Goal: Task Accomplishment & Management: Complete application form

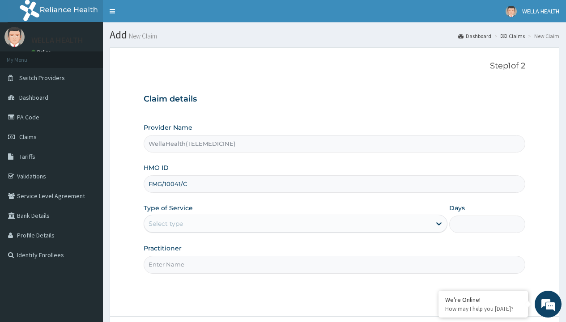
type input "FMG/10041/C"
type input "WellaHealth"
click at [166, 224] on div "Select type" at bounding box center [166, 223] width 34 height 9
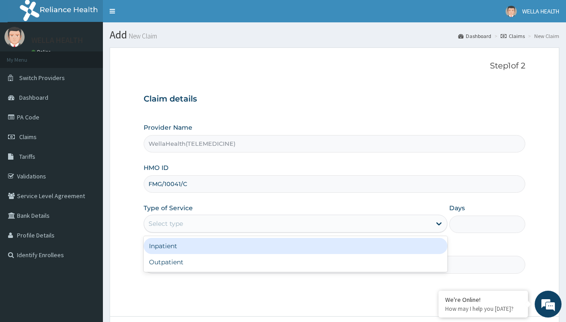
click at [295, 262] on div "Outpatient" at bounding box center [296, 262] width 304 height 16
type input "1"
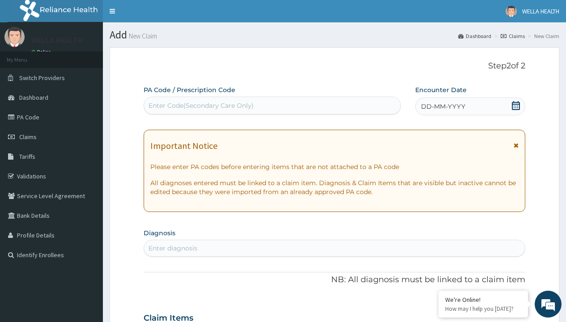
scroll to position [75, 0]
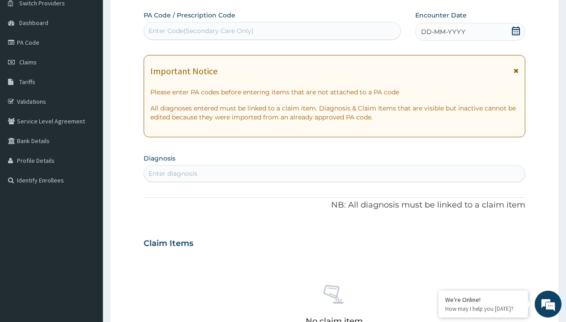
click at [442, 32] on span "DD-MM-YYYY" at bounding box center [443, 31] width 44 height 9
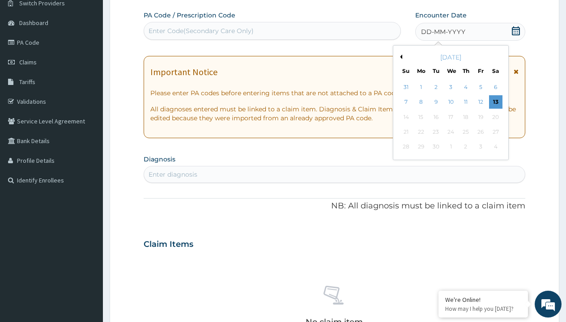
click at [399, 57] on button "Previous Month" at bounding box center [400, 57] width 4 height 4
click at [480, 87] on div "1" at bounding box center [480, 87] width 13 height 13
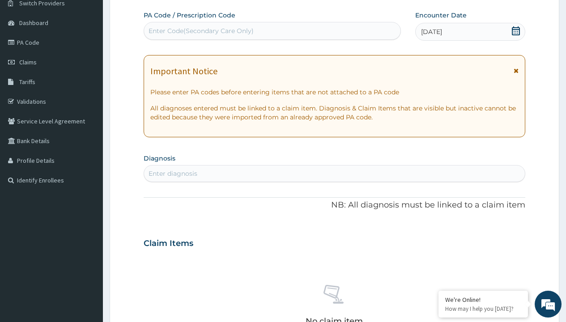
click at [200, 31] on div "Enter Code(Secondary Care Only)" at bounding box center [201, 30] width 105 height 9
type input "PR/388C994D"
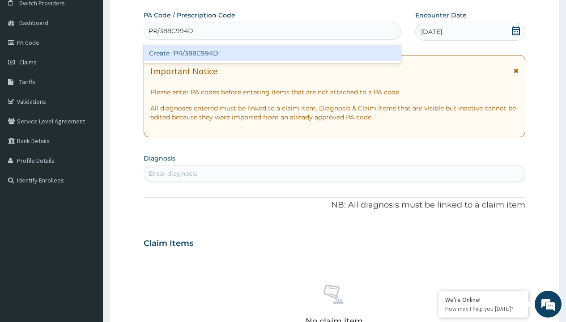
click at [272, 53] on div "Create "PR/388C994D"" at bounding box center [272, 53] width 257 height 16
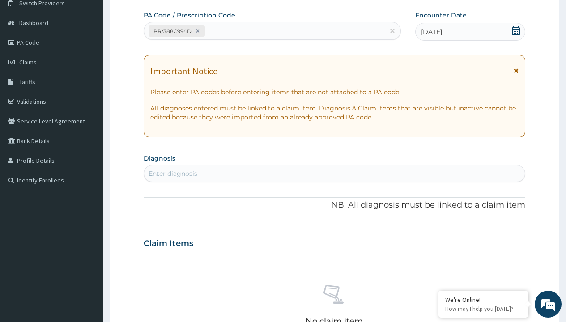
click at [173, 174] on div "Enter diagnosis" at bounding box center [173, 173] width 49 height 9
type input "prescription collected"
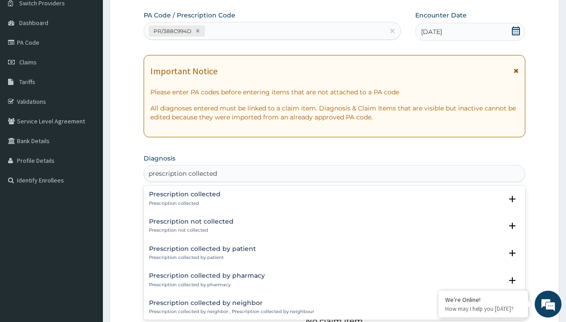
click at [183, 203] on p "Prescription collected" at bounding box center [185, 203] width 72 height 6
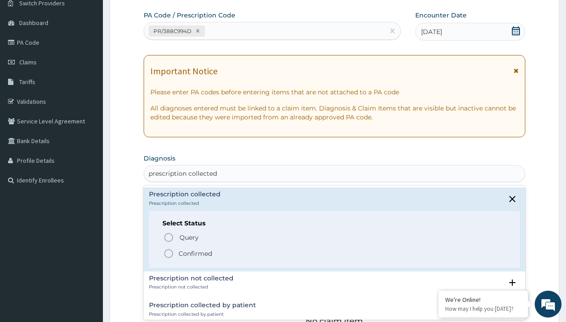
click at [195, 253] on p "Confirmed" at bounding box center [195, 253] width 34 height 9
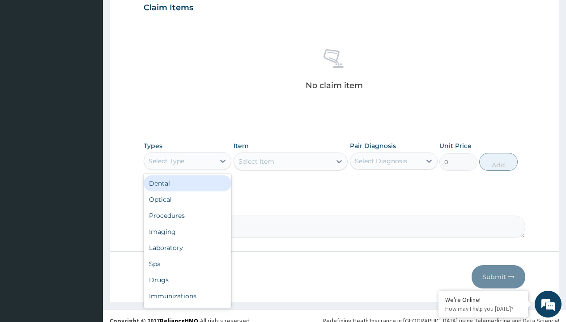
type input "procedures"
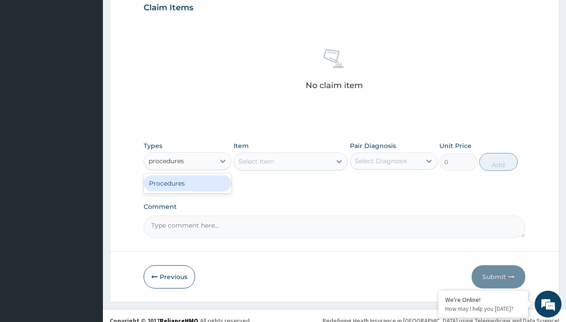
scroll to position [0, 0]
click at [187, 183] on div "Procedures" at bounding box center [188, 183] width 88 height 16
click at [256, 161] on div "Select Item" at bounding box center [256, 161] width 36 height 9
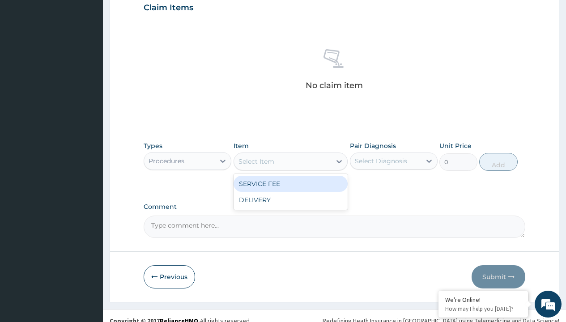
type input "service fee"
click at [290, 183] on div "SERVICE FEE" at bounding box center [290, 184] width 115 height 16
type input "100"
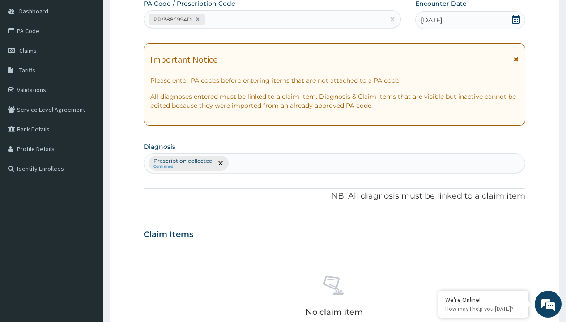
type input "prescription collected"
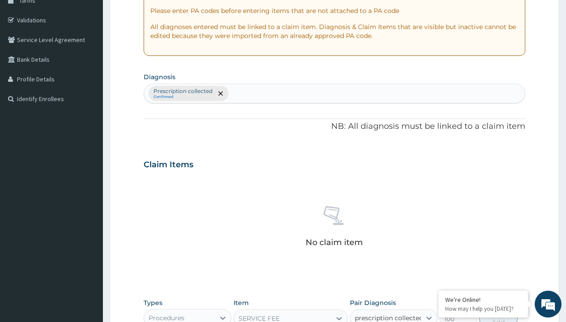
checkbox input "true"
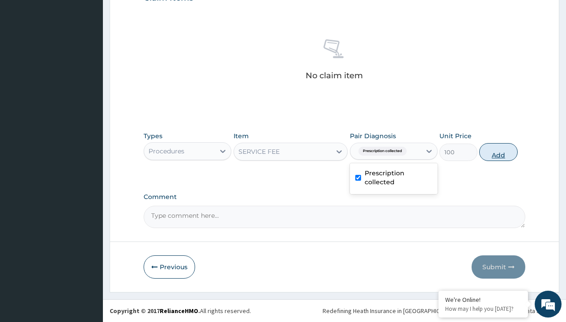
click at [498, 152] on button "Add" at bounding box center [498, 152] width 38 height 18
type input "0"
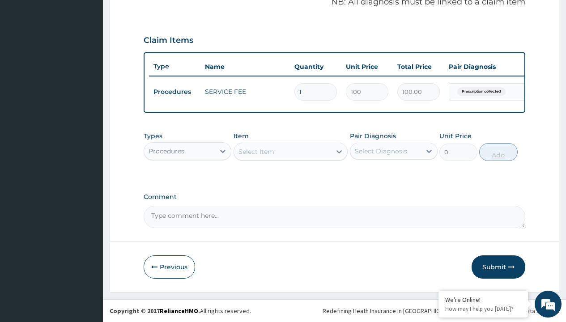
scroll to position [287, 0]
click at [166, 151] on div "Procedures" at bounding box center [167, 151] width 36 height 9
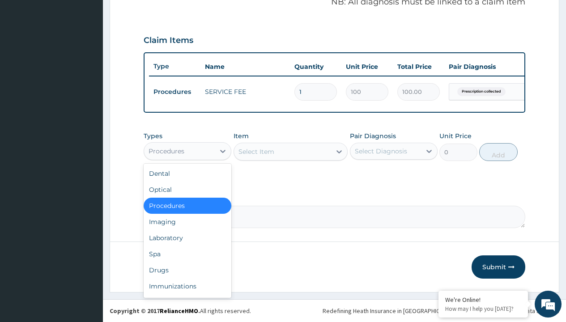
type input "drugs"
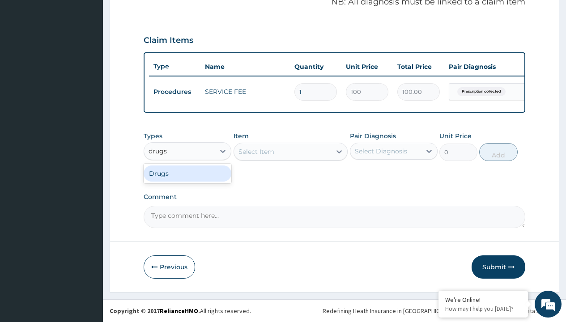
scroll to position [0, 0]
click at [187, 173] on div "Drugs" at bounding box center [188, 174] width 88 height 16
click at [256, 151] on div "Select Item" at bounding box center [290, 152] width 115 height 18
type input "artemether + lumefantrine 20/120 lumartem x24"
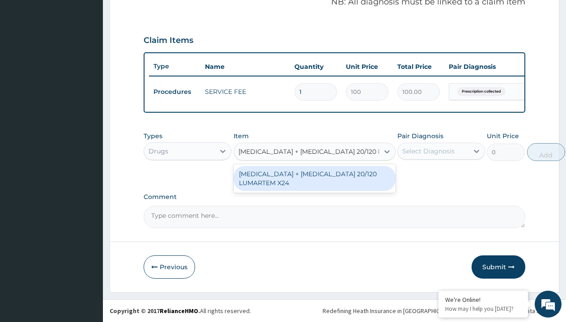
click at [314, 178] on div "[MEDICAL_DATA] + [MEDICAL_DATA] 20/120 LUMARTEM X24" at bounding box center [314, 178] width 162 height 25
type input "121.9000015258789"
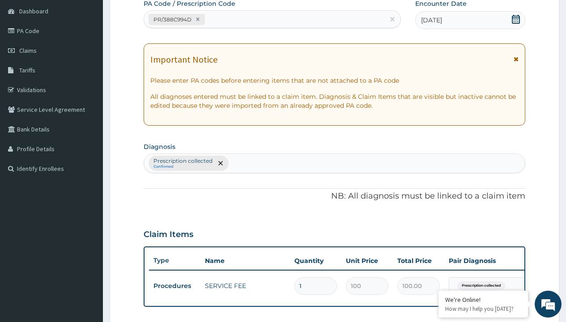
type input "prescription collected"
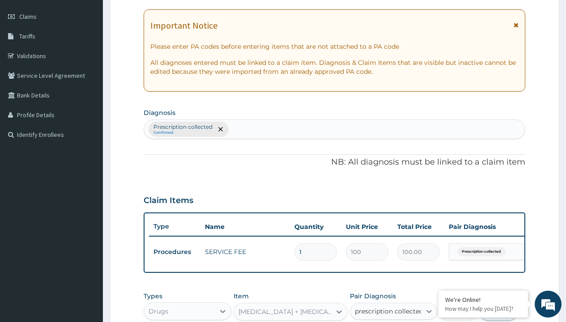
checkbox input "true"
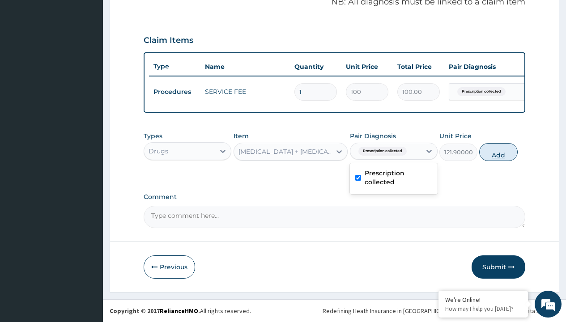
click at [498, 152] on button "Add" at bounding box center [498, 152] width 38 height 18
type input "0"
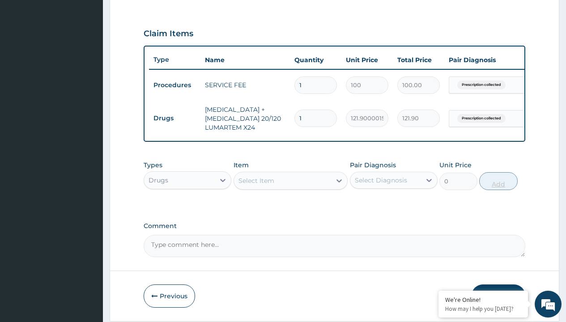
type input "24"
type input "2925.60"
type input "24"
click at [174, 118] on td "Drugs" at bounding box center [174, 118] width 51 height 17
type input "drugs"
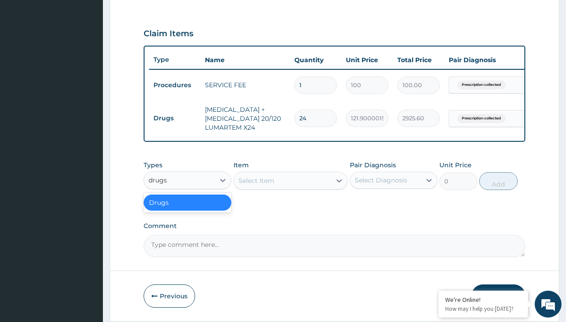
scroll to position [0, 0]
click at [187, 209] on div "Drugs" at bounding box center [188, 203] width 88 height 16
click at [256, 185] on div "Select Item" at bounding box center [256, 180] width 36 height 9
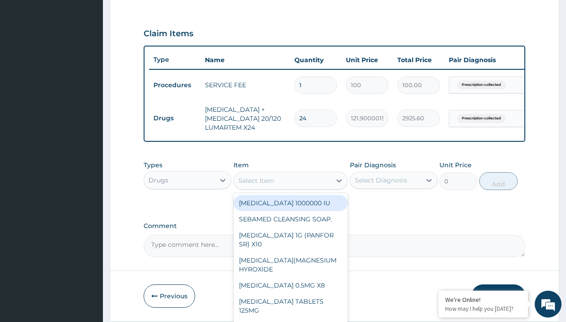
type input "amoksiklav 457mg/pack"
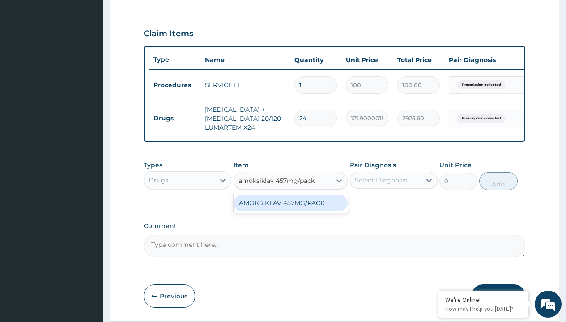
click at [290, 209] on div "AMOKSIKLAV 457MG/PACK" at bounding box center [290, 203] width 115 height 16
type input "9927.5"
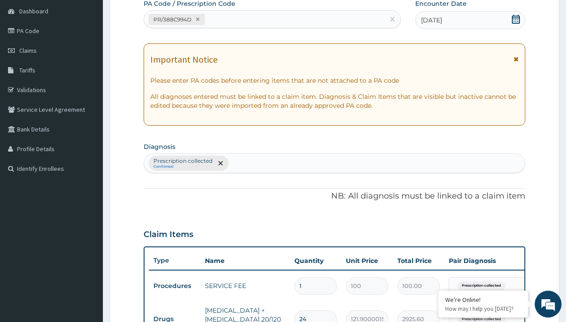
type input "prescription collected"
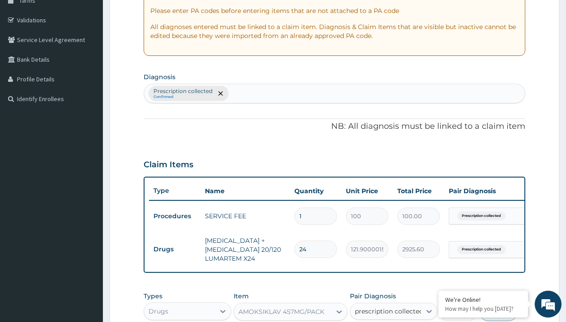
checkbox input "true"
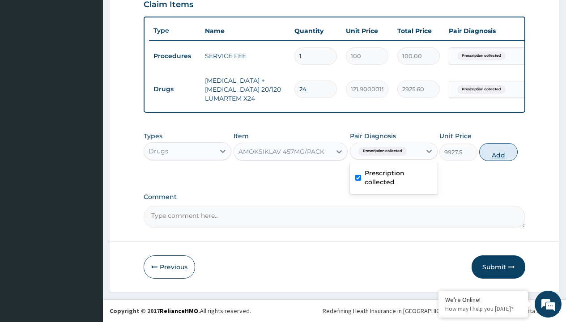
click at [498, 152] on button "Add" at bounding box center [498, 152] width 38 height 18
type input "0"
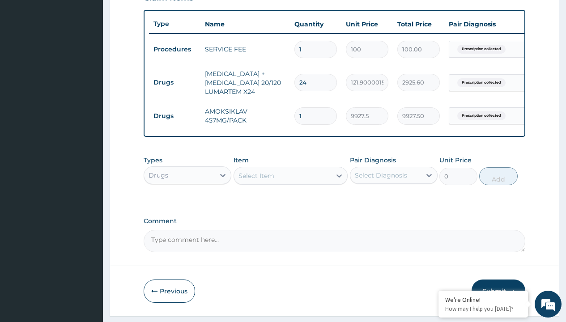
click at [174, 82] on td "Drugs" at bounding box center [174, 82] width 51 height 17
type input "drugs"
click at [187, 204] on div "Drugs" at bounding box center [188, 198] width 88 height 16
click at [256, 180] on div "Select Item" at bounding box center [256, 175] width 36 height 9
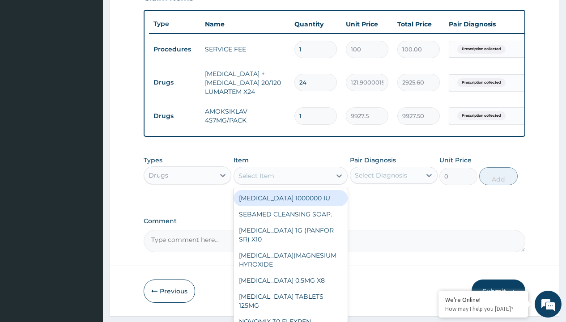
type input "ibuprofen 400mg x10 (nurofen)"
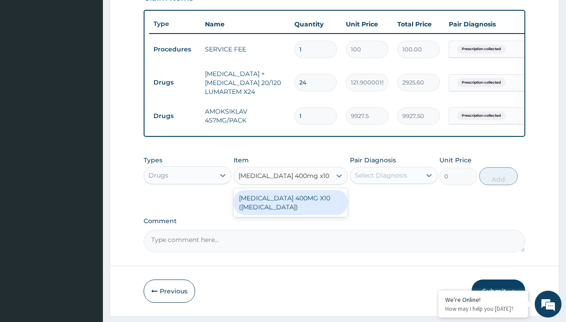
click at [290, 209] on div "IBUPROFEN 400MG X10 (NUROFEN)" at bounding box center [290, 202] width 115 height 25
type input "150"
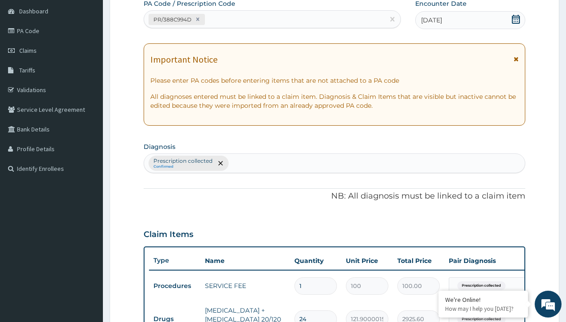
type input "prescription collected"
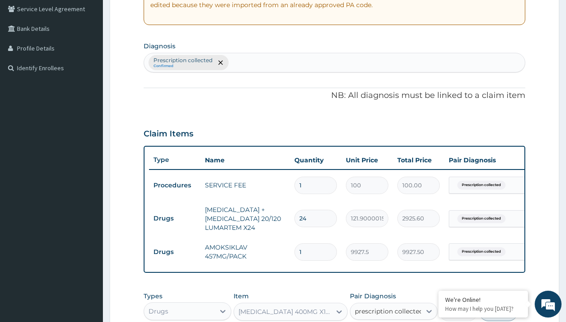
checkbox input "true"
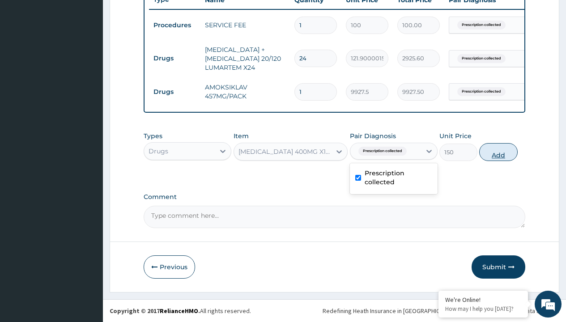
click at [498, 152] on button "Add" at bounding box center [498, 152] width 38 height 18
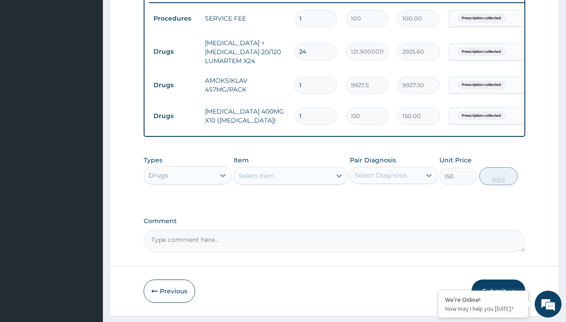
type input "0"
type input "10"
type input "1500.00"
type input "10"
click at [174, 51] on td "Drugs" at bounding box center [174, 51] width 51 height 17
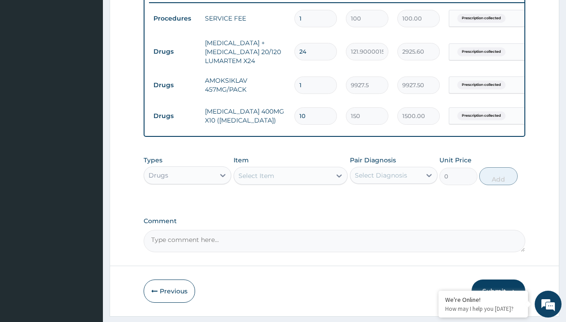
type input "drugs"
click at [187, 204] on div "Drugs" at bounding box center [188, 198] width 88 height 16
click at [256, 180] on div "Select Item" at bounding box center [256, 175] width 36 height 9
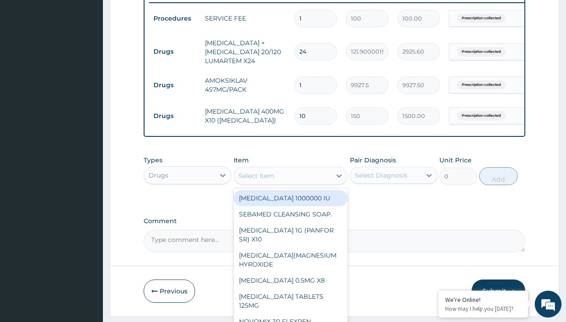
type input "1% [MEDICAL_DATA] cream"
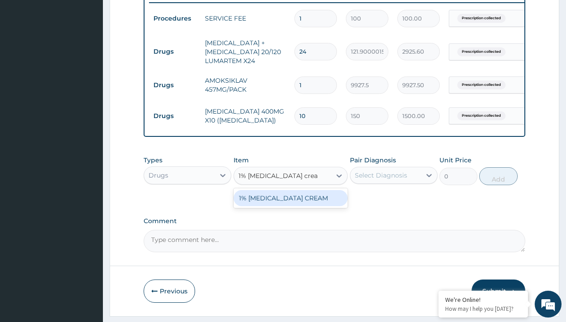
click at [290, 204] on div "1% [MEDICAL_DATA] CREAM" at bounding box center [290, 198] width 115 height 16
type input "2925"
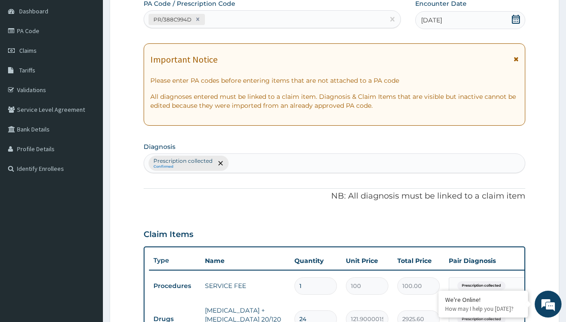
type input "prescription collected"
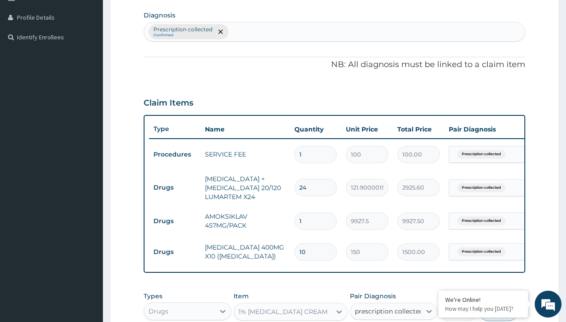
checkbox input "true"
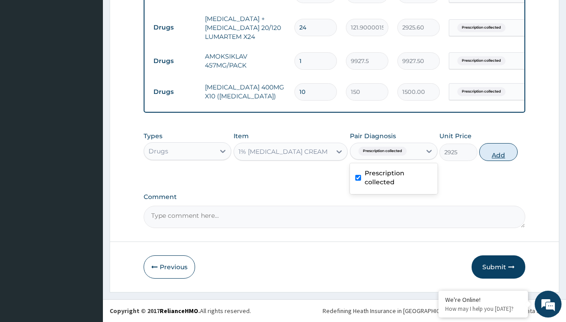
click at [498, 152] on button "Add" at bounding box center [498, 152] width 38 height 18
type input "0"
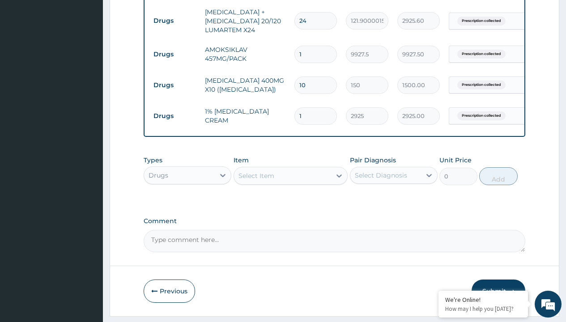
click at [174, 21] on td "Drugs" at bounding box center [174, 21] width 51 height 17
type input "drugs"
click at [187, 204] on div "Drugs" at bounding box center [188, 198] width 88 height 16
click at [256, 180] on div "Select Item" at bounding box center [256, 175] width 36 height 9
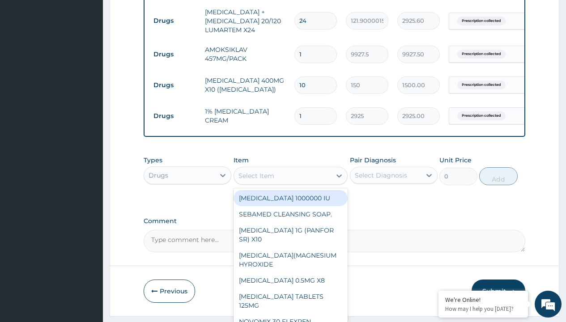
type input "[MEDICAL_DATA] syrup"
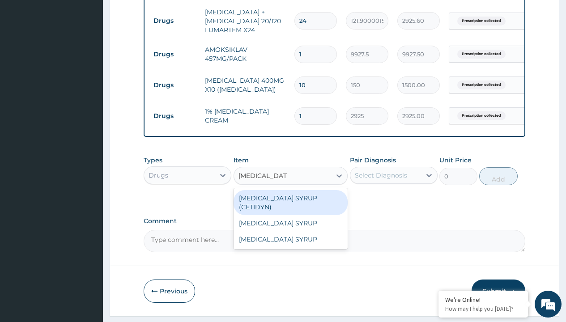
click at [290, 204] on div "[MEDICAL_DATA] SYRUP (CETIDYN)" at bounding box center [290, 202] width 115 height 25
type input "2200"
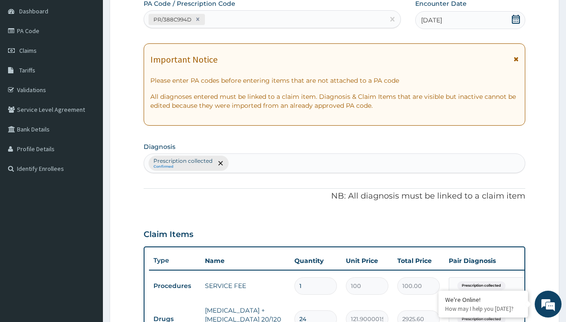
type input "prescription collected"
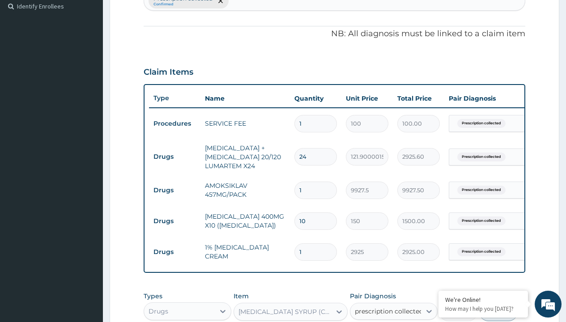
checkbox input "true"
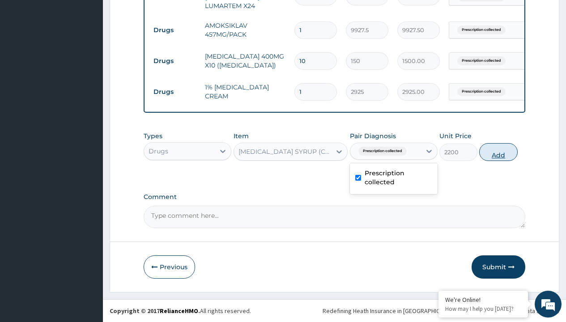
click at [498, 152] on button "Add" at bounding box center [498, 152] width 38 height 18
type input "0"
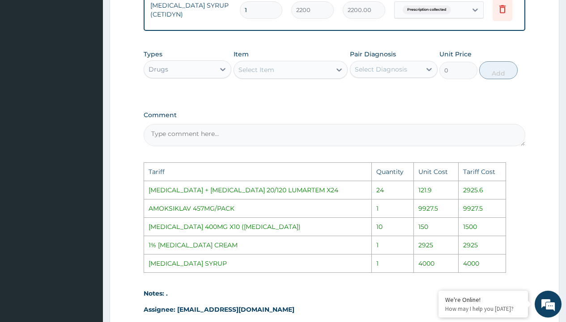
scroll to position [0, 68]
click at [486, 15] on icon at bounding box center [490, 10] width 20 height 22
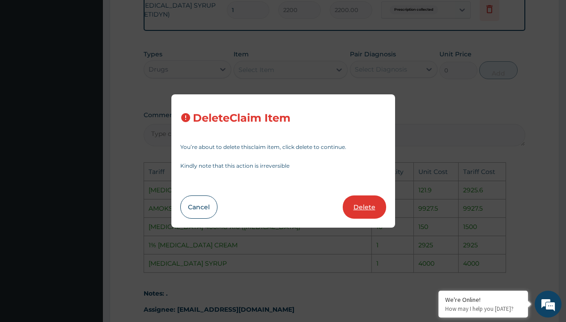
click at [360, 205] on button "Delete" at bounding box center [364, 206] width 43 height 23
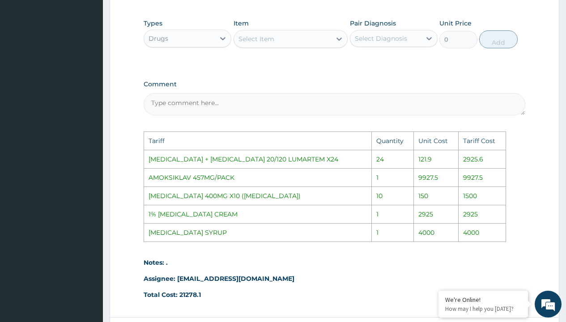
click at [317, 46] on div "Select Item" at bounding box center [283, 39] width 98 height 14
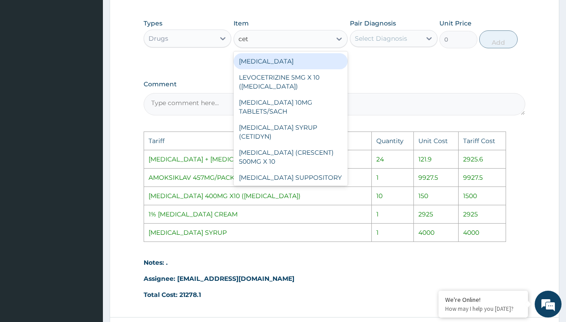
type input "ceti"
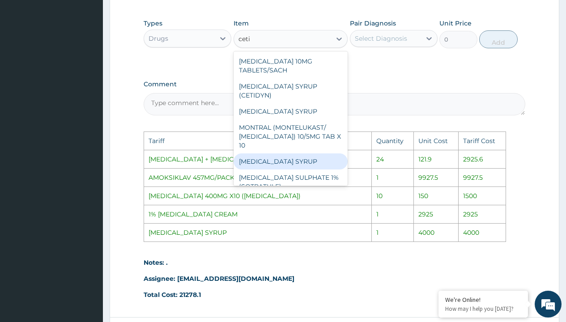
click at [300, 157] on div "[MEDICAL_DATA] SYRUP" at bounding box center [290, 161] width 115 height 16
type input "4000"
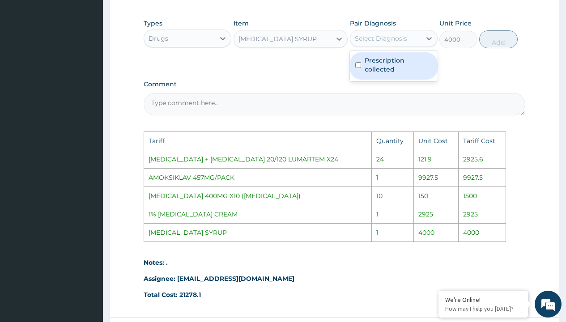
click at [385, 43] on div "Select Diagnosis" at bounding box center [381, 38] width 52 height 9
click at [390, 68] on label "Prescription collected" at bounding box center [399, 65] width 68 height 18
checkbox input "true"
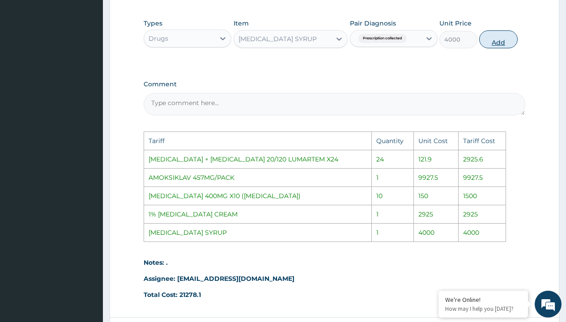
click at [491, 48] on button "Add" at bounding box center [498, 39] width 38 height 18
type input "0"
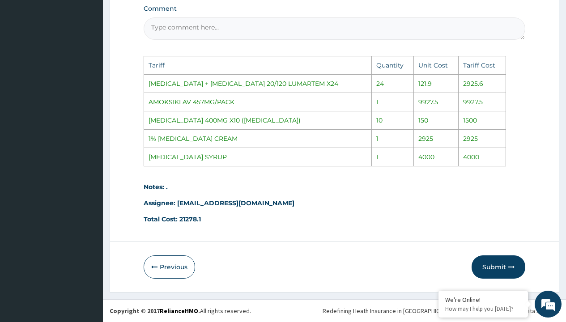
scroll to position [635, 0]
click at [507, 266] on button "Submit" at bounding box center [498, 266] width 54 height 23
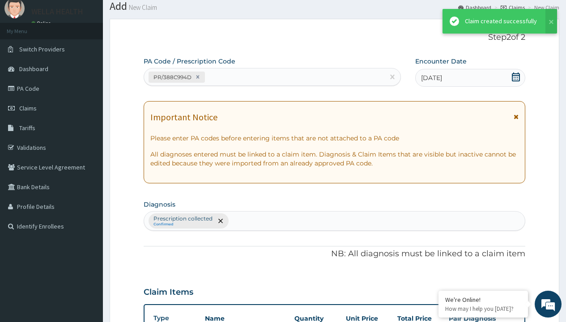
scroll to position [446, 0]
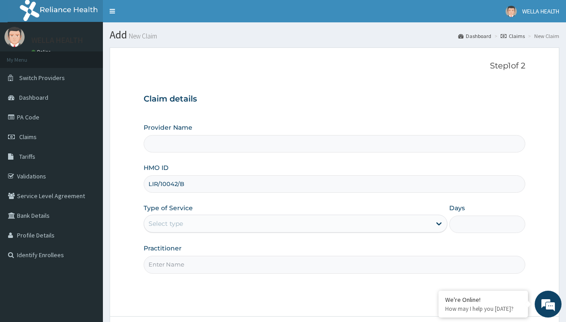
type input "LIR/10042/B"
type input "WellaHealth"
type input "WellaHealth(TELEMEDICINE)"
type input "WellaHealth"
click at [166, 224] on div "Select type" at bounding box center [166, 223] width 34 height 9
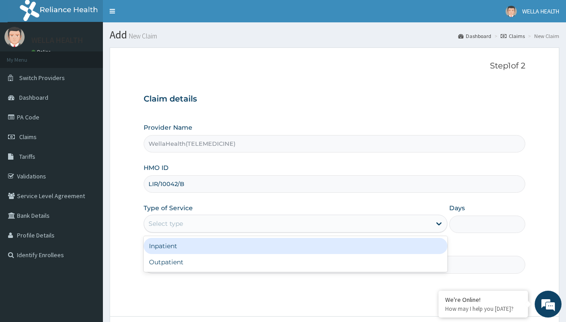
click at [295, 262] on div "Outpatient" at bounding box center [296, 262] width 304 height 16
type input "1"
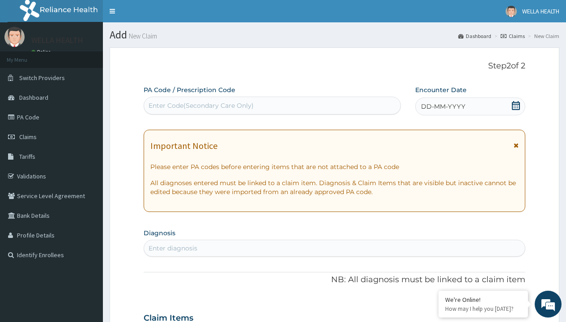
scroll to position [75, 0]
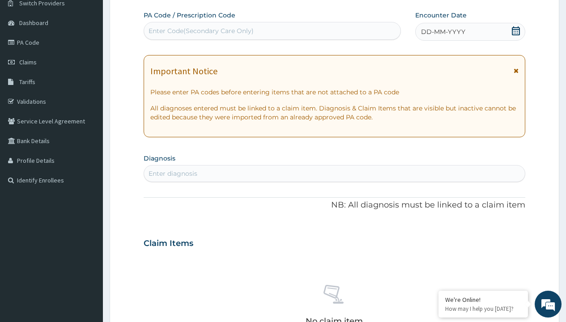
click at [442, 32] on span "DD-MM-YYYY" at bounding box center [443, 31] width 44 height 9
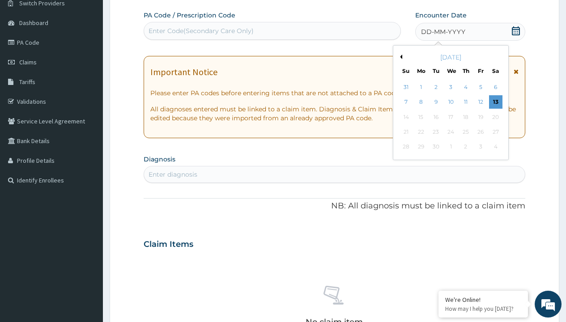
click at [399, 57] on button "Previous Month" at bounding box center [400, 57] width 4 height 4
click at [480, 87] on div "1" at bounding box center [480, 87] width 13 height 13
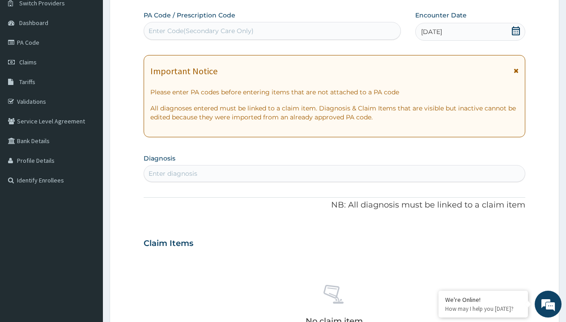
click at [200, 31] on div "Enter Code(Secondary Care Only)" at bounding box center [201, 30] width 105 height 9
type input "PR/D15A2115"
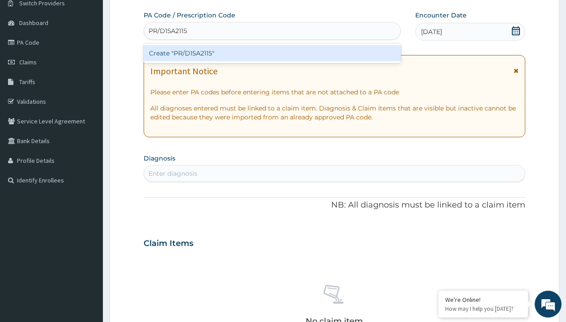
click at [272, 53] on div "Create "PR/D15A2115"" at bounding box center [272, 53] width 257 height 16
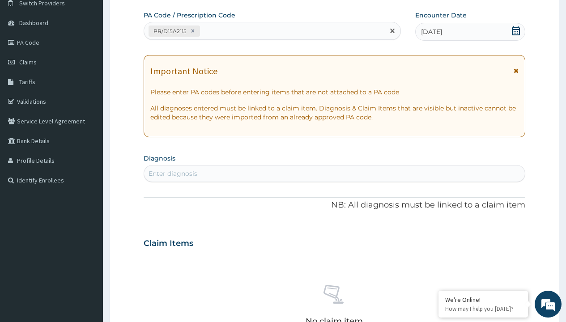
click at [173, 174] on div "Enter diagnosis" at bounding box center [173, 173] width 49 height 9
type input "prescription collected"
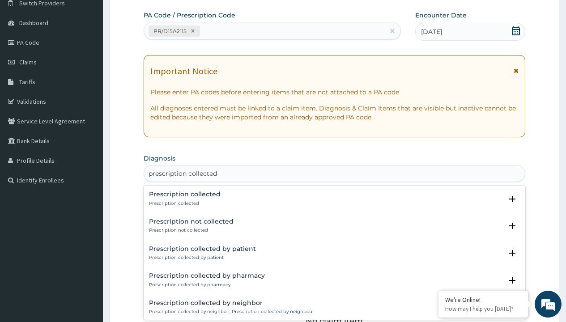
click at [183, 203] on p "Prescription collected" at bounding box center [185, 203] width 72 height 6
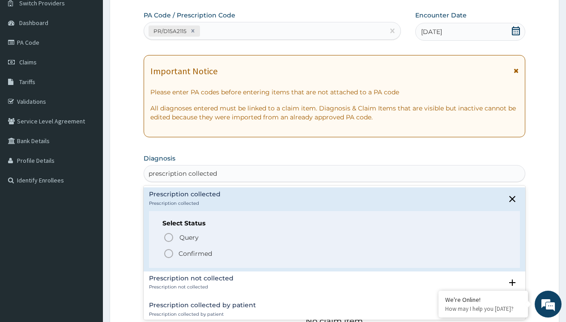
click at [195, 253] on p "Confirmed" at bounding box center [195, 253] width 34 height 9
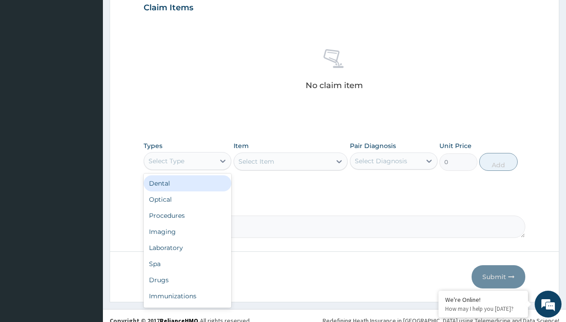
type input "procedures"
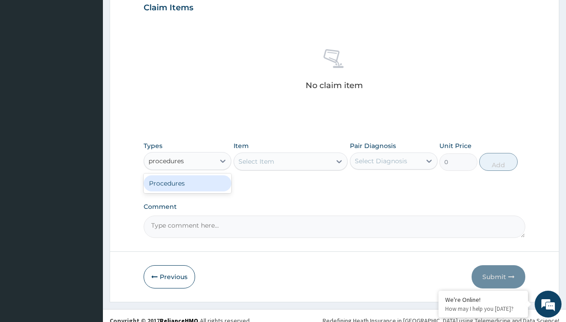
click at [187, 183] on div "Procedures" at bounding box center [188, 183] width 88 height 16
click at [256, 161] on div "Select Item" at bounding box center [256, 161] width 36 height 9
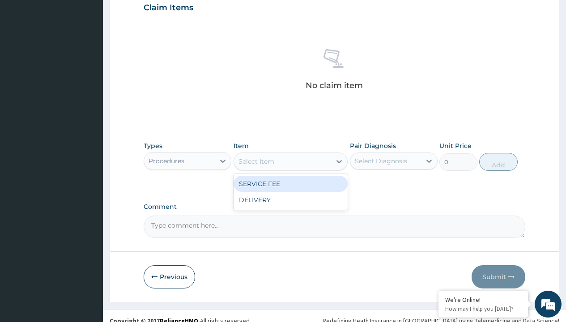
type input "service fee"
click at [290, 183] on div "SERVICE FEE" at bounding box center [290, 184] width 115 height 16
type input "100"
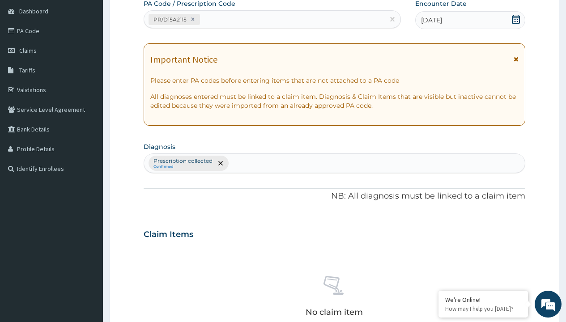
type input "prescription collected"
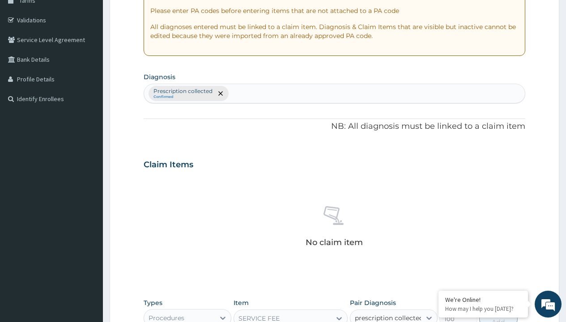
checkbox input "true"
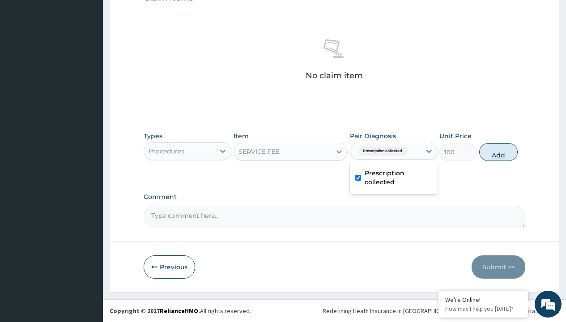
click at [498, 152] on button "Add" at bounding box center [498, 152] width 38 height 18
type input "0"
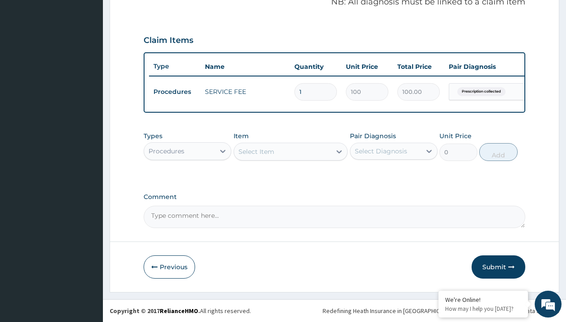
click at [166, 151] on div "Procedures" at bounding box center [167, 151] width 36 height 9
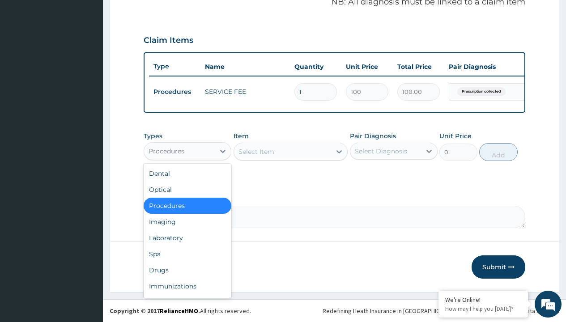
type input "drugs"
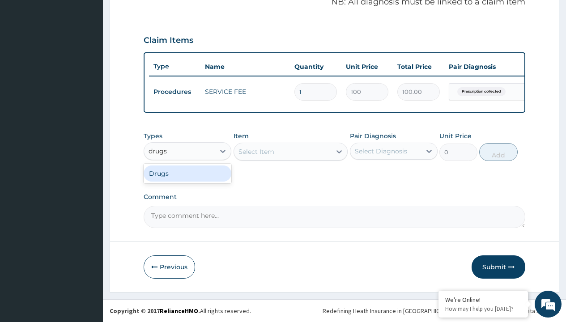
scroll to position [0, 0]
click at [187, 173] on div "Drugs" at bounding box center [188, 174] width 88 height 16
click at [256, 151] on div "Select Item" at bounding box center [290, 152] width 115 height 18
type input "loperamide caps 2mg/sach"
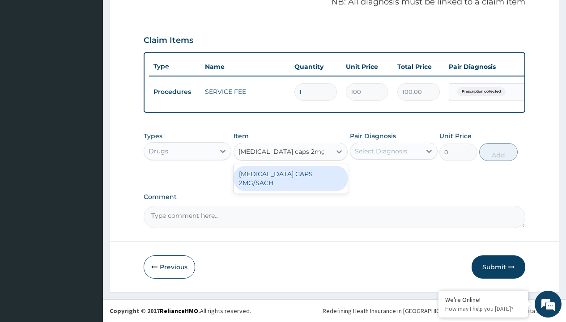
click at [290, 174] on div "[MEDICAL_DATA] CAPS 2MG/SACH" at bounding box center [290, 178] width 115 height 25
type input "420"
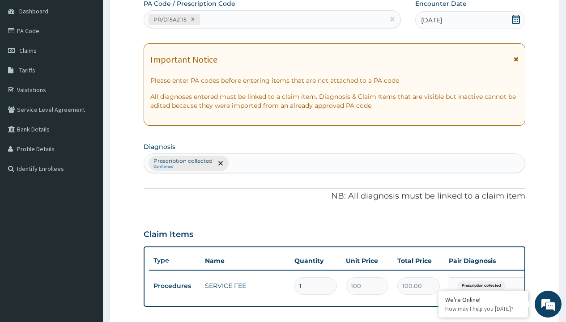
scroll to position [120, 0]
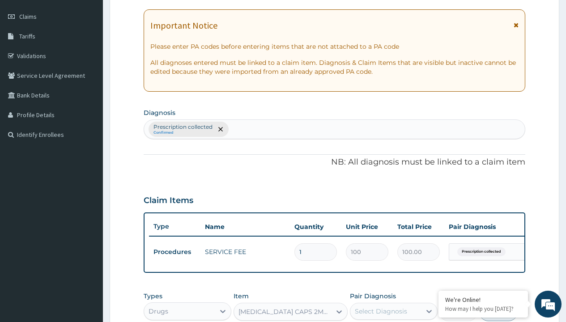
type input "prescription collected"
checkbox input "true"
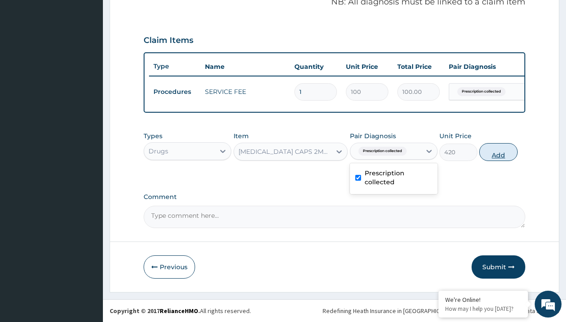
click at [498, 152] on button "Add" at bounding box center [498, 152] width 38 height 18
type input "0"
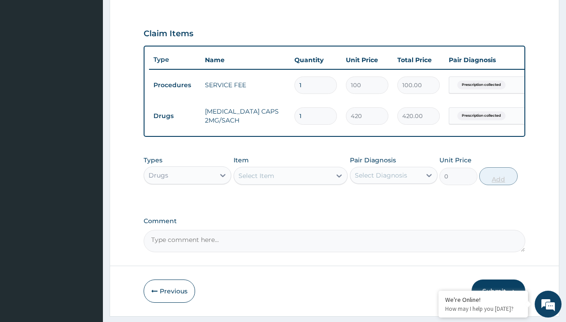
type input "10"
type input "4200.00"
type input "10"
click at [174, 116] on td "Drugs" at bounding box center [174, 116] width 51 height 17
type input "drugs"
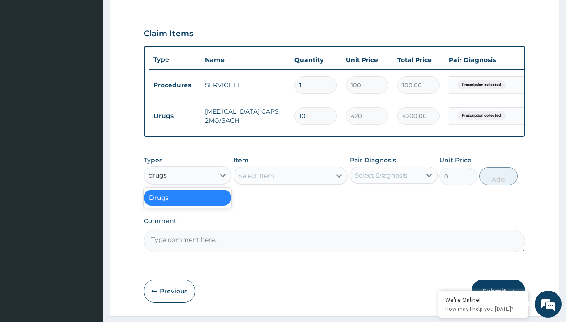
scroll to position [0, 0]
click at [187, 204] on div "Drugs" at bounding box center [188, 198] width 88 height 16
click at [256, 180] on div "Select Item" at bounding box center [256, 175] width 36 height 9
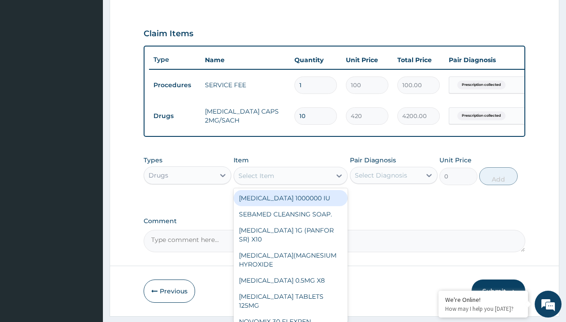
type input "tuxil-d/tuxil-n syrup/bott"
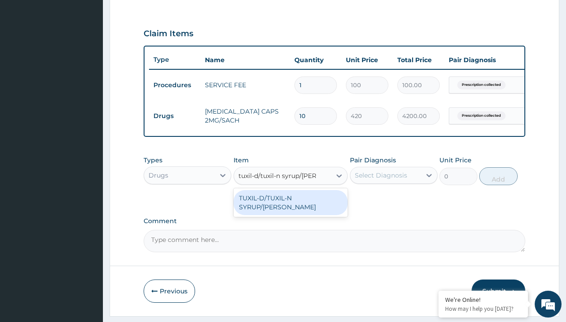
click at [290, 204] on div "TUXIL-D/TUXIL-N SYRUP/[PERSON_NAME]" at bounding box center [290, 202] width 115 height 25
type input "1425"
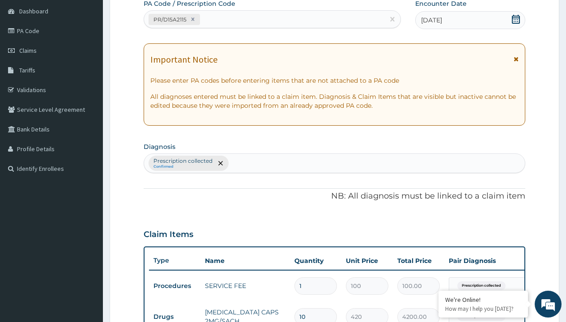
type input "prescription collected"
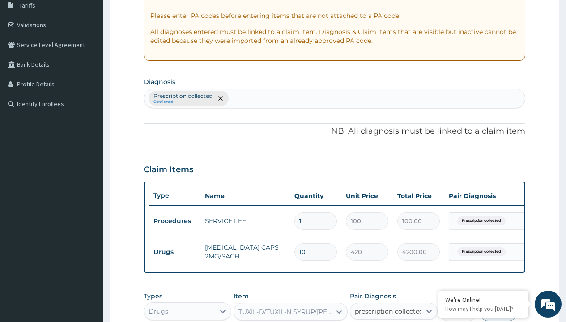
checkbox input "true"
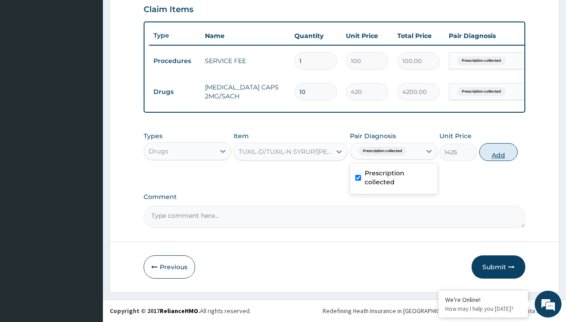
click at [498, 152] on button "Add" at bounding box center [498, 152] width 38 height 18
type input "0"
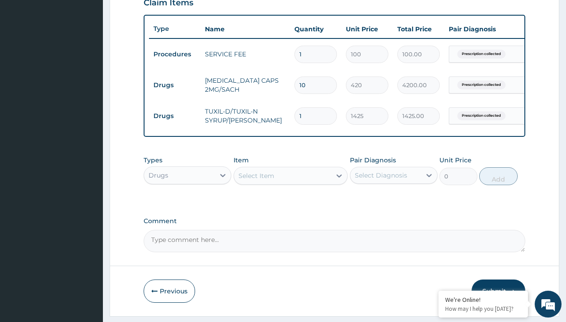
click at [174, 85] on td "Drugs" at bounding box center [174, 85] width 51 height 17
type input "drugs"
click at [187, 204] on div "Drugs" at bounding box center [188, 198] width 88 height 16
click at [256, 180] on div "Select Item" at bounding box center [256, 175] width 36 height 9
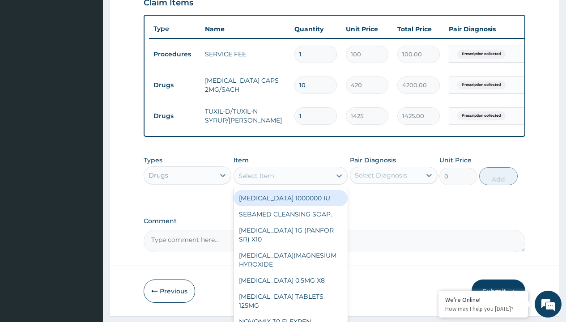
type input "ors/sachet"
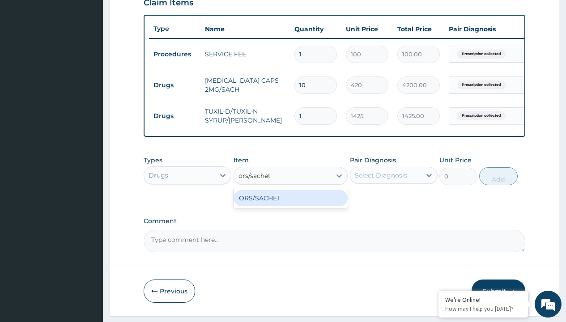
click at [290, 204] on div "ORS/SACHET" at bounding box center [290, 198] width 115 height 16
type input "600"
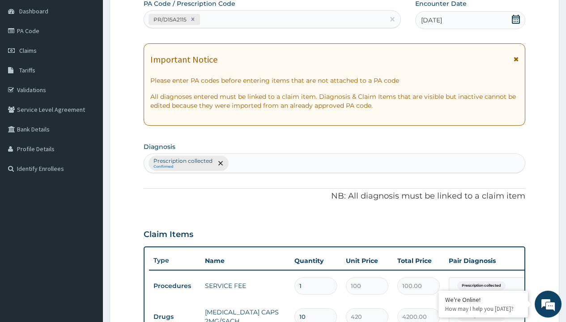
type input "prescription collected"
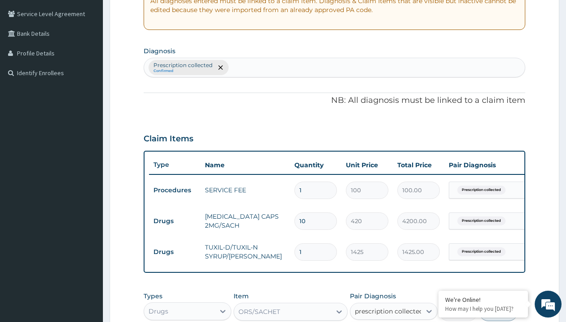
checkbox input "true"
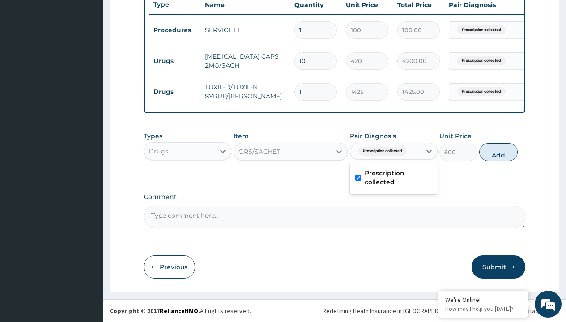
click at [498, 152] on button "Add" at bounding box center [498, 152] width 38 height 18
type input "0"
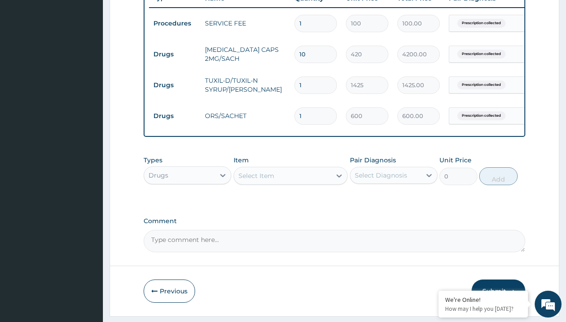
click at [174, 54] on td "Drugs" at bounding box center [174, 54] width 51 height 17
type input "drugs"
click at [187, 204] on div "Drugs" at bounding box center [188, 198] width 88 height 16
click at [256, 180] on div "Select Item" at bounding box center [256, 175] width 36 height 9
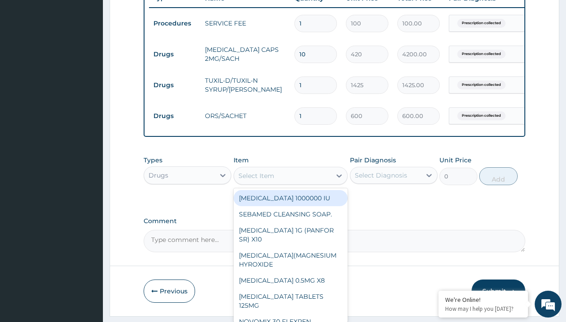
type input "loratadine 10mg tab loratyn x10"
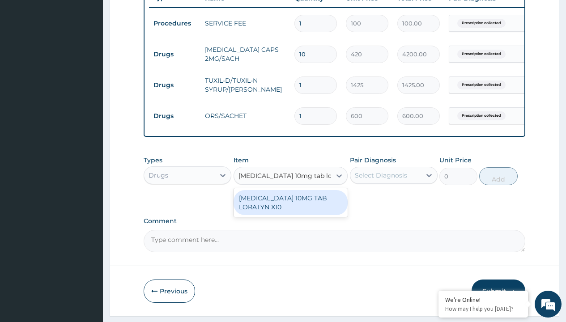
click at [290, 209] on div "LORATADINE 10MG TAB LORATYN X10" at bounding box center [290, 202] width 115 height 25
type input "117"
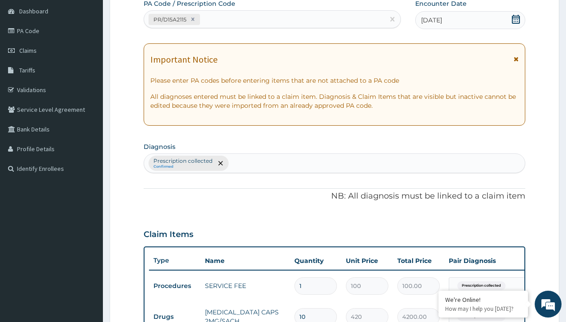
type input "prescription collected"
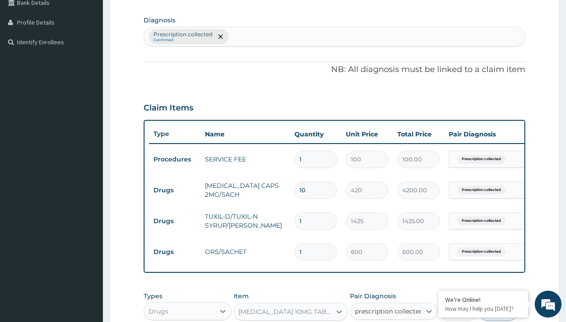
checkbox input "true"
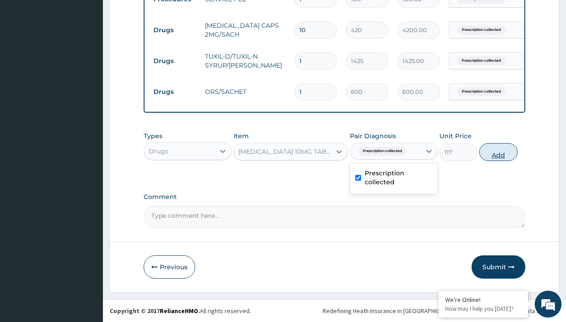
click at [498, 152] on button "Add" at bounding box center [498, 152] width 38 height 18
type input "0"
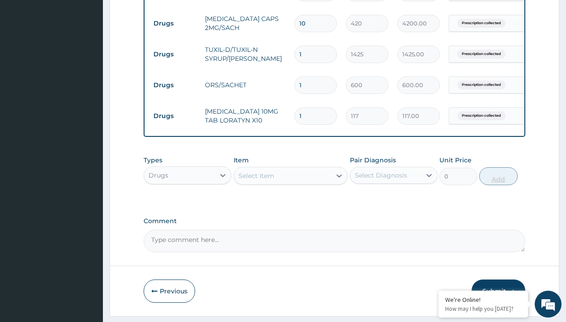
type input "10"
type input "1170.00"
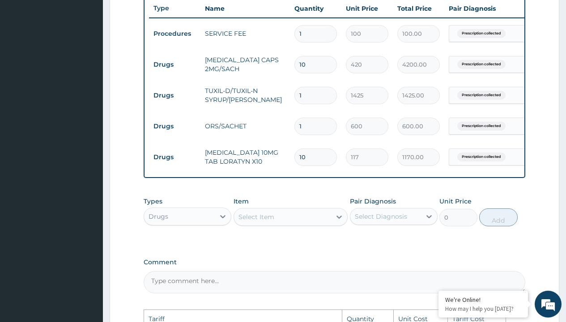
scroll to position [319, 0]
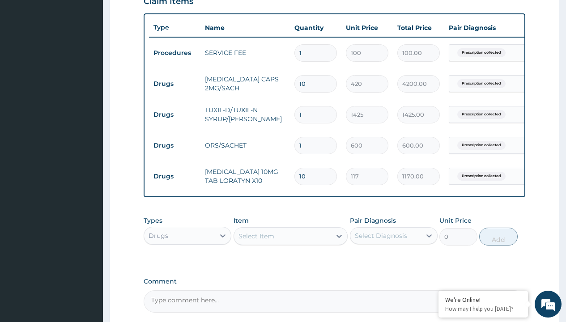
type input "10"
click at [324, 85] on input "10" at bounding box center [315, 83] width 42 height 17
type input "1"
type input "420.00"
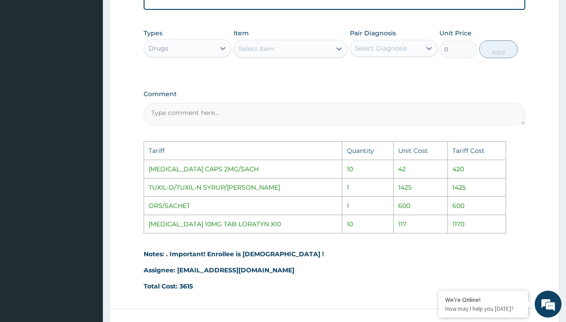
scroll to position [581, 0]
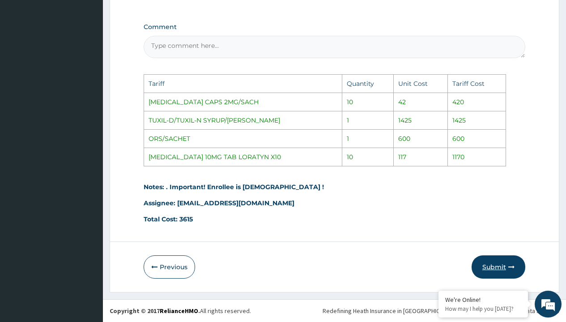
type input "1"
click at [490, 272] on button "Submit" at bounding box center [498, 266] width 54 height 23
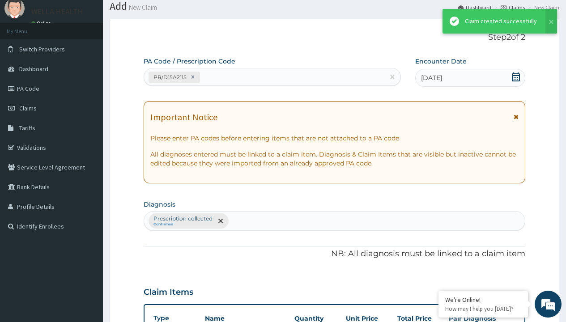
scroll to position [411, 0]
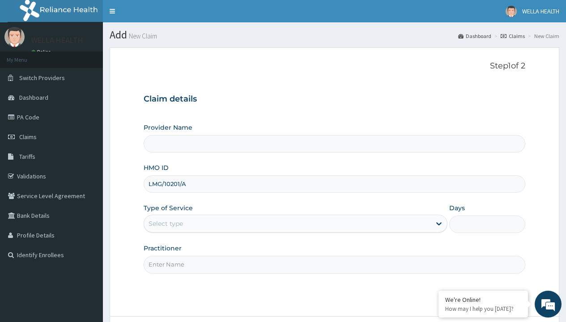
type input "LMG/10201/A"
type input "WellaHealth"
type input "WellaHealth(TELEMEDICINE)"
type input "WellaHealth"
click at [166, 224] on div "Select type" at bounding box center [166, 223] width 34 height 9
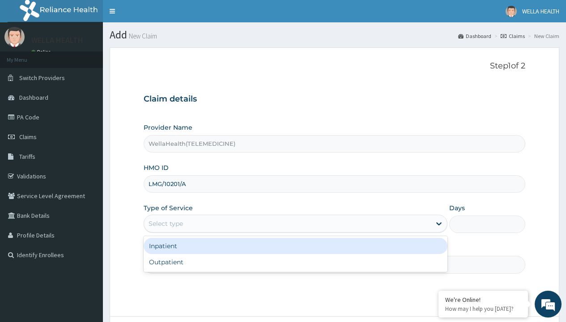
click at [295, 262] on div "Outpatient" at bounding box center [296, 262] width 304 height 16
type input "1"
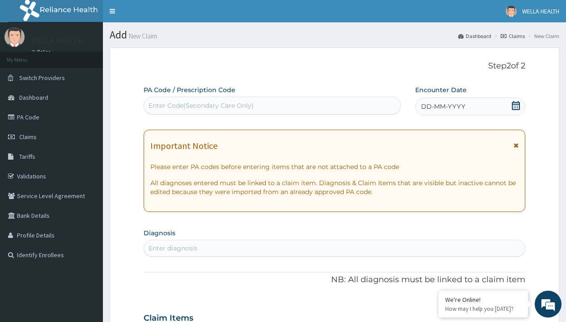
scroll to position [75, 0]
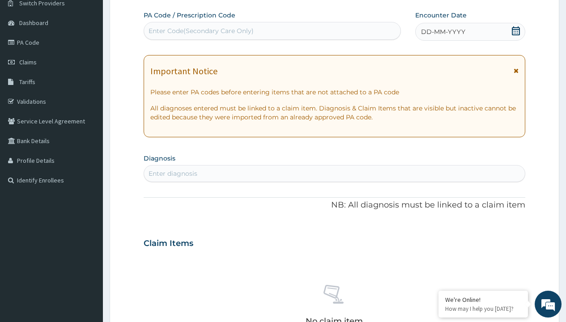
click at [442, 32] on span "DD-MM-YYYY" at bounding box center [443, 31] width 44 height 9
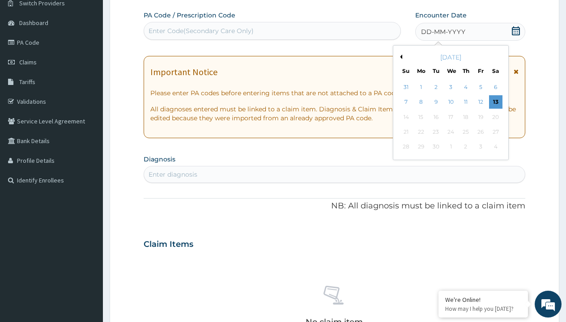
click at [399, 57] on button "Previous Month" at bounding box center [400, 57] width 4 height 4
click at [480, 87] on div "1" at bounding box center [480, 87] width 13 height 13
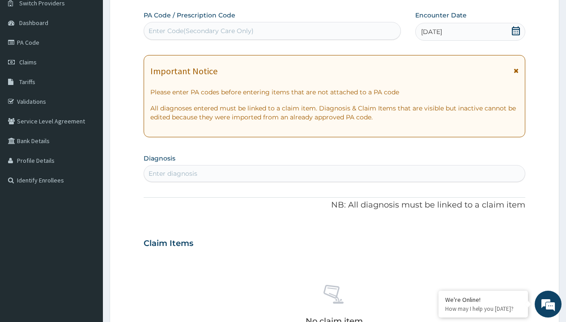
click at [200, 31] on div "Enter Code(Secondary Care Only)" at bounding box center [201, 30] width 105 height 9
type input "PR/2C4DC05B"
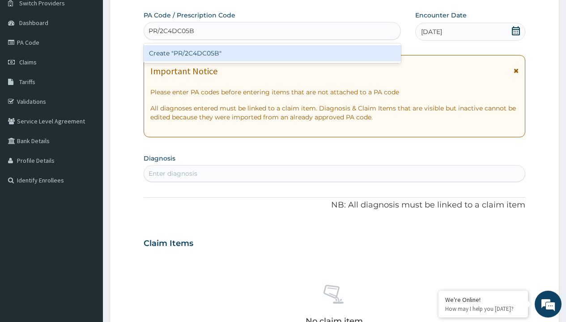
scroll to position [0, 0]
click at [272, 53] on div "Create "PR/2C4DC05B"" at bounding box center [272, 53] width 257 height 16
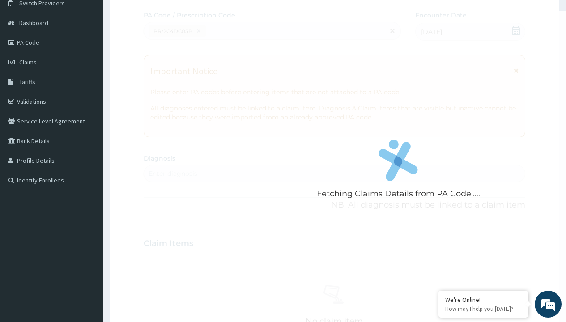
click at [173, 174] on div "Enter diagnosis" at bounding box center [173, 173] width 49 height 9
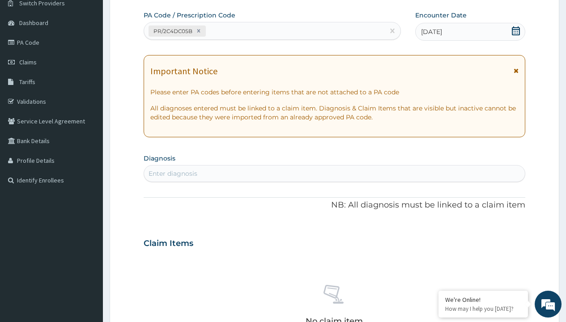
type input "prescription collected"
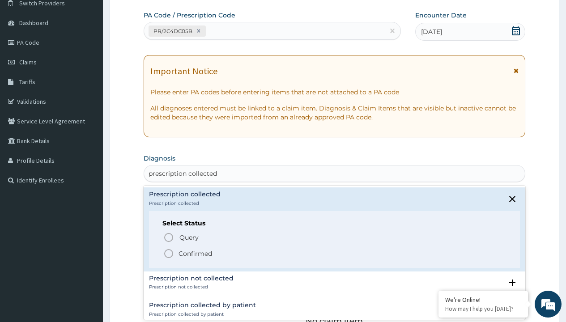
click at [195, 253] on p "Confirmed" at bounding box center [195, 253] width 34 height 9
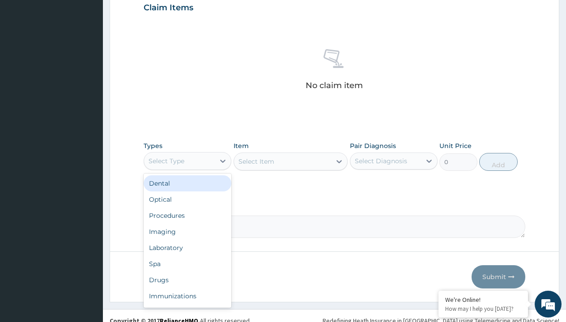
type input "procedures"
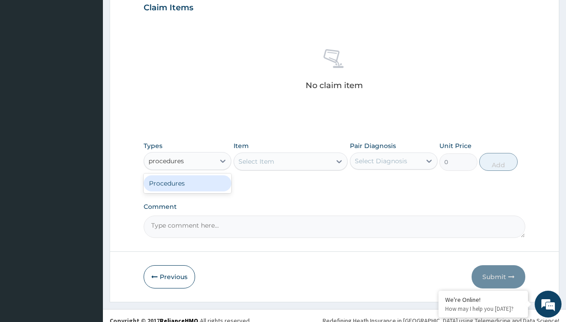
click at [187, 183] on div "Procedures" at bounding box center [188, 183] width 88 height 16
click at [256, 161] on div "Select Item" at bounding box center [256, 161] width 36 height 9
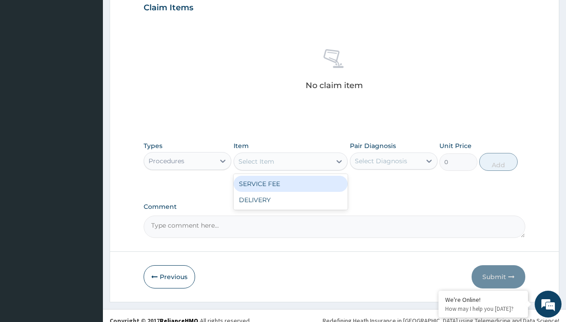
type input "service fee"
click at [290, 183] on div "SERVICE FEE" at bounding box center [290, 184] width 115 height 16
type input "100"
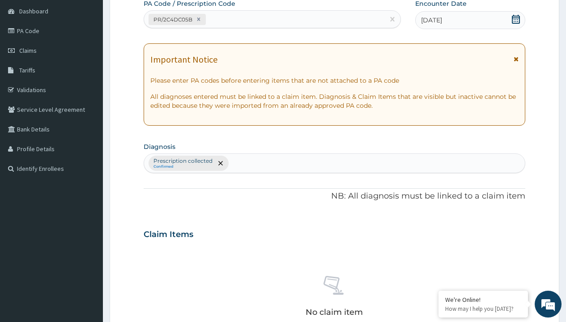
type input "prescription collected"
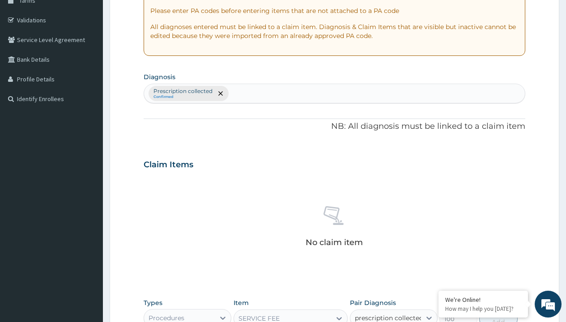
checkbox input "true"
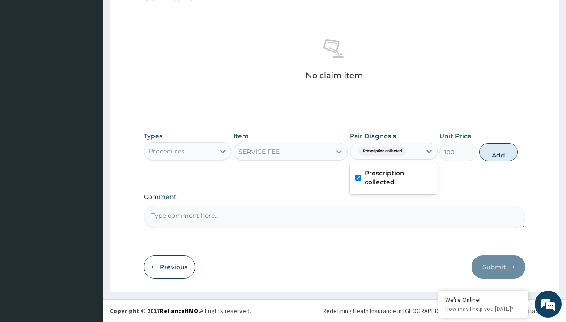
click at [498, 152] on button "Add" at bounding box center [498, 152] width 38 height 18
type input "0"
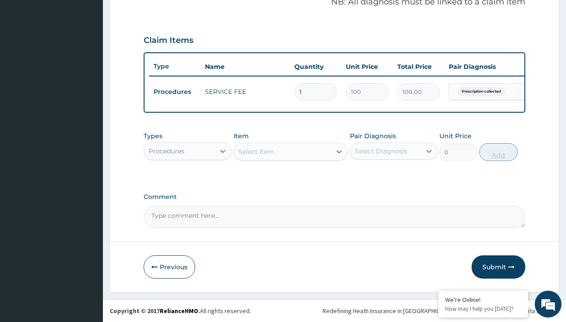
scroll to position [287, 0]
click at [166, 151] on div "Procedures" at bounding box center [167, 151] width 36 height 9
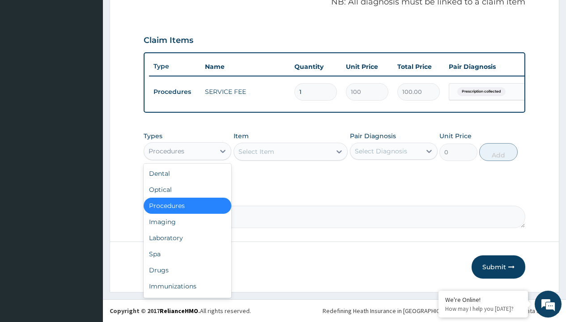
type input "drugs"
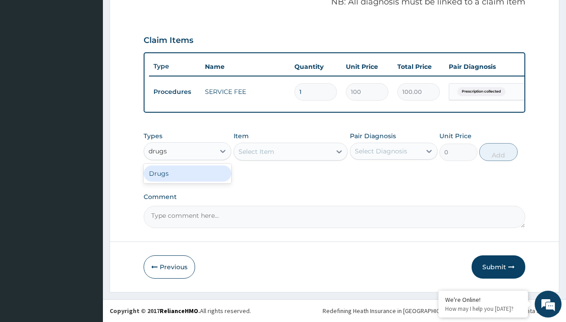
click at [187, 173] on div "Drugs" at bounding box center [188, 174] width 88 height 16
click at [256, 151] on div "Select Item" at bounding box center [290, 152] width 115 height 18
type input "valacyclovir"
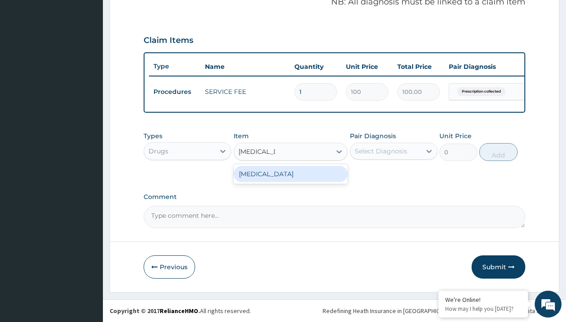
click at [290, 174] on div "[MEDICAL_DATA]" at bounding box center [290, 174] width 115 height 16
type input "1761.900024414062"
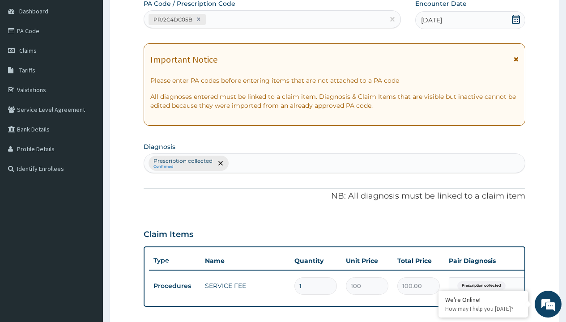
type input "prescription collected"
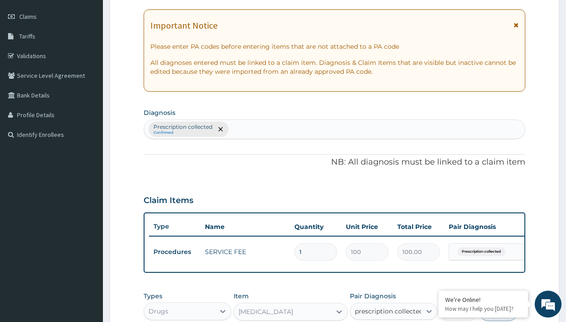
checkbox input "true"
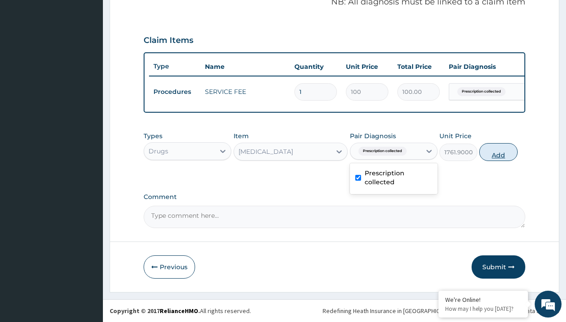
click at [498, 152] on button "Add" at bounding box center [498, 152] width 38 height 18
type input "0"
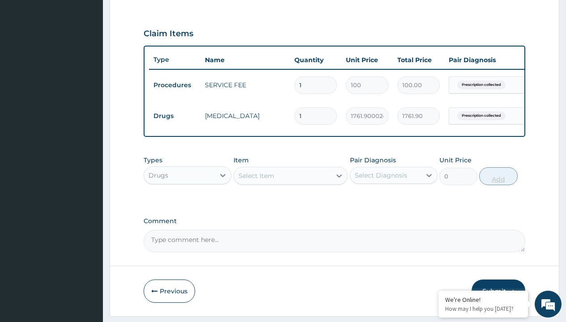
type input "10"
type input "17619.00"
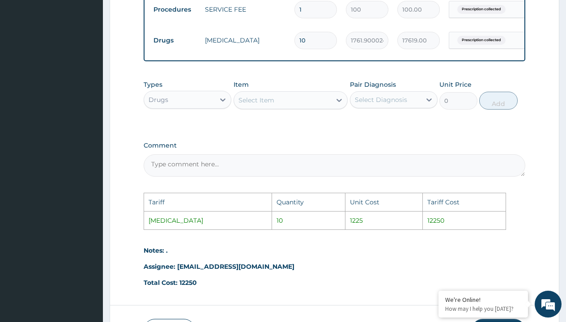
scroll to position [368, 0]
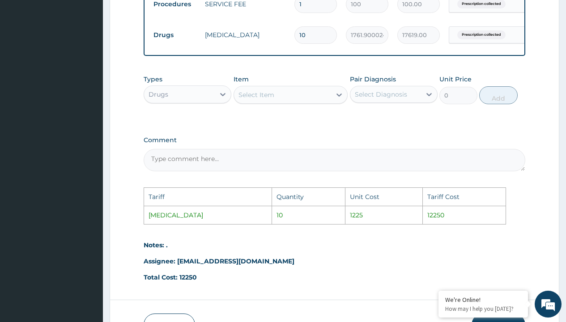
type input "1"
type input "1761.90"
type input "0.00"
type input "8"
type input "14095.20"
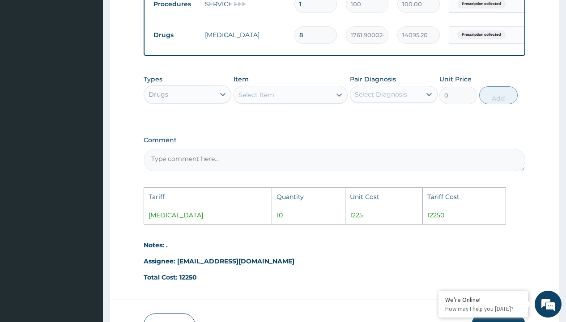
type input "0.00"
type input "7"
type input "12333.30"
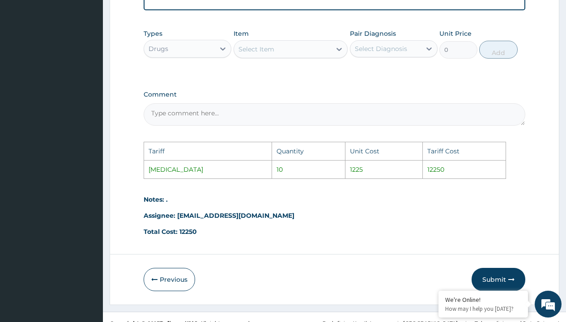
scroll to position [433, 0]
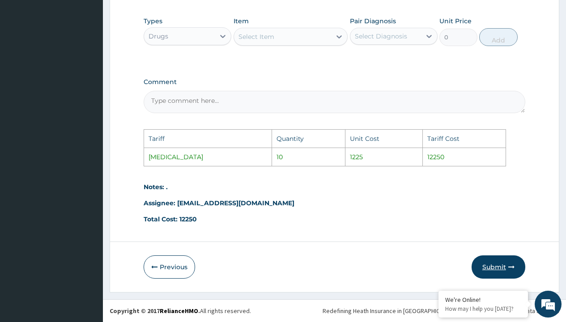
type input "7"
click at [494, 265] on button "Submit" at bounding box center [498, 266] width 54 height 23
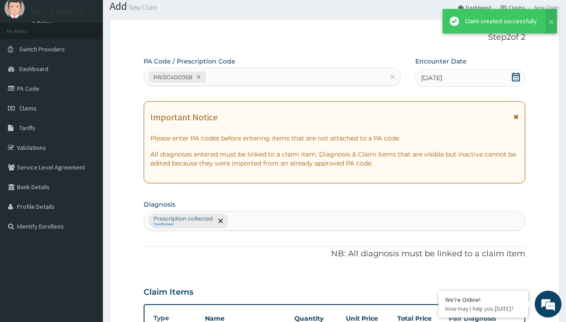
scroll to position [318, 0]
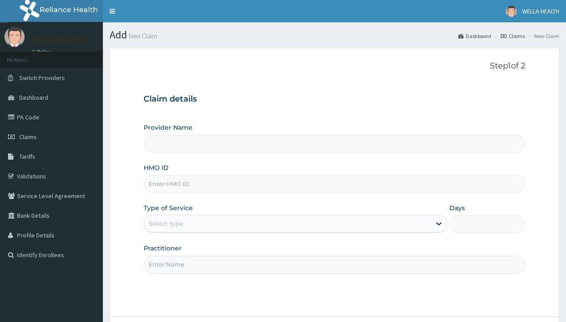
type input "NPF/10069/B"
type input "WellaHealth(TELEMEDICINE)"
type input "NPF/10069/B"
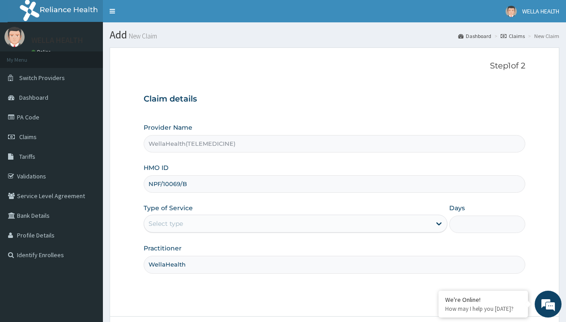
type input "WellaHealth"
click at [166, 224] on div "Select type" at bounding box center [166, 223] width 34 height 9
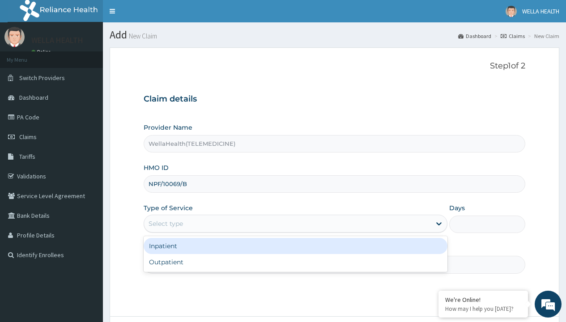
click at [295, 262] on div "Outpatient" at bounding box center [296, 262] width 304 height 16
type input "1"
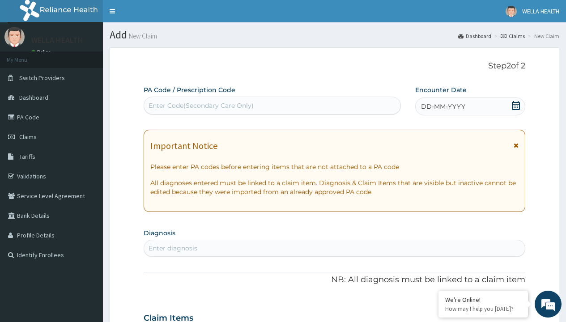
scroll to position [75, 0]
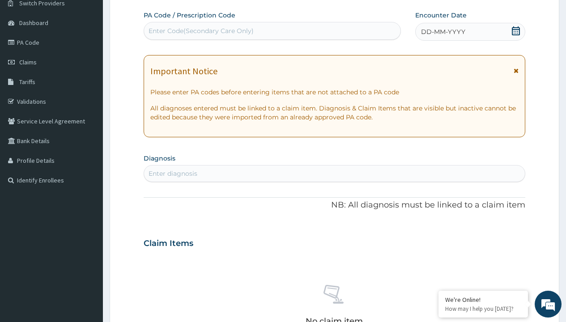
click at [442, 32] on span "DD-MM-YYYY" at bounding box center [443, 31] width 44 height 9
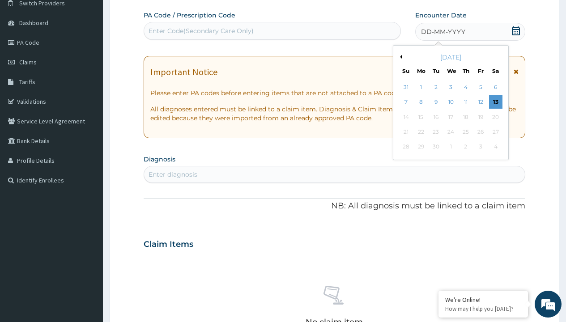
click at [399, 57] on button "Previous Month" at bounding box center [400, 57] width 4 height 4
click at [480, 87] on div "1" at bounding box center [480, 87] width 13 height 13
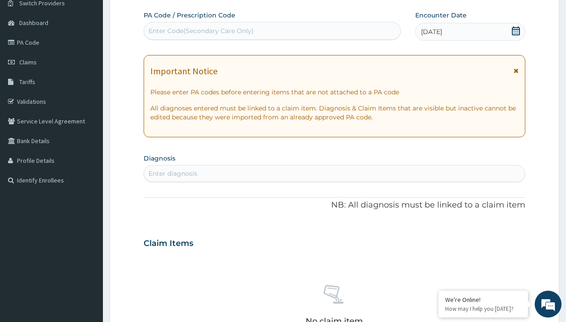
click at [200, 31] on div "Enter Code(Secondary Care Only)" at bounding box center [201, 30] width 105 height 9
type input "PR/FDEA1F90"
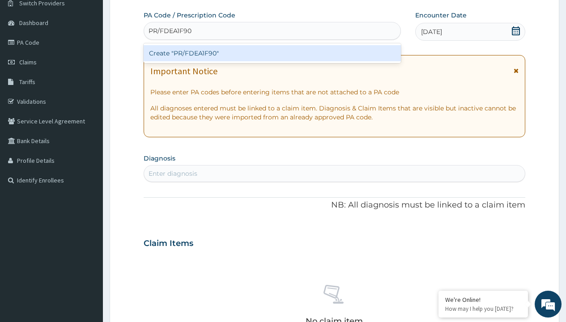
scroll to position [0, 0]
click at [272, 53] on div "Create "PR/FDEA1F90"" at bounding box center [272, 53] width 257 height 16
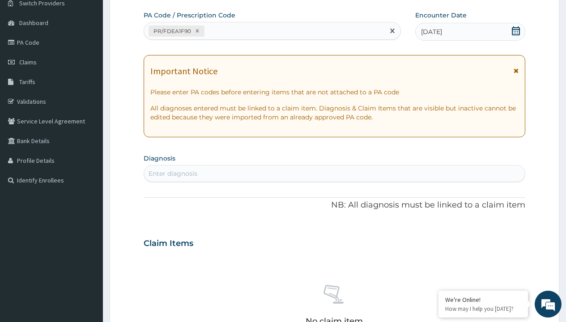
click at [173, 174] on div "Enter diagnosis" at bounding box center [173, 173] width 49 height 9
type input "prescription collected"
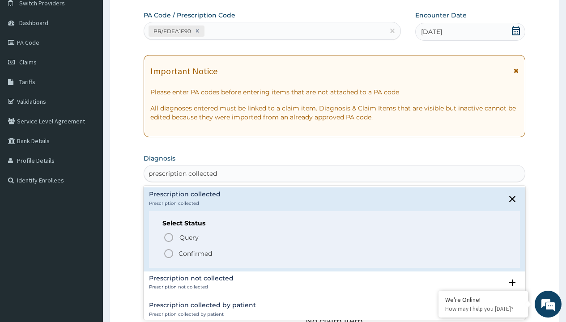
click at [195, 253] on p "Confirmed" at bounding box center [195, 253] width 34 height 9
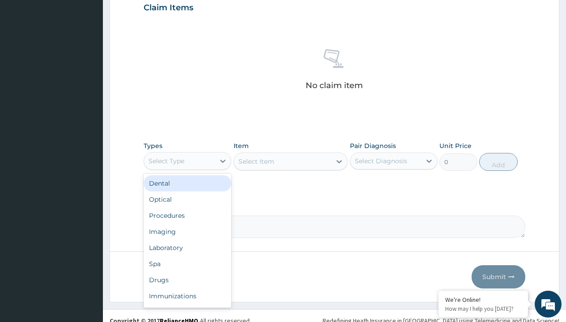
type input "procedures"
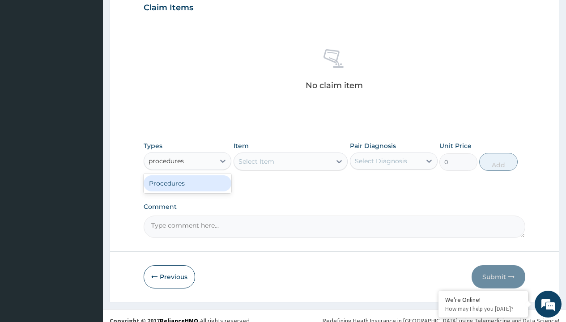
click at [187, 183] on div "Procedures" at bounding box center [188, 183] width 88 height 16
click at [256, 161] on div "Select Item" at bounding box center [256, 161] width 36 height 9
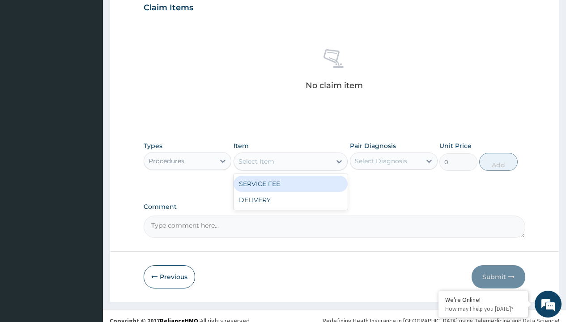
type input "service fee"
click at [290, 183] on div "SERVICE FEE" at bounding box center [290, 184] width 115 height 16
type input "100"
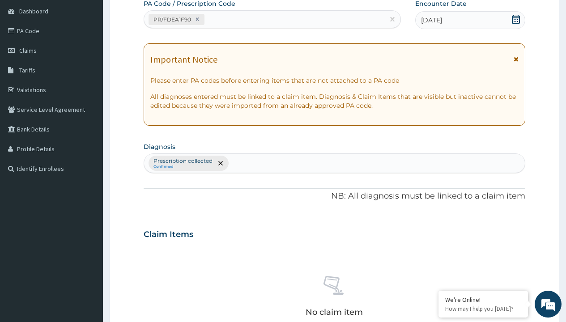
type input "prescription collected"
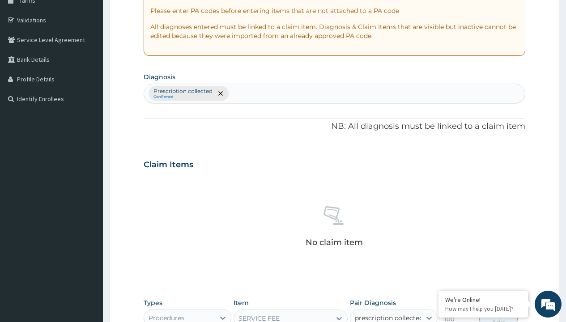
checkbox input "true"
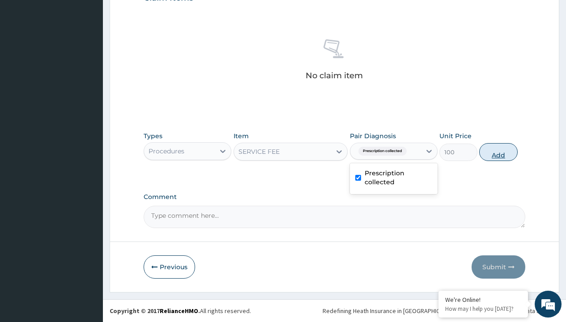
click at [498, 152] on button "Add" at bounding box center [498, 152] width 38 height 18
type input "0"
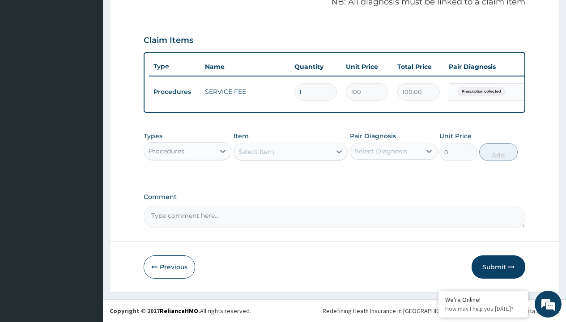
scroll to position [287, 0]
click at [166, 151] on div "Procedures" at bounding box center [167, 151] width 36 height 9
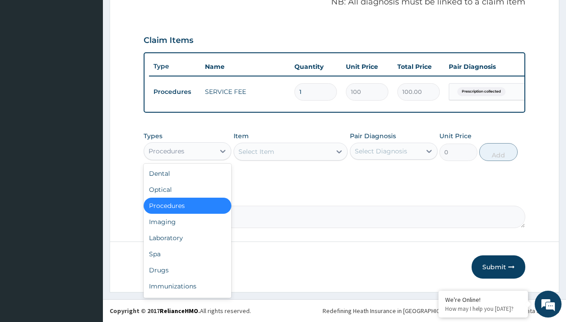
type input "drugs"
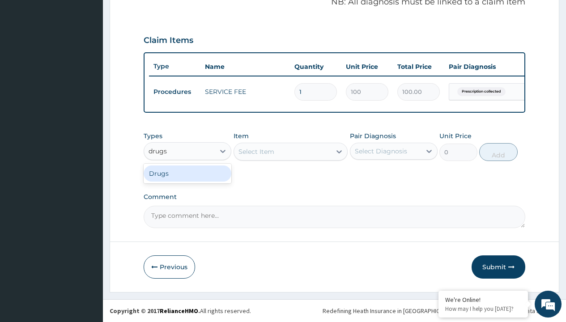
click at [187, 173] on div "Drugs" at bounding box center [188, 174] width 88 height 16
click at [256, 151] on div "Select Item" at bounding box center [290, 152] width 115 height 18
type input "artemether + lumefantrine 20/120 lumartem x24"
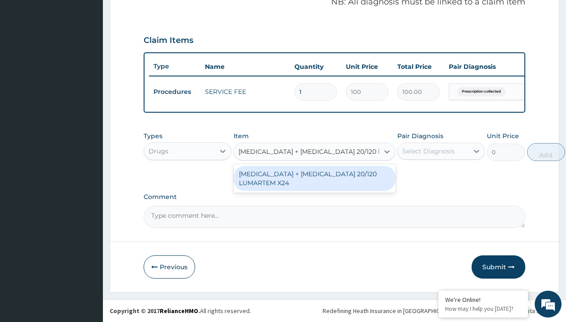
click at [314, 178] on div "[MEDICAL_DATA] + [MEDICAL_DATA] 20/120 LUMARTEM X24" at bounding box center [314, 178] width 162 height 25
type input "121.9000015258789"
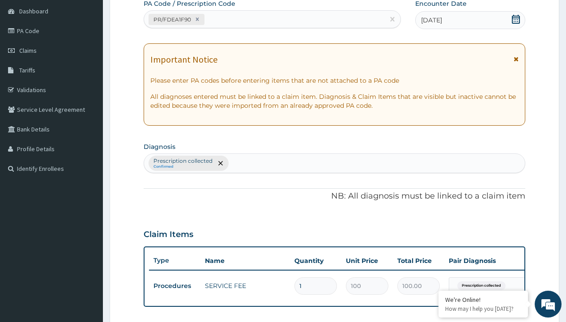
type input "prescription collected"
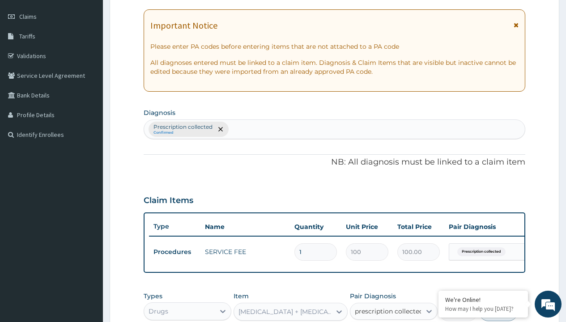
checkbox input "true"
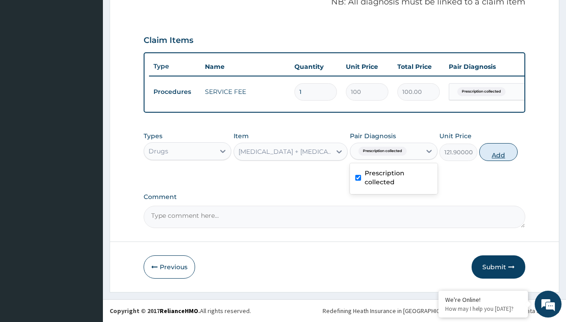
click at [498, 152] on button "Add" at bounding box center [498, 152] width 38 height 18
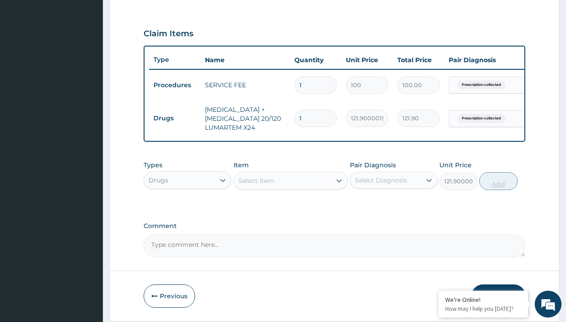
type input "0"
type input "24"
type input "2925.60"
type input "24"
click at [174, 118] on td "Drugs" at bounding box center [174, 118] width 51 height 17
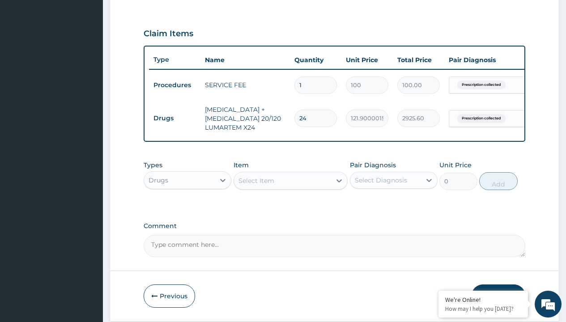
type input "drugs"
click at [187, 209] on div "Drugs" at bounding box center [188, 203] width 88 height 16
click at [256, 185] on div "Select Item" at bounding box center [256, 180] width 36 height 9
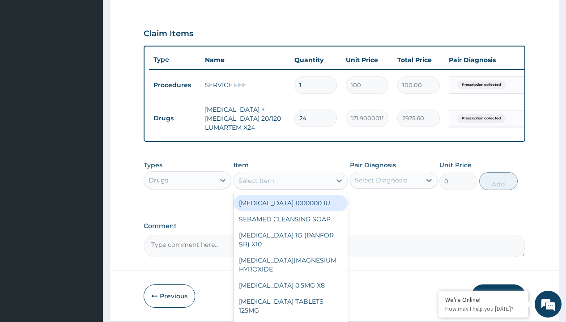
type input "paracetamol syrup emzor/bott"
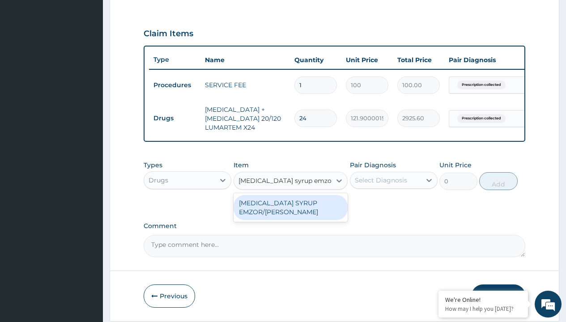
click at [290, 214] on div "PARACETAMOL SYRUP EMZOR/BOTT" at bounding box center [290, 207] width 115 height 25
type input "1214.099975585938"
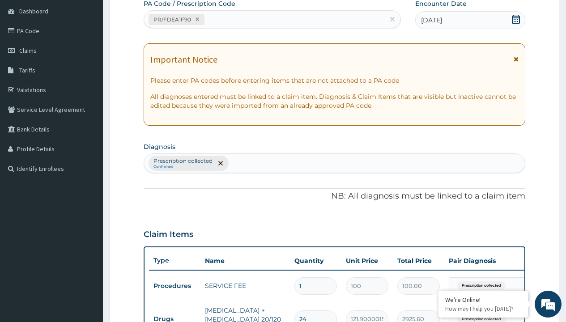
type input "prescription collected"
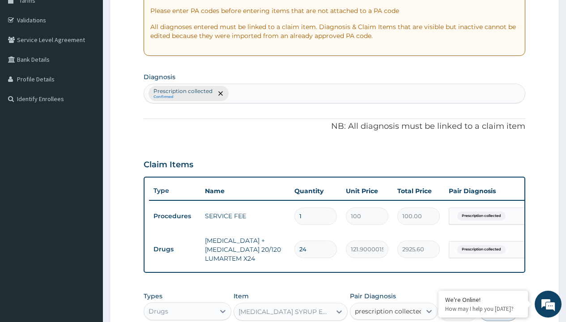
checkbox input "true"
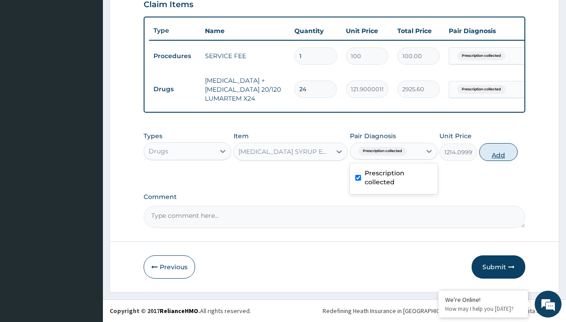
click at [498, 152] on button "Add" at bounding box center [498, 152] width 38 height 18
type input "0"
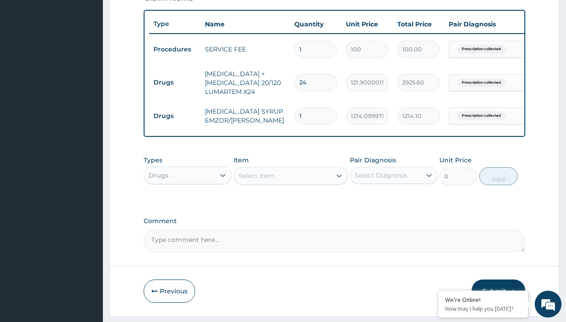
click at [174, 82] on td "Drugs" at bounding box center [174, 82] width 51 height 17
type input "drugs"
click at [187, 204] on div "Drugs" at bounding box center [188, 198] width 88 height 16
click at [256, 180] on div "Select Item" at bounding box center [256, 175] width 36 height 9
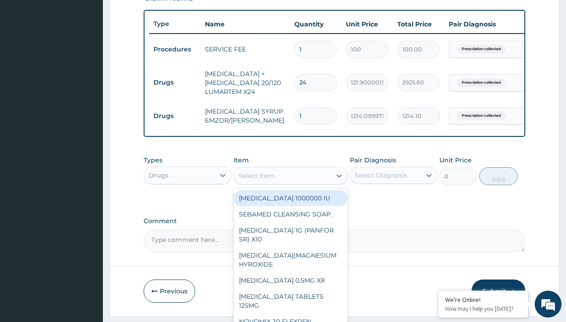
type input "cetirizine syrup"
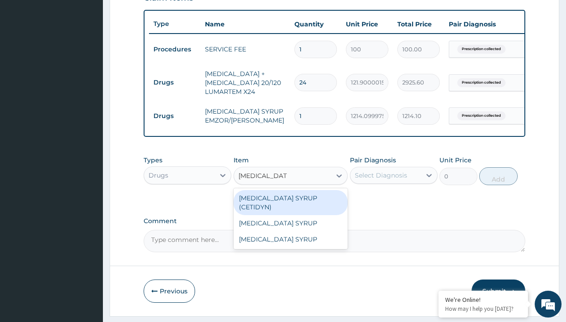
click at [290, 204] on div "CETIRIZINE SYRUP (CETIDYN)" at bounding box center [290, 202] width 115 height 25
type input "2200"
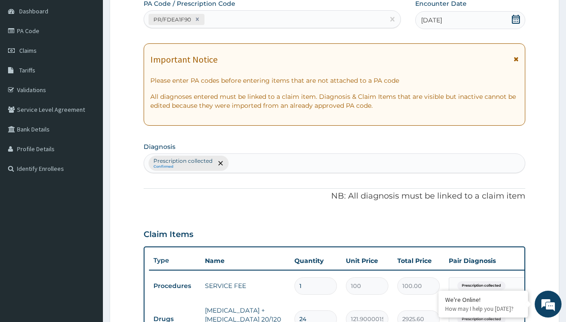
type input "prescription collected"
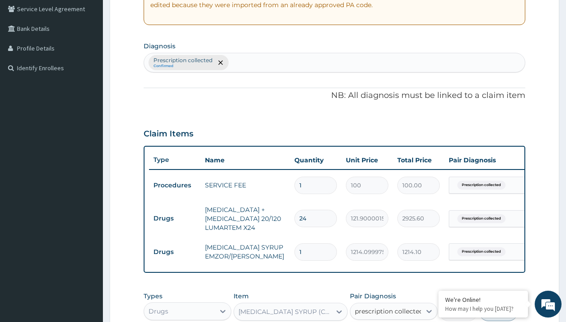
checkbox input "true"
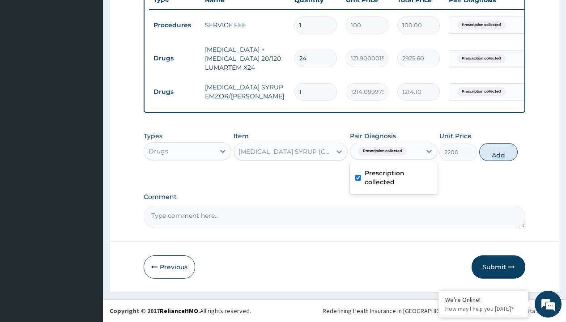
click at [498, 152] on button "Add" at bounding box center [498, 152] width 38 height 18
type input "0"
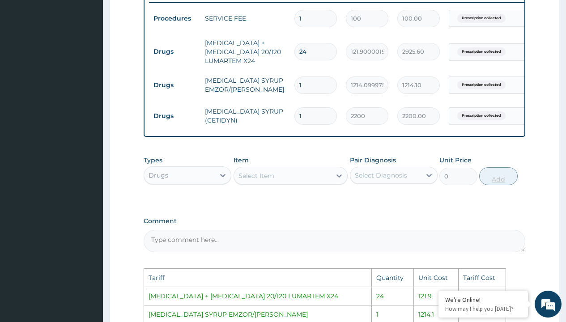
scroll to position [536, 0]
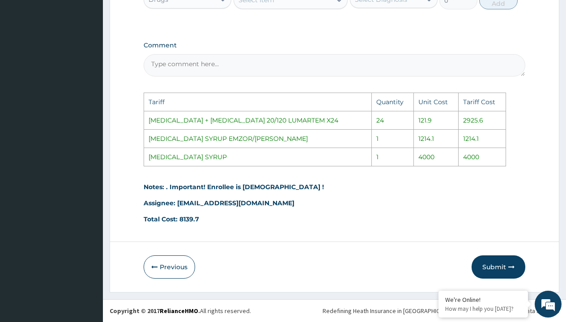
click at [293, 3] on div "Select Item" at bounding box center [283, 0] width 98 height 14
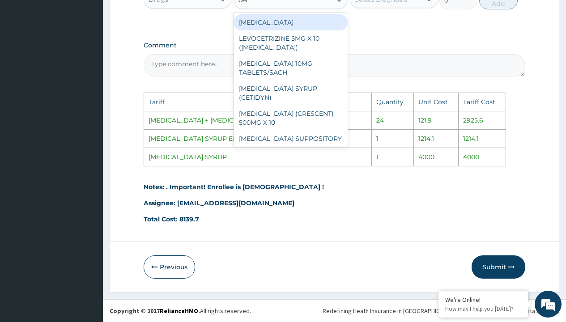
type input "ceti"
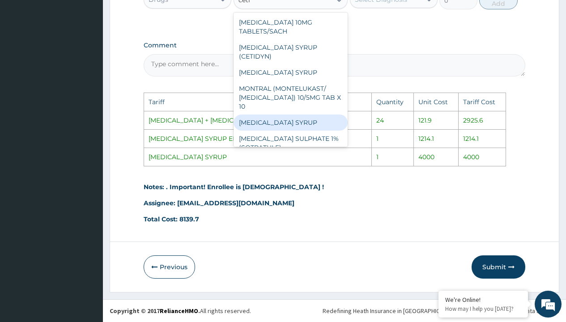
click at [290, 115] on div "CETIRIZINE SYRUP" at bounding box center [290, 123] width 115 height 16
type input "4000"
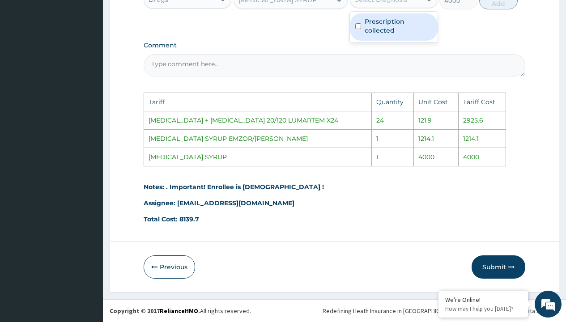
scroll to position [531, 0]
click at [370, 4] on div "Select Diagnosis" at bounding box center [381, -1] width 52 height 9
click at [375, 33] on label "Prescription collected" at bounding box center [399, 26] width 68 height 18
checkbox input "true"
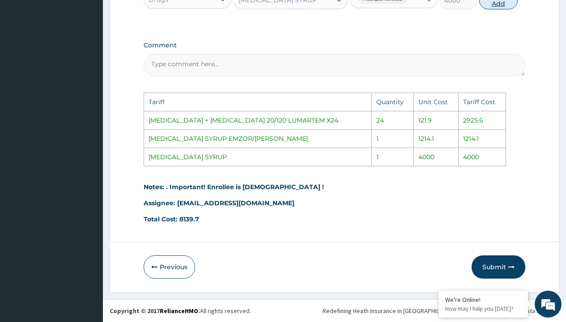
click at [509, 5] on button "Add" at bounding box center [498, 1] width 38 height 18
type input "0"
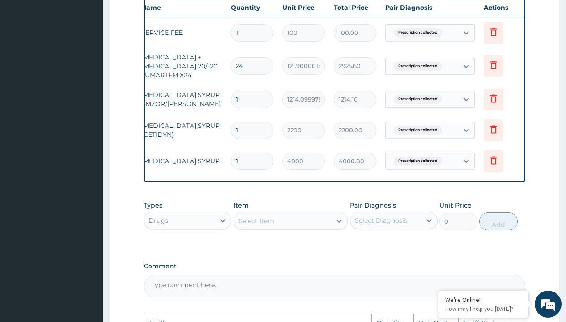
scroll to position [0, 68]
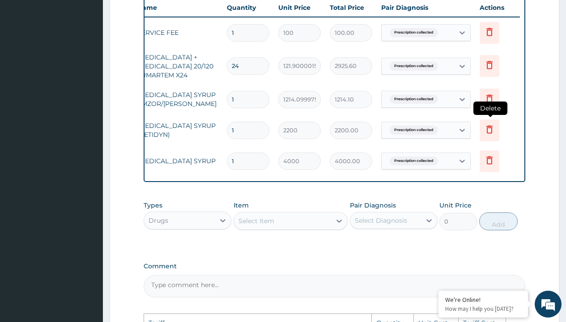
click at [494, 130] on icon at bounding box center [489, 129] width 11 height 11
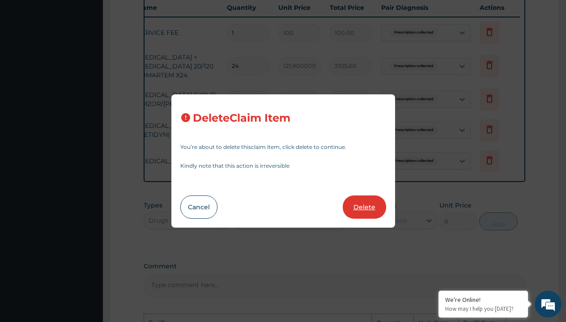
click at [361, 201] on button "Delete" at bounding box center [364, 206] width 43 height 23
type input "4000"
type input "4000.00"
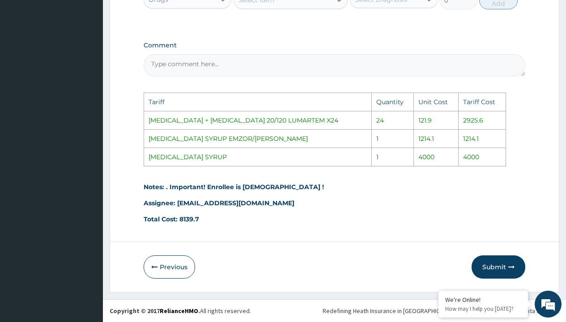
scroll to position [536, 0]
click at [490, 270] on button "Submit" at bounding box center [498, 266] width 54 height 23
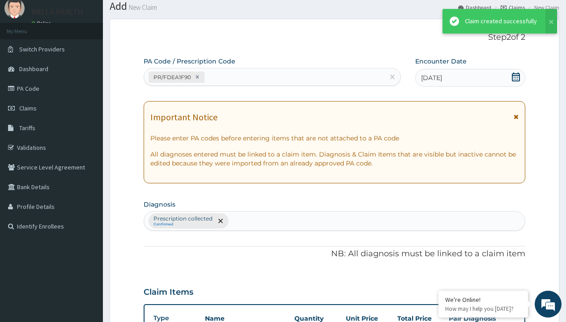
scroll to position [385, 0]
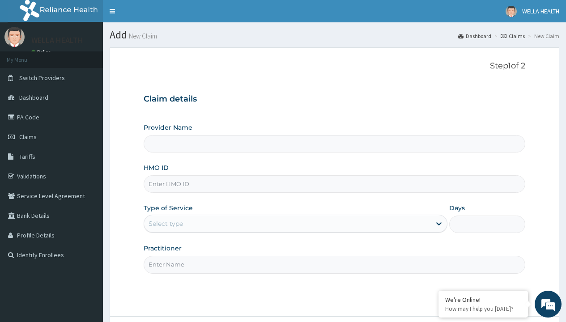
type input "OKB/11872/A"
type input "WellaHealth(TELEMEDICINE)"
type input "OKB/11872/A"
type input "WellaHealth"
click at [166, 224] on div "Select type" at bounding box center [166, 223] width 34 height 9
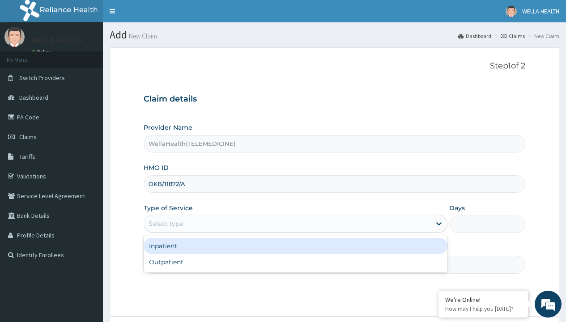
click at [295, 262] on div "Outpatient" at bounding box center [296, 262] width 304 height 16
type input "1"
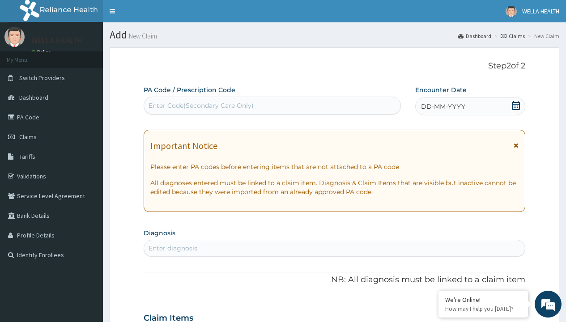
scroll to position [75, 0]
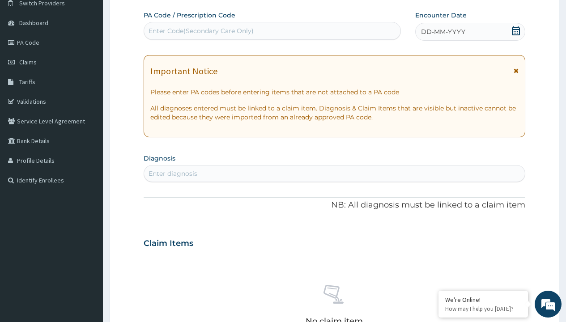
click at [442, 32] on span "DD-MM-YYYY" at bounding box center [443, 31] width 44 height 9
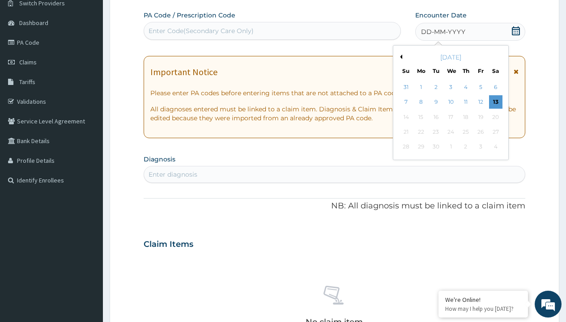
click at [399, 57] on button "Previous Month" at bounding box center [400, 57] width 4 height 4
click at [480, 87] on div "1" at bounding box center [480, 87] width 13 height 13
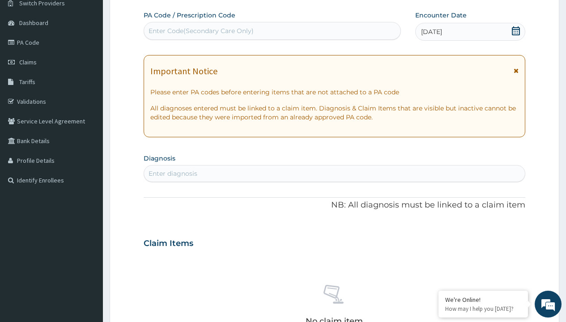
click at [200, 31] on div "Enter Code(Secondary Care Only)" at bounding box center [201, 30] width 105 height 9
type input "PR/59328015"
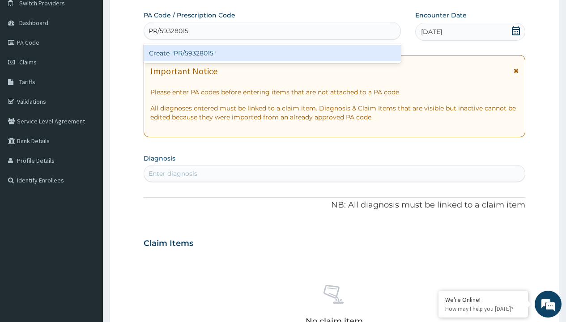
scroll to position [0, 0]
click at [272, 53] on div "Create "PR/59328015"" at bounding box center [272, 53] width 257 height 16
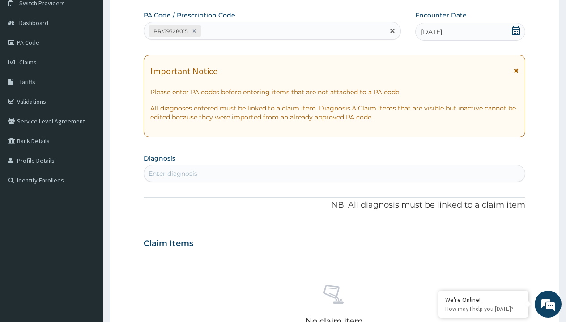
click at [173, 174] on div "Enter diagnosis" at bounding box center [173, 173] width 49 height 9
type input "prescription collected"
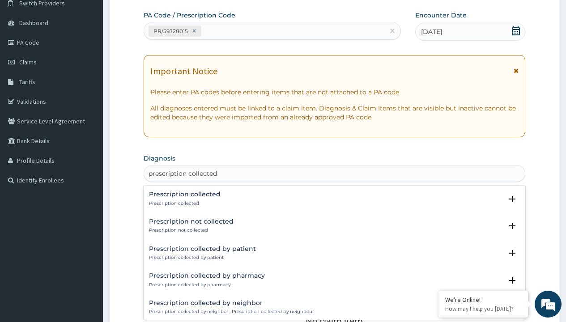
click at [183, 203] on p "Prescription collected" at bounding box center [185, 203] width 72 height 6
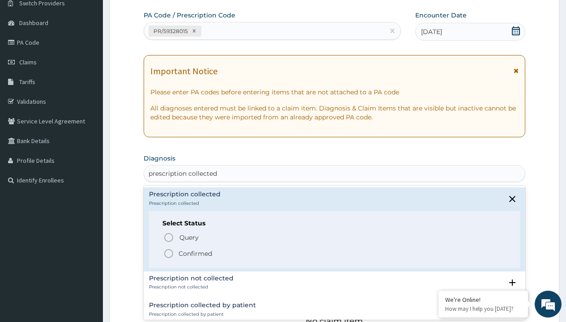
click at [195, 253] on p "Confirmed" at bounding box center [195, 253] width 34 height 9
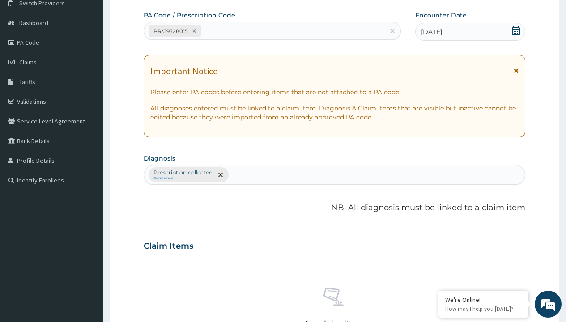
scroll to position [313, 0]
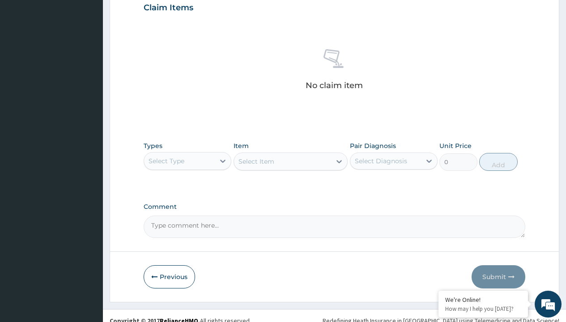
click at [166, 161] on div "Select Type" at bounding box center [167, 161] width 36 height 9
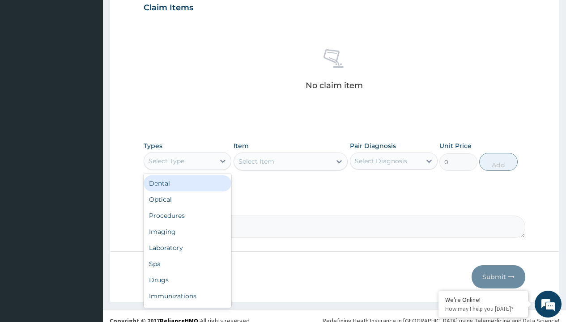
type input "procedures"
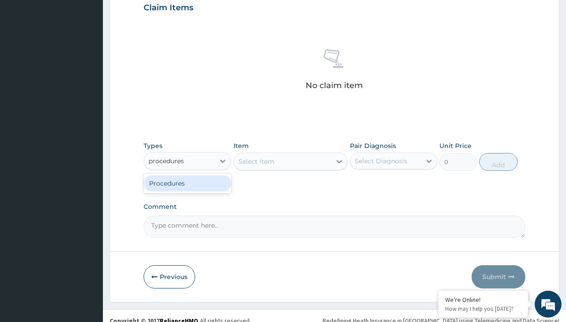
scroll to position [0, 0]
click at [187, 183] on div "Procedures" at bounding box center [188, 183] width 88 height 16
click at [256, 161] on div "Select Item" at bounding box center [256, 161] width 36 height 9
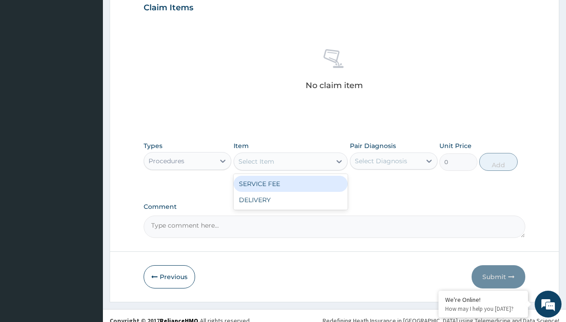
type input "service fee"
click at [290, 183] on div "SERVICE FEE" at bounding box center [290, 184] width 115 height 16
type input "100"
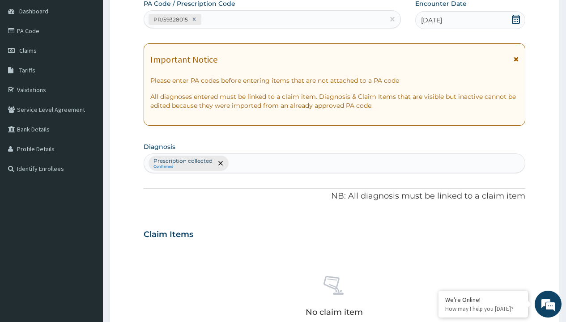
scroll to position [156, 0]
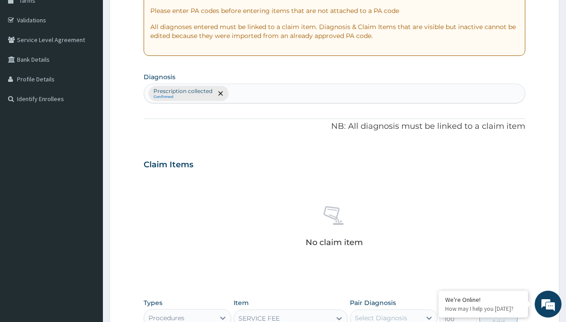
type input "prescription collected"
checkbox input "true"
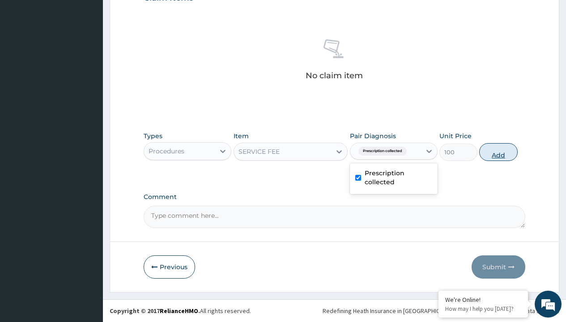
click at [498, 152] on button "Add" at bounding box center [498, 152] width 38 height 18
type input "0"
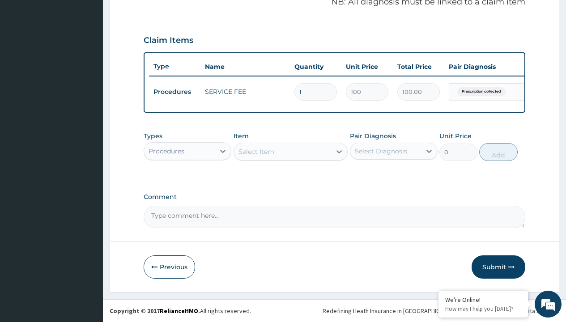
click at [166, 151] on div "Procedures" at bounding box center [167, 151] width 36 height 9
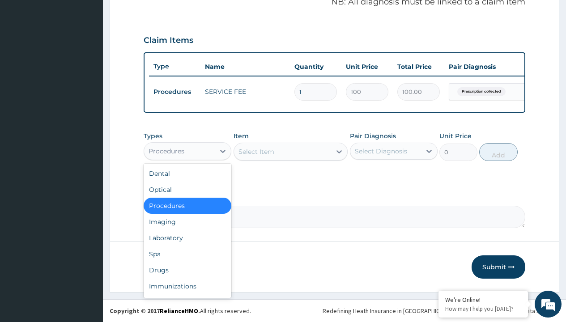
type input "drugs"
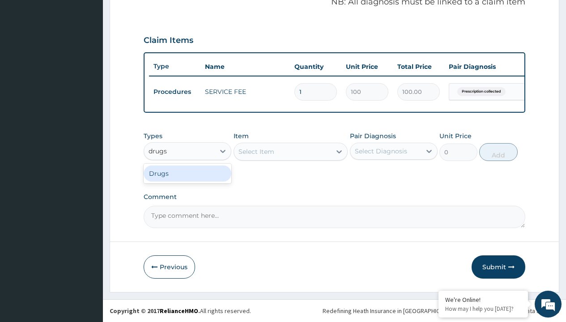
click at [187, 173] on div "Drugs" at bounding box center [188, 174] width 88 height 16
click at [256, 151] on div "Select Item" at bounding box center [290, 152] width 115 height 18
type input "amoxil 500mg x10"
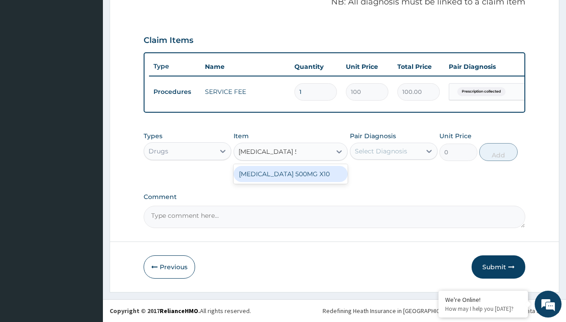
click at [290, 174] on div "AMOXIL 500MG X10" at bounding box center [290, 174] width 115 height 16
type input "342"
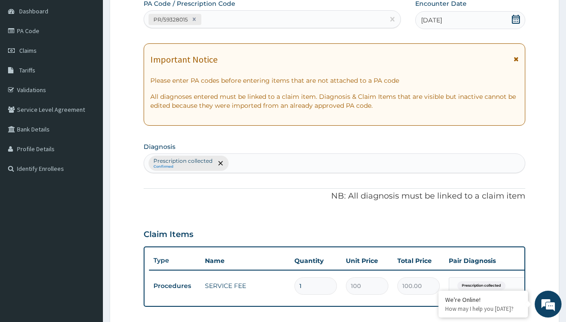
type input "prescription collected"
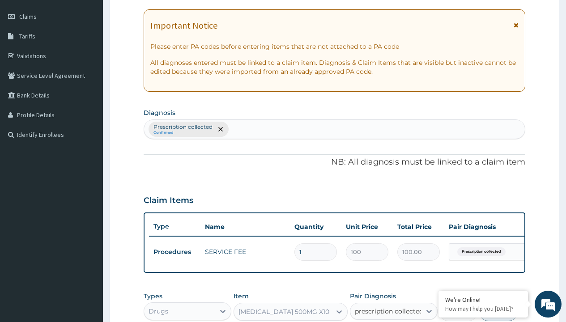
checkbox input "true"
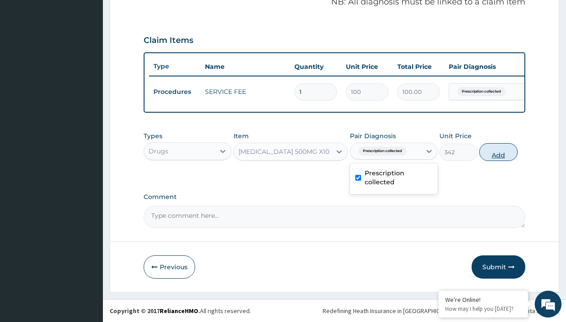
click at [498, 152] on button "Add" at bounding box center [498, 152] width 38 height 18
type input "0"
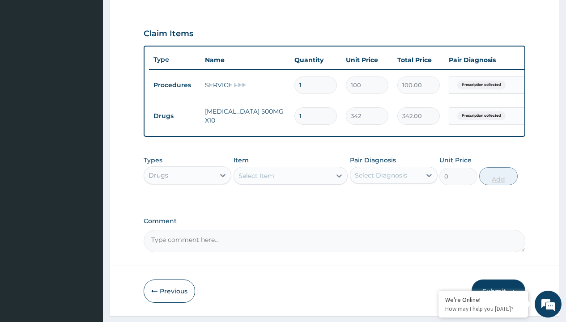
type input "15"
type input "5130.00"
type input "15"
click at [174, 116] on td "Drugs" at bounding box center [174, 116] width 51 height 17
type input "drugs"
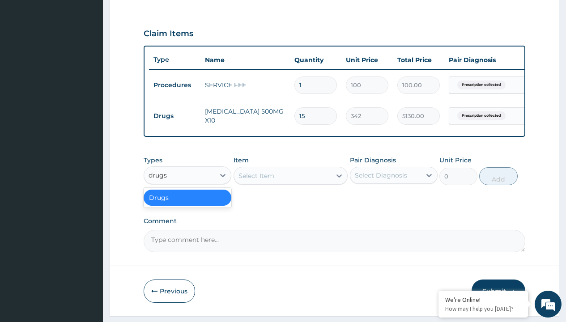
scroll to position [0, 0]
click at [187, 204] on div "Drugs" at bounding box center [188, 198] width 88 height 16
click at [256, 180] on div "Select Item" at bounding box center [256, 175] width 36 height 9
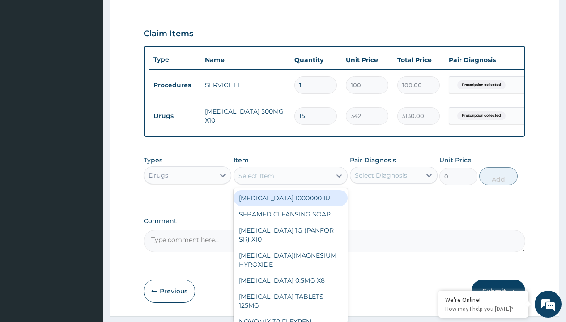
type input "loperamide caps 2mg/sach"
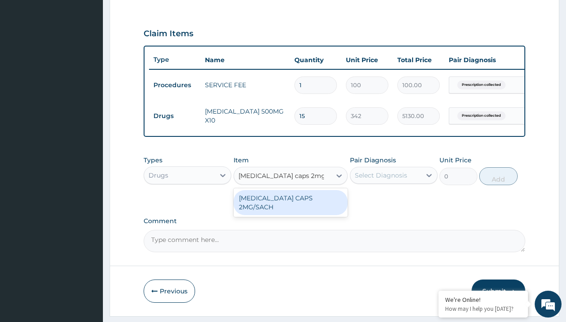
click at [290, 204] on div "LOPERAMIDE CAPS 2MG/SACH" at bounding box center [290, 202] width 115 height 25
type input "420"
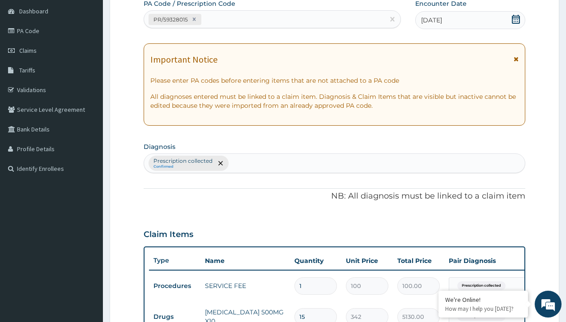
type input "prescription collected"
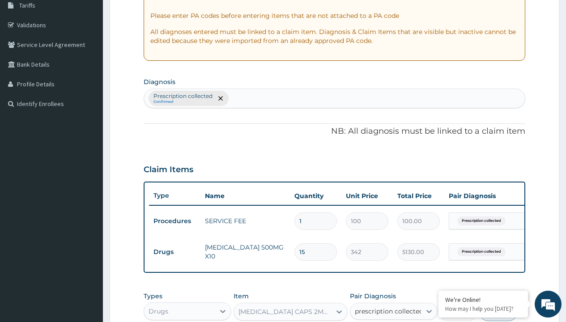
checkbox input "true"
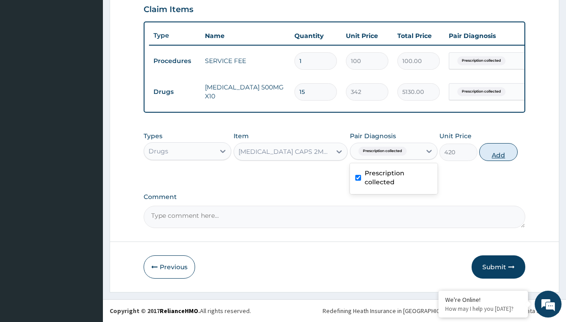
click at [498, 152] on button "Add" at bounding box center [498, 152] width 38 height 18
type input "0"
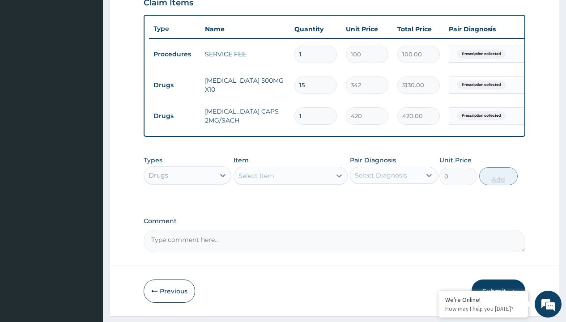
type input "10"
type input "4200.00"
type input "10"
click at [174, 85] on td "Drugs" at bounding box center [174, 85] width 51 height 17
type input "drugs"
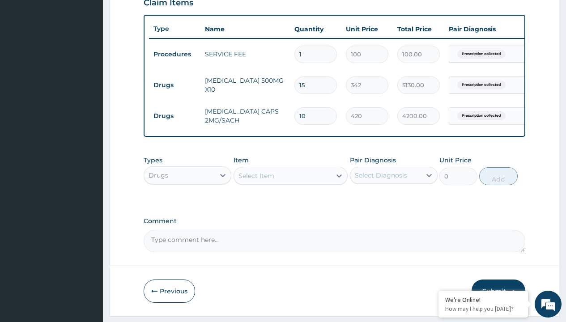
scroll to position [0, 0]
click at [187, 204] on div "Drugs" at bounding box center [188, 198] width 88 height 16
click at [256, 180] on div "Select Item" at bounding box center [256, 175] width 36 height 9
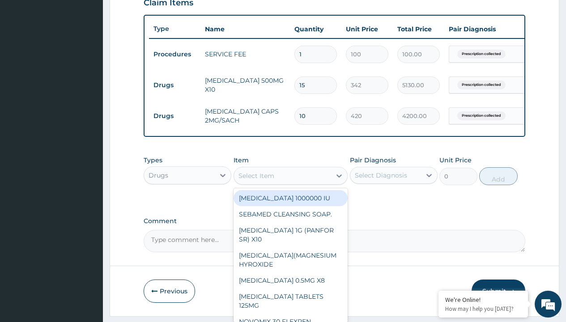
type input "throat lozenges"
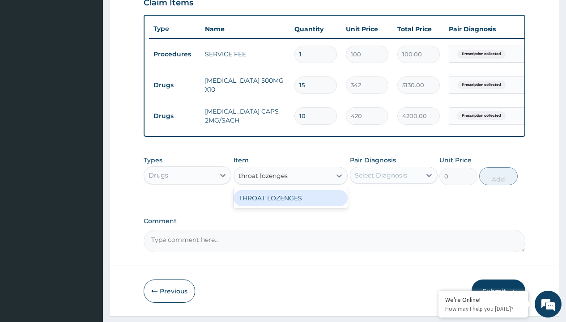
click at [290, 204] on div "THROAT LOZENGES" at bounding box center [290, 198] width 115 height 16
type input "196"
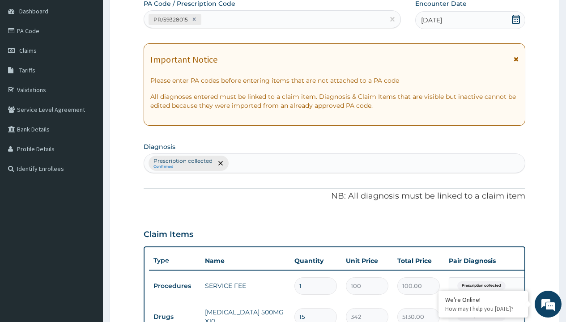
type input "prescription collected"
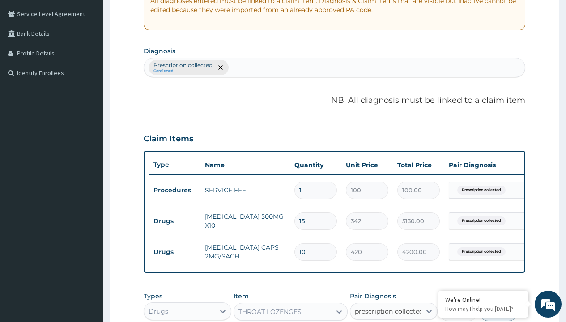
checkbox input "true"
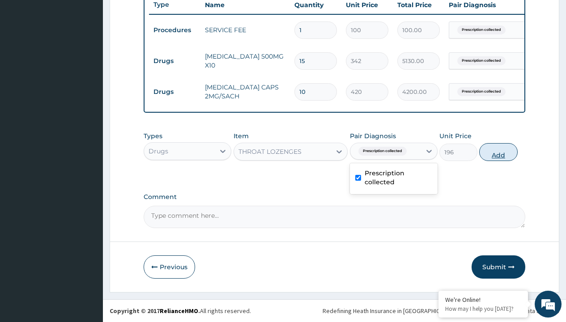
click at [498, 152] on button "Add" at bounding box center [498, 152] width 38 height 18
type input "0"
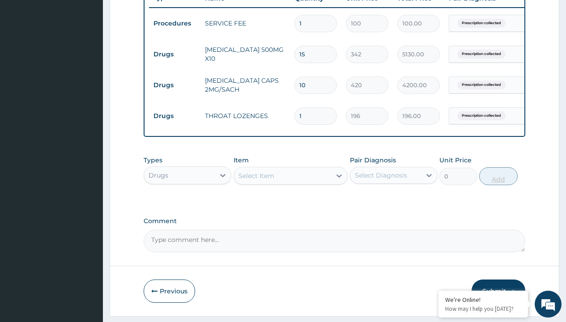
type input "15"
type input "2940.00"
type input "15"
click at [174, 54] on td "Drugs" at bounding box center [174, 54] width 51 height 17
type input "drugs"
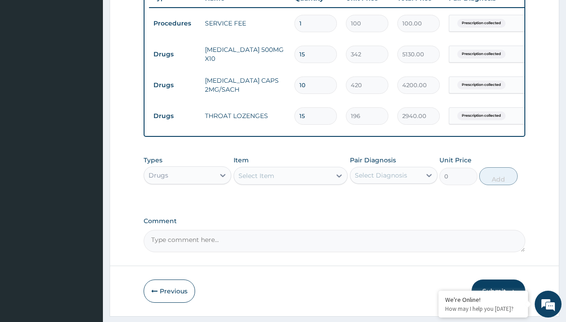
scroll to position [0, 0]
click at [187, 204] on div "Drugs" at bounding box center [188, 198] width 88 height 16
click at [256, 180] on div "Select Item" at bounding box center [256, 175] width 36 height 9
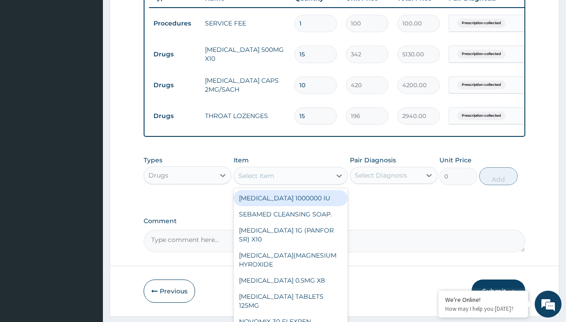
type input "zinc 20mg by 10"
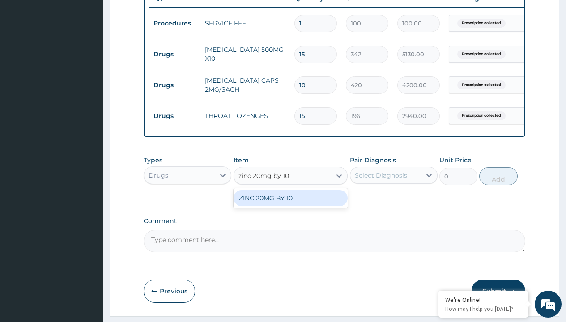
click at [290, 204] on div "ZINC 20MG BY 10" at bounding box center [290, 198] width 115 height 16
type input "15"
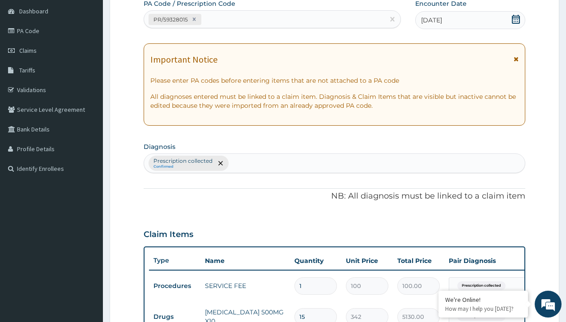
type input "prescription collected"
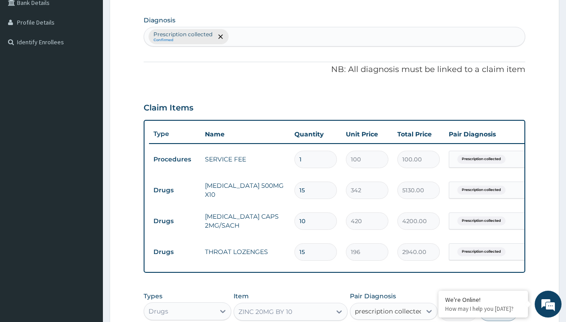
checkbox input "true"
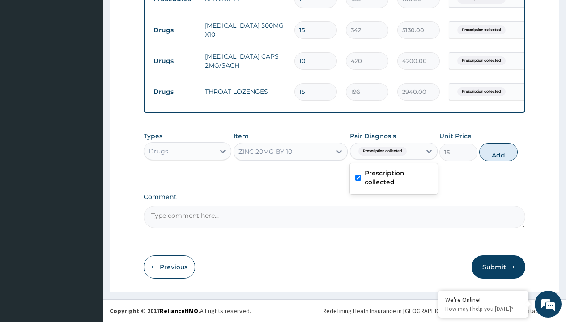
click at [498, 152] on button "Add" at bounding box center [498, 152] width 38 height 18
type input "0"
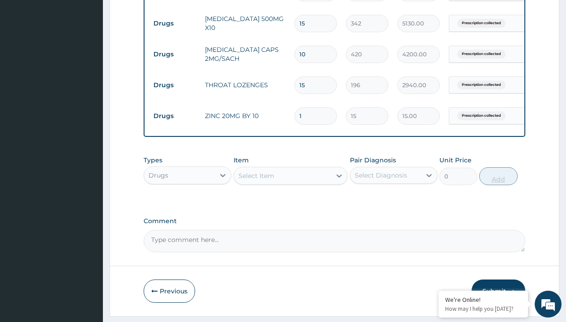
type input "10"
type input "150.00"
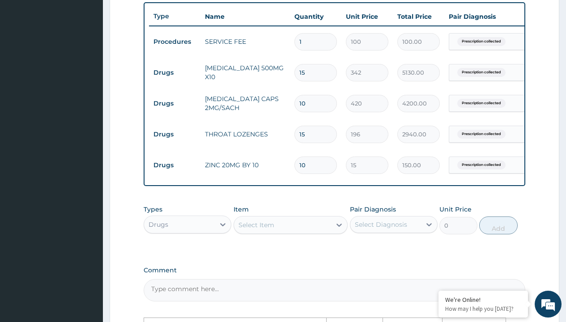
scroll to position [330, 0]
type input "10"
click at [320, 105] on input "10" at bounding box center [315, 103] width 42 height 17
type input "1"
type input "420.00"
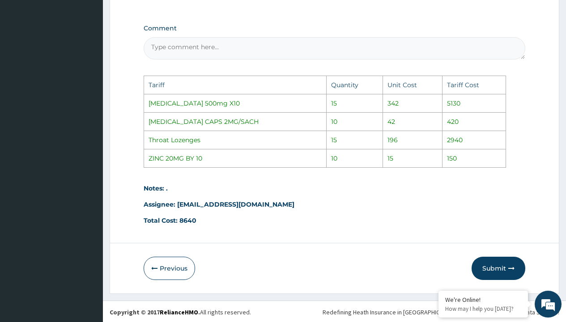
scroll to position [581, 0]
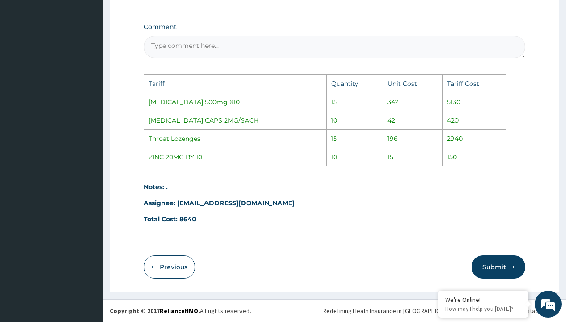
type input "1"
click at [515, 273] on button "Submit" at bounding box center [498, 266] width 54 height 23
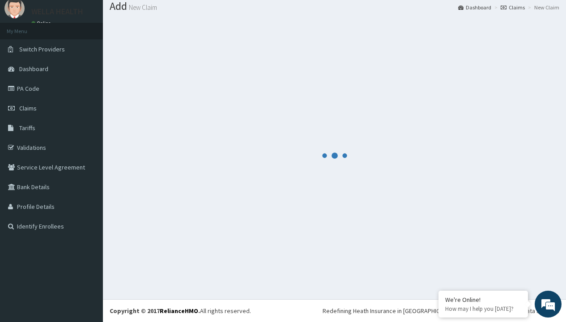
scroll to position [411, 0]
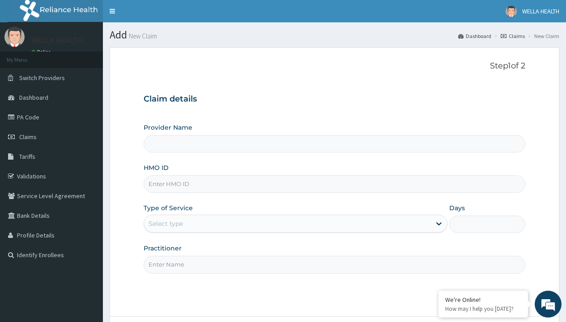
type input "WellaHealth(TELEMEDICINE)"
type input "PIN/10047/B"
type input "WellaHealth"
click at [166, 224] on div "Select type" at bounding box center [166, 223] width 34 height 9
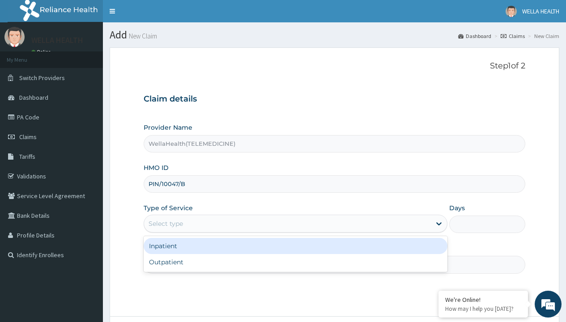
click at [295, 262] on div "Outpatient" at bounding box center [296, 262] width 304 height 16
type input "1"
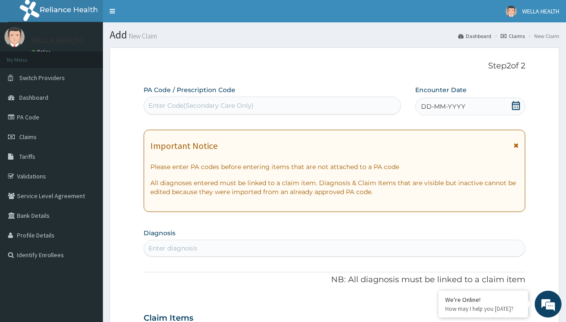
scroll to position [75, 0]
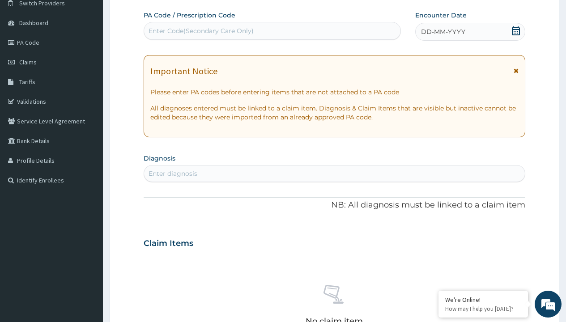
click at [442, 32] on span "DD-MM-YYYY" at bounding box center [443, 31] width 44 height 9
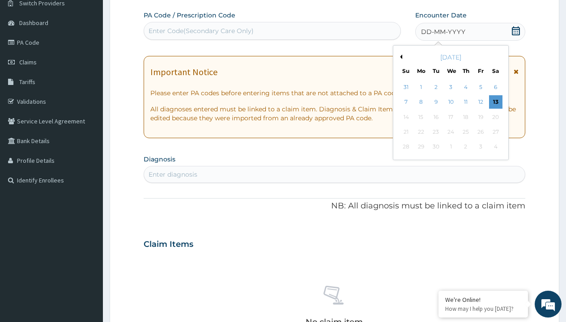
click at [399, 57] on button "Previous Month" at bounding box center [400, 57] width 4 height 4
click at [480, 87] on div "1" at bounding box center [480, 87] width 13 height 13
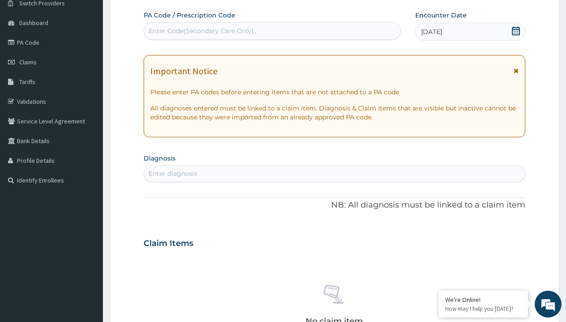
click at [200, 31] on div "Enter Code(Secondary Care Only)" at bounding box center [201, 30] width 105 height 9
type input "PR/577D3C80"
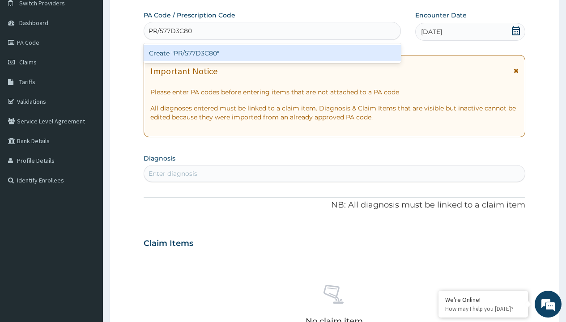
click at [272, 53] on div "Create "PR/577D3C80"" at bounding box center [272, 53] width 257 height 16
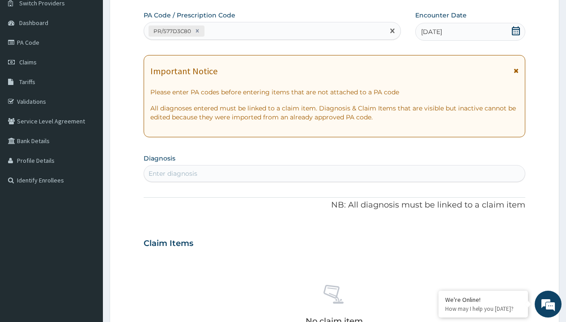
click at [173, 174] on div "Enter diagnosis" at bounding box center [173, 173] width 49 height 9
type input "prescription collected"
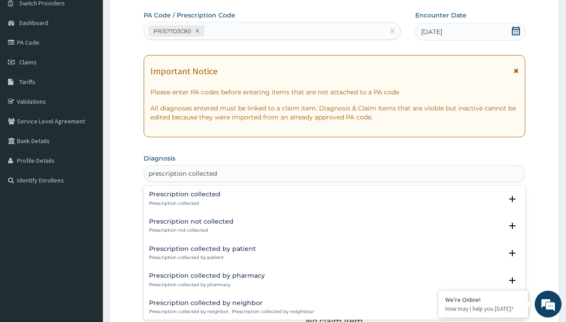
click at [183, 203] on p "Prescription collected" at bounding box center [185, 203] width 72 height 6
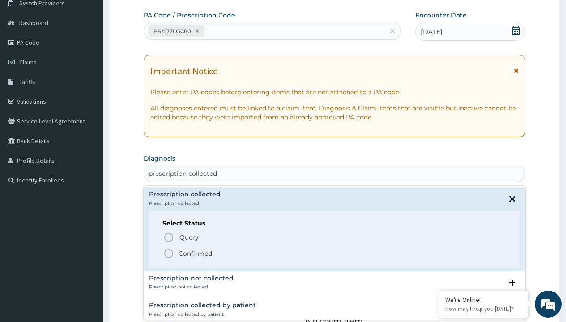
click at [195, 253] on p "Confirmed" at bounding box center [195, 253] width 34 height 9
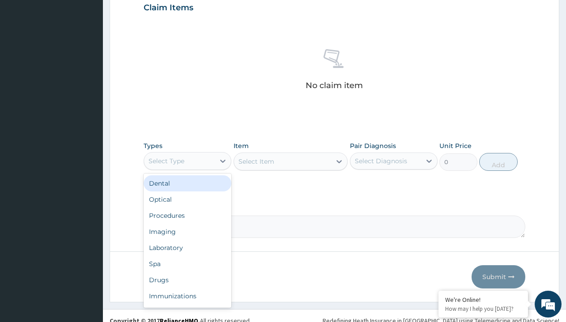
type input "procedures"
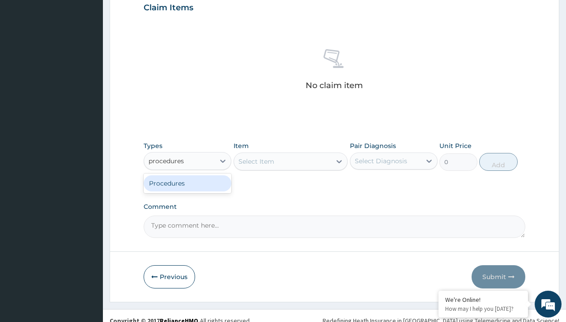
click at [187, 183] on div "Procedures" at bounding box center [188, 183] width 88 height 16
click at [256, 161] on div "Select Item" at bounding box center [256, 161] width 36 height 9
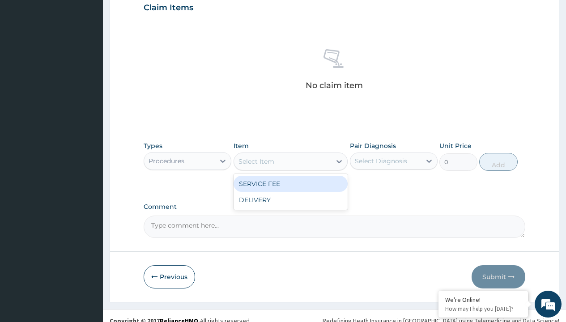
type input "service fee"
click at [290, 183] on div "SERVICE FEE" at bounding box center [290, 184] width 115 height 16
type input "100"
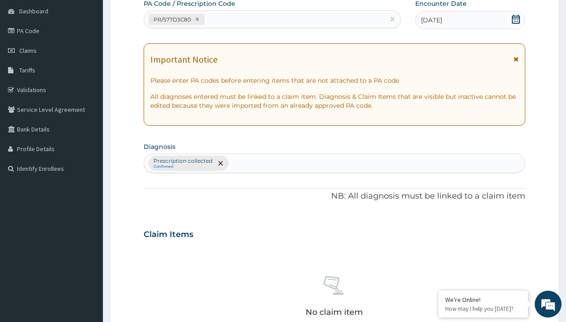
type input "prescription collected"
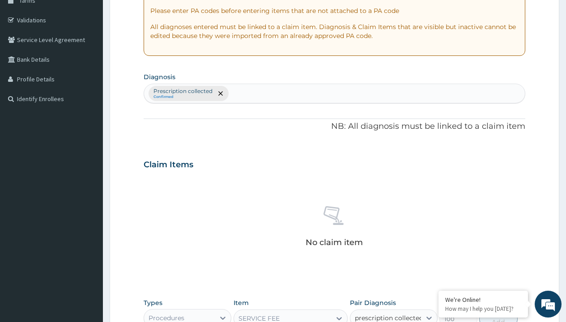
checkbox input "true"
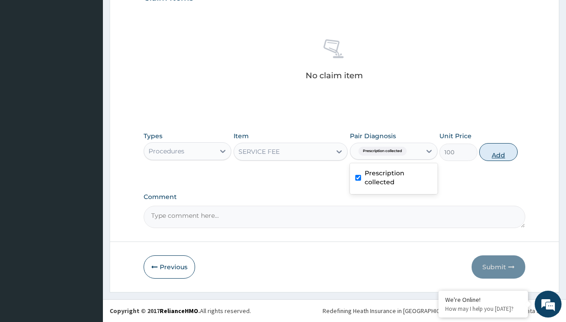
click at [498, 152] on button "Add" at bounding box center [498, 152] width 38 height 18
type input "0"
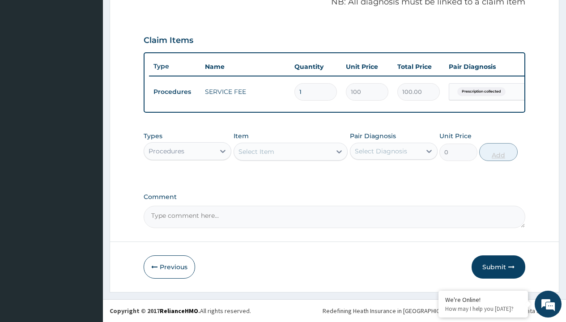
scroll to position [287, 0]
click at [166, 151] on div "Procedures" at bounding box center [167, 151] width 36 height 9
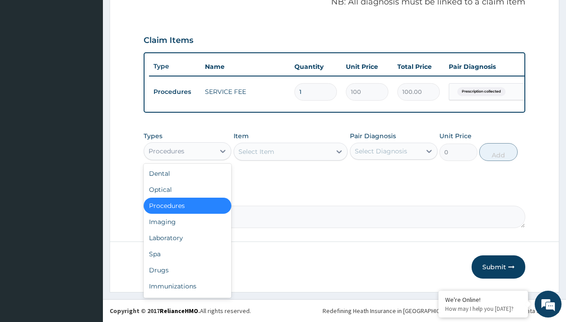
type input "drugs"
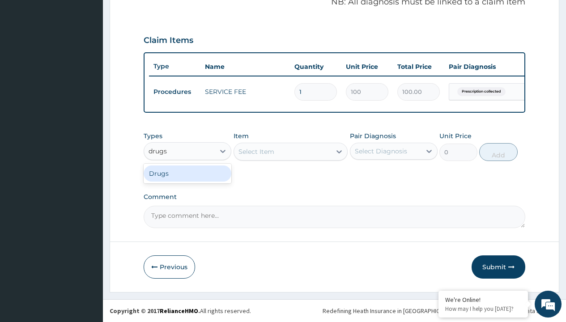
scroll to position [0, 0]
click at [187, 173] on div "Drugs" at bounding box center [188, 174] width 88 height 16
click at [256, 151] on div "Select Item" at bounding box center [256, 151] width 36 height 9
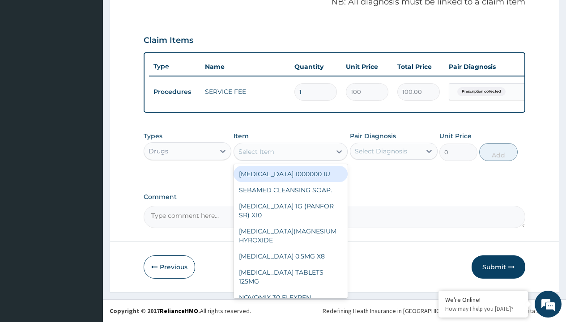
type input "[MEDICAL_DATA] caps 2mg/sach"
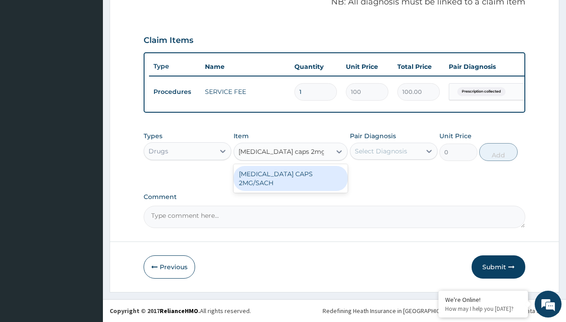
click at [290, 174] on div "[MEDICAL_DATA] CAPS 2MG/SACH" at bounding box center [290, 178] width 115 height 25
type input "420"
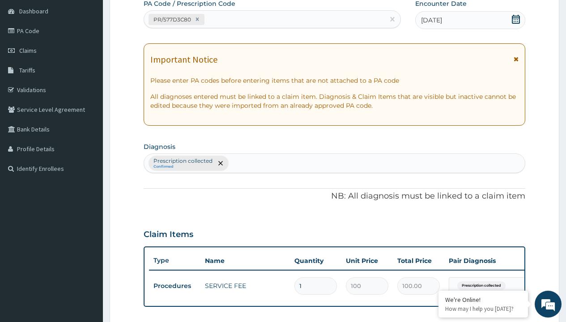
type input "prescription collected"
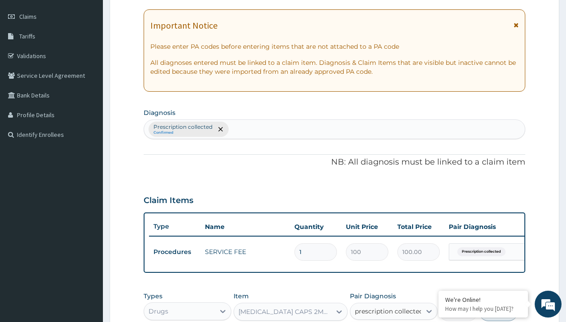
checkbox input "true"
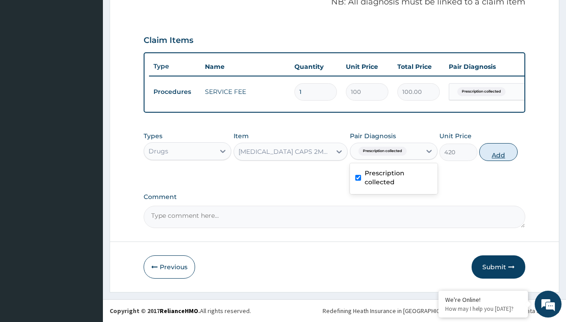
click at [498, 152] on button "Add" at bounding box center [498, 152] width 38 height 18
type input "0"
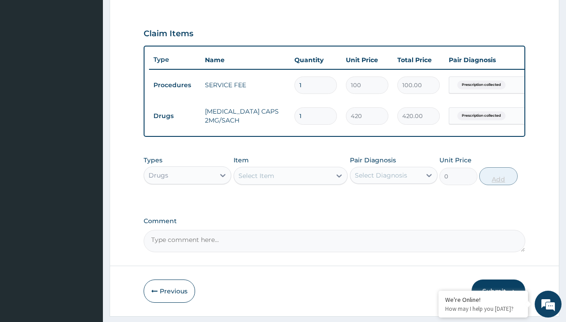
type input "10"
type input "4200.00"
type input "10"
click at [174, 116] on td "Drugs" at bounding box center [174, 116] width 51 height 17
type input "drugs"
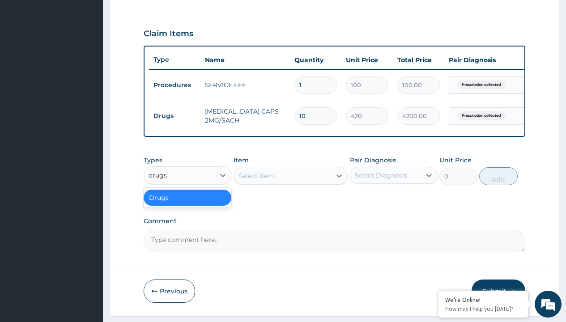
scroll to position [0, 0]
click at [187, 204] on div "Drugs" at bounding box center [188, 198] width 88 height 16
click at [256, 180] on div "Select Item" at bounding box center [256, 175] width 36 height 9
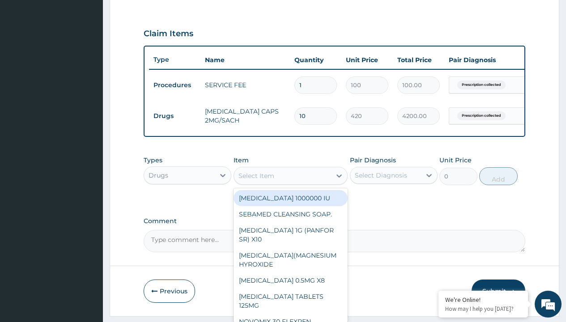
type input "ors/sachet"
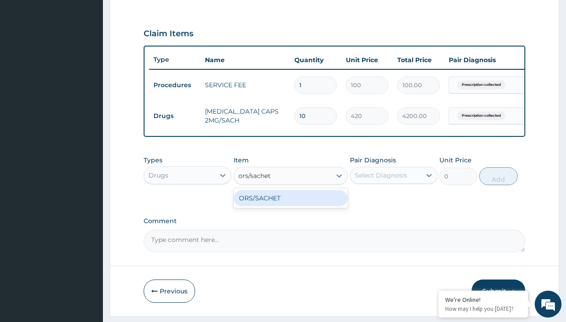
click at [290, 204] on div "ORS/SACHET" at bounding box center [290, 198] width 115 height 16
type input "600"
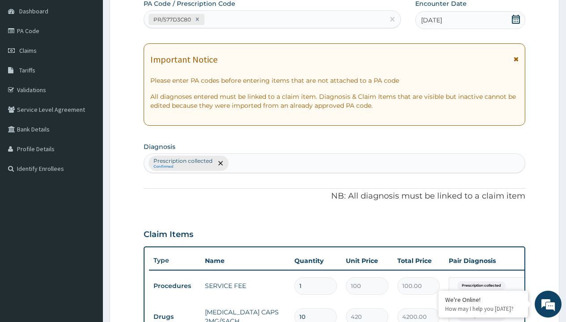
type input "prescription collected"
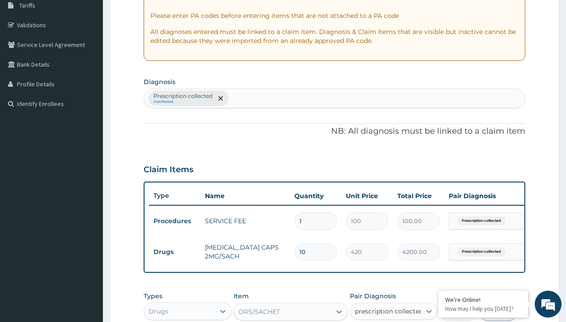
checkbox input "true"
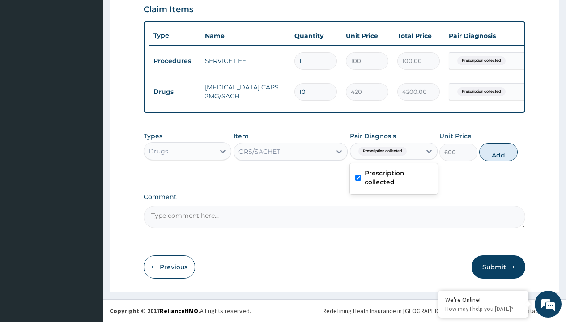
click at [498, 152] on button "Add" at bounding box center [498, 152] width 38 height 18
type input "0"
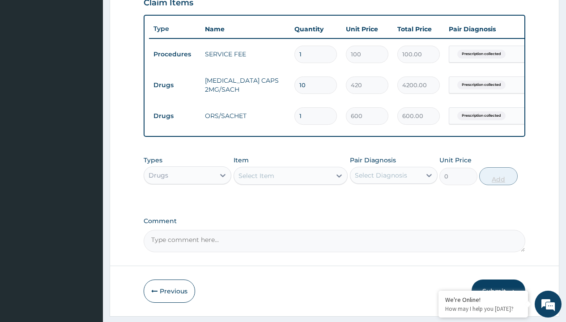
type input "2"
type input "1200.00"
type input "2"
click at [174, 85] on td "Drugs" at bounding box center [174, 85] width 51 height 17
type input "drugs"
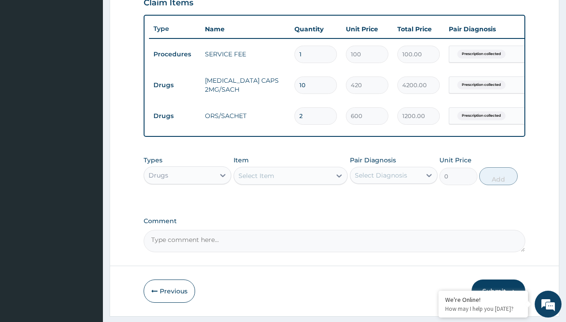
scroll to position [0, 0]
click at [187, 204] on div "Drugs" at bounding box center [188, 198] width 88 height 16
click at [256, 180] on div "Select Item" at bounding box center [256, 175] width 36 height 9
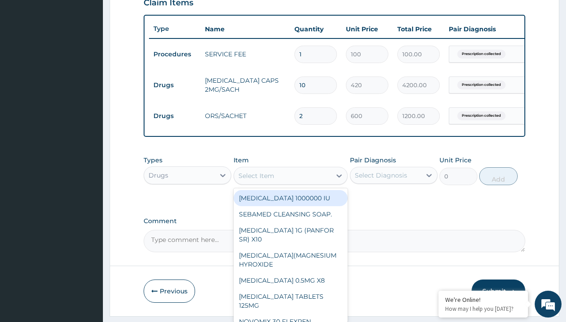
type input "zinc 20mg by 10"
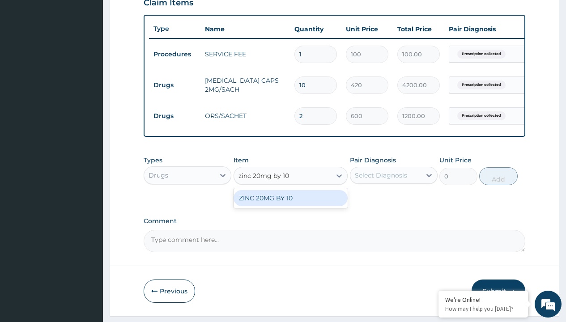
click at [290, 204] on div "ZINC 20MG BY 10" at bounding box center [290, 198] width 115 height 16
type input "15"
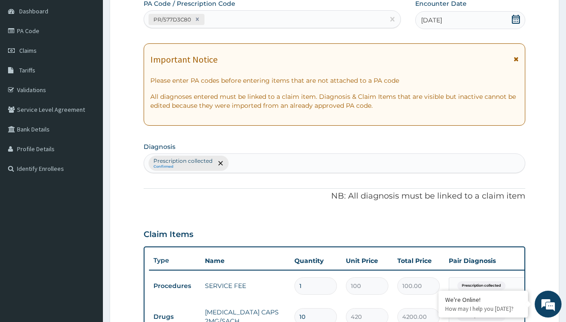
type input "prescription collected"
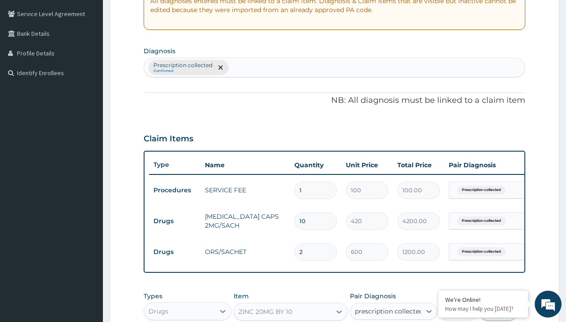
checkbox input "true"
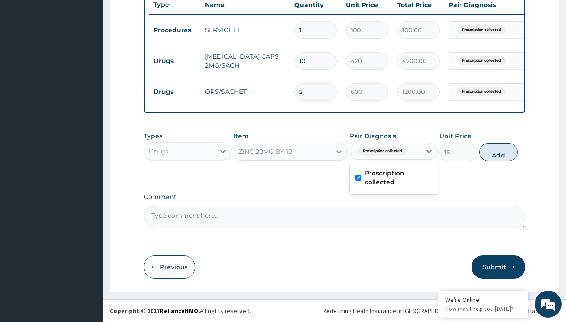
click at [498, 152] on button "Add" at bounding box center [498, 152] width 38 height 18
type input "0"
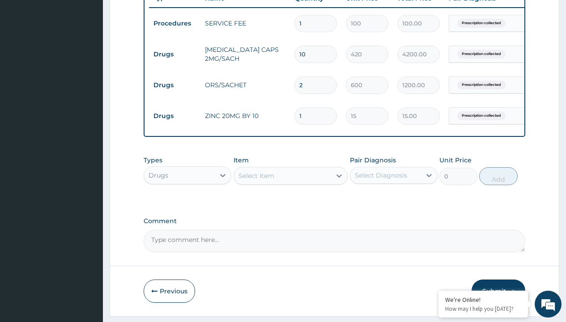
type input "10"
type input "150.00"
type input "10"
click at [174, 54] on td "Drugs" at bounding box center [174, 54] width 51 height 17
type input "drugs"
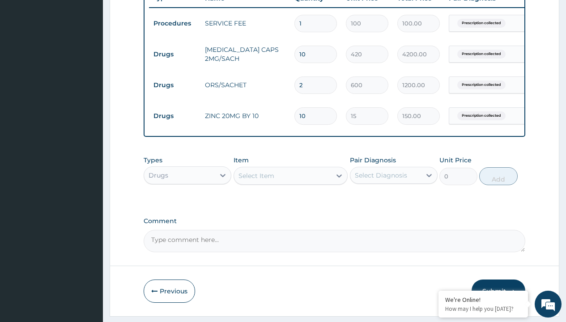
scroll to position [0, 0]
click at [187, 204] on div "Drugs" at bounding box center [188, 198] width 88 height 16
click at [256, 180] on div "Select Item" at bounding box center [256, 175] width 36 height 9
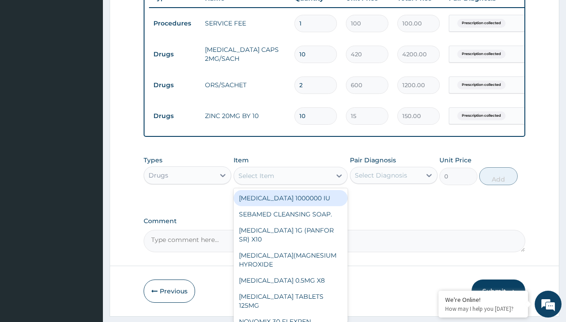
type input "[MEDICAL_DATA] syrup rophegan/[PERSON_NAME]"
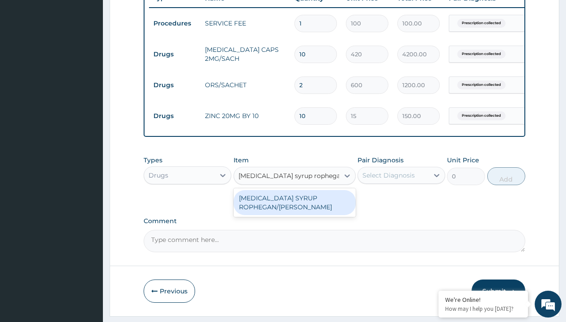
click at [294, 209] on div "[MEDICAL_DATA] SYRUP ROPHEGAN/[PERSON_NAME]" at bounding box center [294, 202] width 122 height 25
type input "2500"
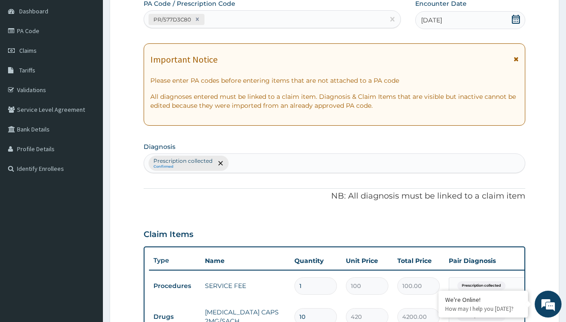
type input "prescription collected"
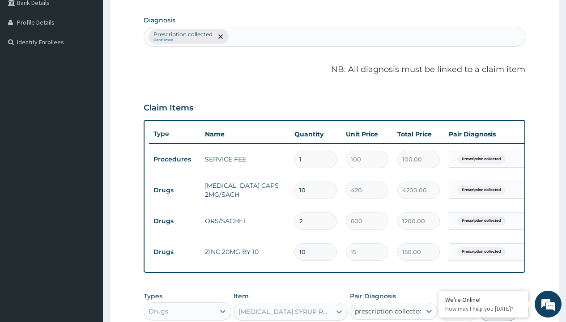
checkbox input "true"
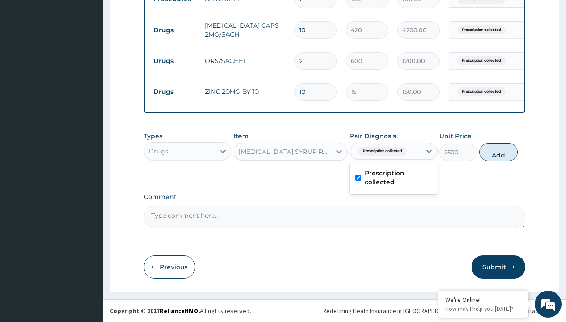
click at [498, 152] on button "Add" at bounding box center [498, 152] width 38 height 18
type input "0"
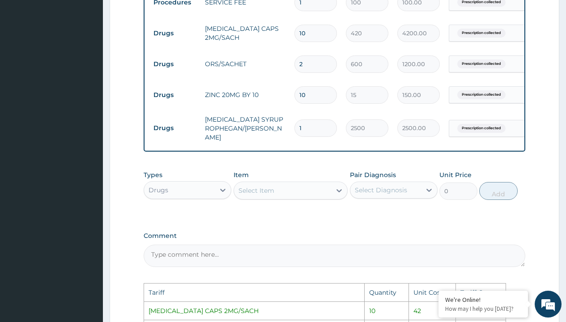
scroll to position [369, 0]
click at [323, 34] on input "10" at bounding box center [315, 33] width 42 height 17
type input "1"
type input "420.00"
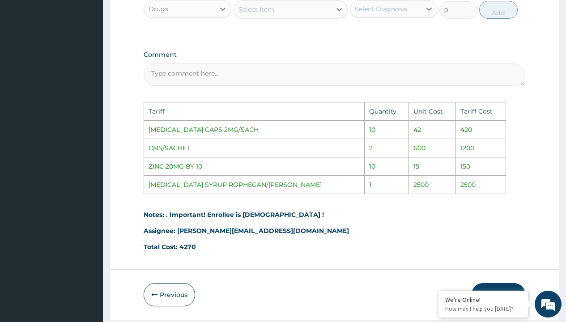
scroll to position [581, 0]
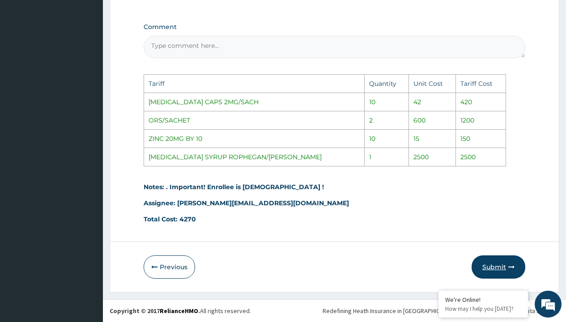
type input "1"
click at [490, 267] on button "Submit" at bounding box center [498, 266] width 54 height 23
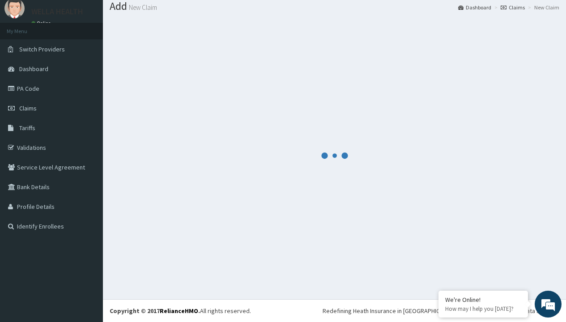
scroll to position [411, 0]
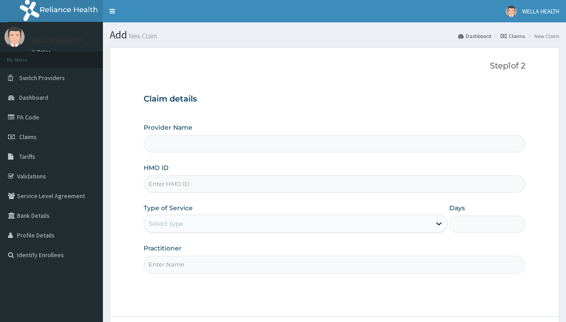
type input "WellaHealth(TELEMEDICINE)"
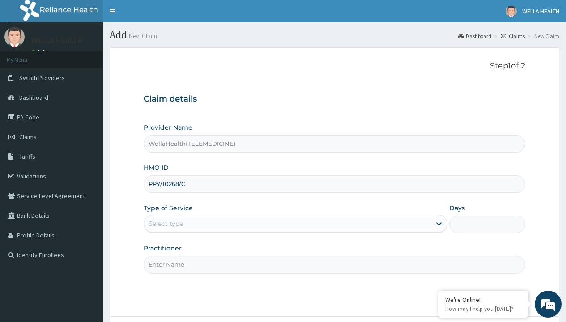
type input "PPY/10268/C"
type input "WellaHealth"
click at [166, 224] on div "Select type" at bounding box center [166, 223] width 34 height 9
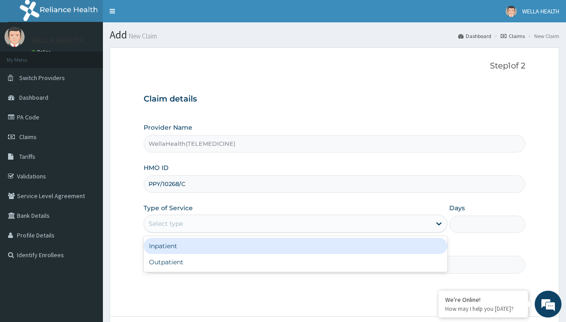
click at [295, 262] on div "Outpatient" at bounding box center [296, 262] width 304 height 16
type input "1"
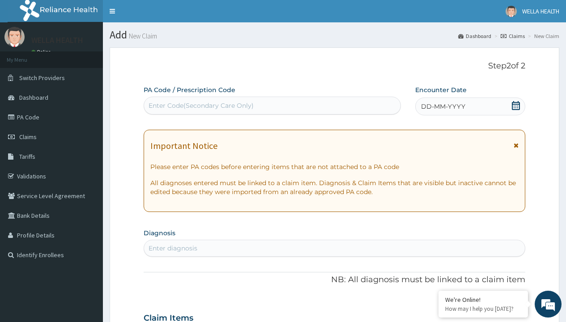
scroll to position [75, 0]
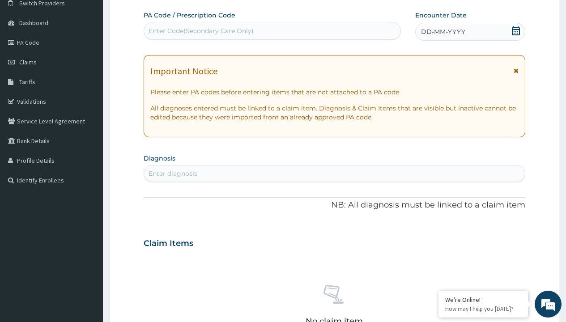
click at [442, 32] on span "DD-MM-YYYY" at bounding box center [443, 31] width 44 height 9
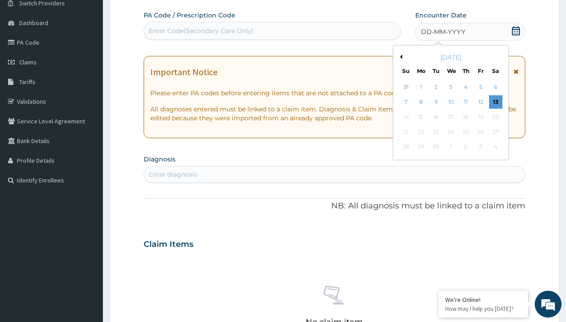
click at [399, 57] on button "Previous Month" at bounding box center [400, 57] width 4 height 4
click at [480, 87] on div "1" at bounding box center [480, 87] width 13 height 13
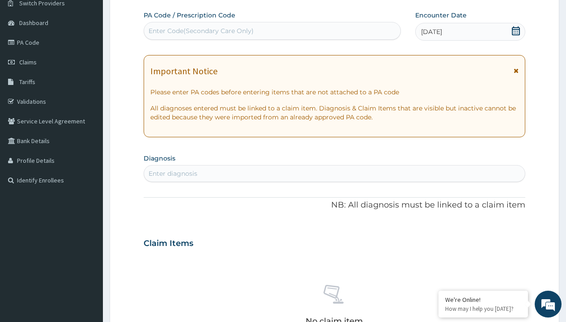
scroll to position [0, 0]
click at [200, 31] on div "Enter Code(Secondary Care Only)" at bounding box center [201, 30] width 105 height 9
type input "PR/33D7B0F7"
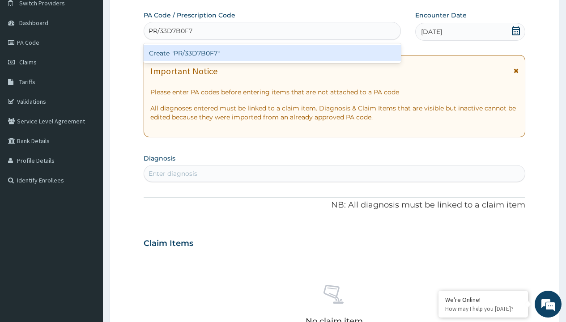
click at [272, 53] on div "Create "PR/33D7B0F7"" at bounding box center [272, 53] width 257 height 16
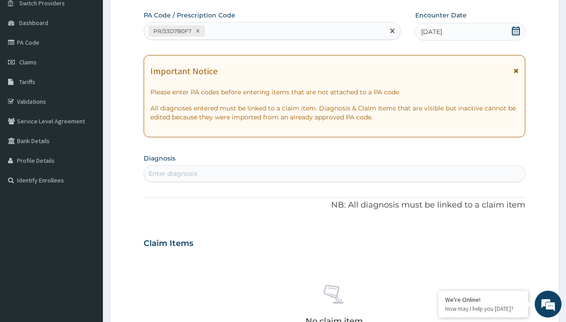
click at [173, 174] on div "Enter diagnosis" at bounding box center [173, 173] width 49 height 9
type input "prescription collected"
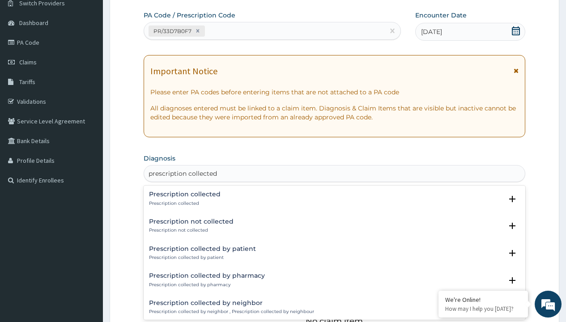
click at [183, 203] on p "Prescription collected" at bounding box center [185, 203] width 72 height 6
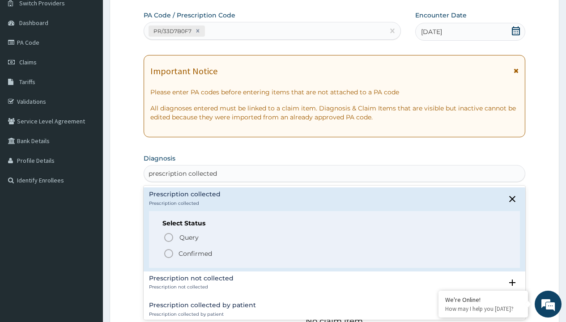
click at [195, 253] on p "Confirmed" at bounding box center [195, 253] width 34 height 9
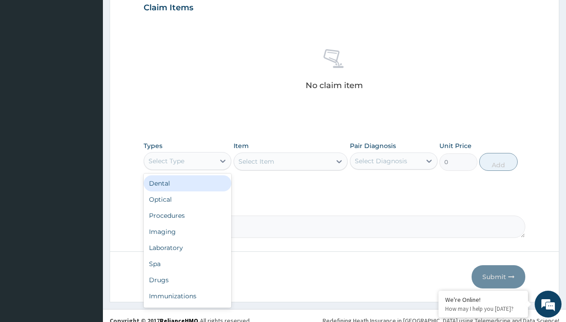
type input "procedures"
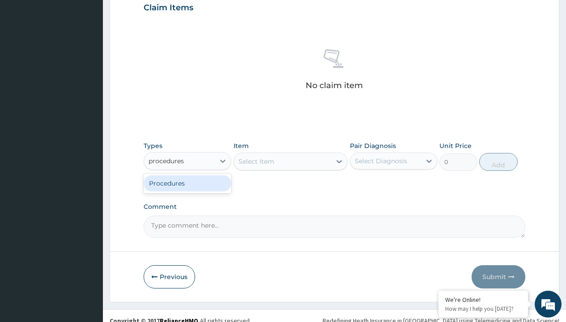
click at [187, 183] on div "Procedures" at bounding box center [188, 183] width 88 height 16
click at [256, 161] on div "Select Item" at bounding box center [256, 161] width 36 height 9
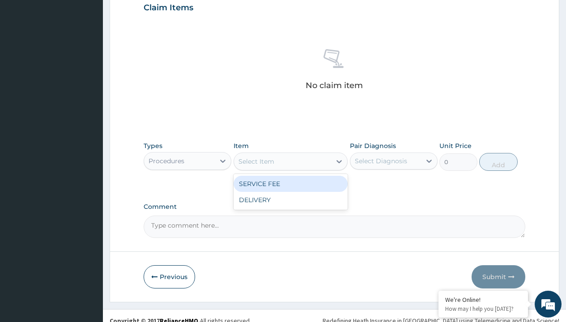
type input "service fee"
click at [290, 183] on div "SERVICE FEE" at bounding box center [290, 184] width 115 height 16
type input "100"
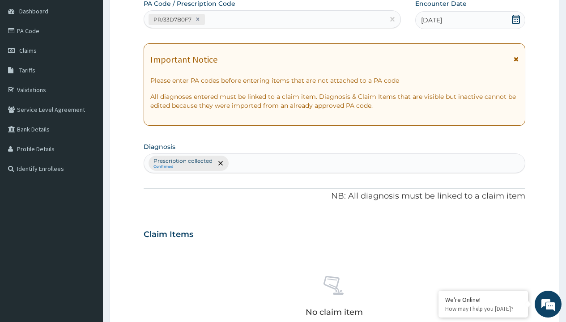
type input "prescription collected"
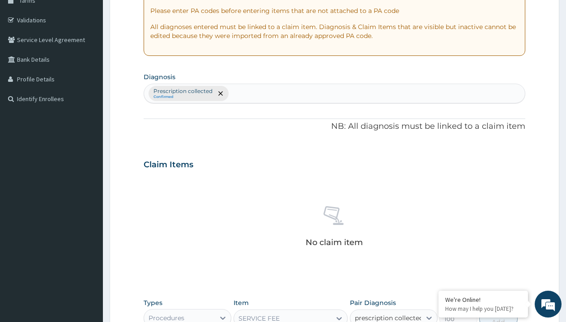
checkbox input "true"
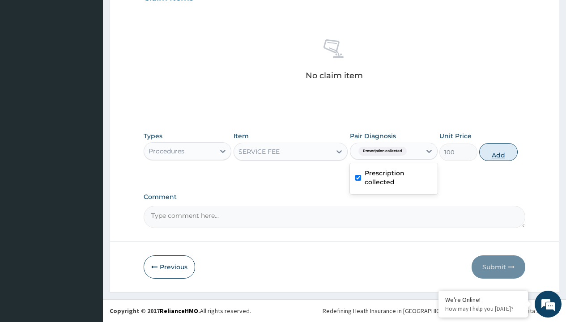
click at [498, 152] on button "Add" at bounding box center [498, 152] width 38 height 18
type input "0"
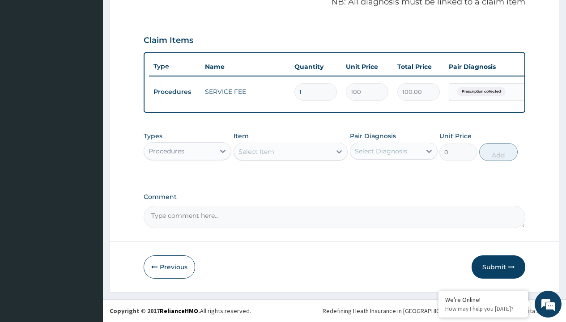
scroll to position [287, 0]
click at [166, 151] on div "Procedures" at bounding box center [167, 151] width 36 height 9
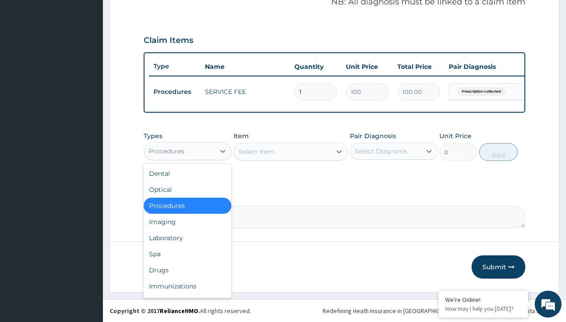
type input "drugs"
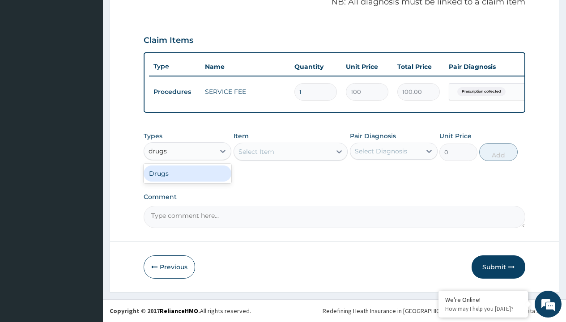
click at [187, 173] on div "Drugs" at bounding box center [188, 174] width 88 height 16
click at [256, 151] on div "Select Item" at bounding box center [290, 152] width 115 height 18
type input "[MEDICAL_DATA] syrup"
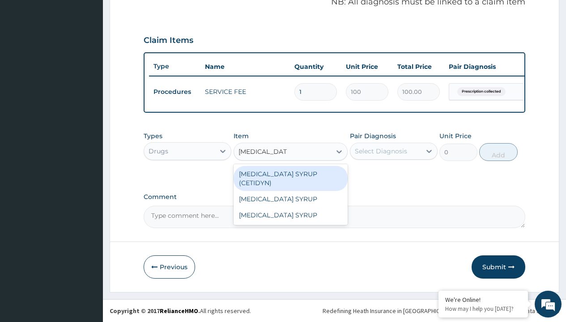
click at [290, 174] on div "[MEDICAL_DATA] SYRUP (CETIDYN)" at bounding box center [290, 178] width 115 height 25
type input "2200"
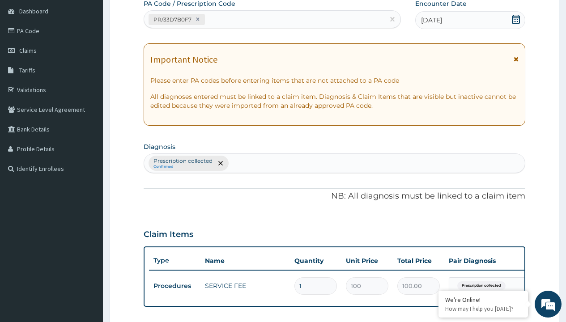
type input "prescription collected"
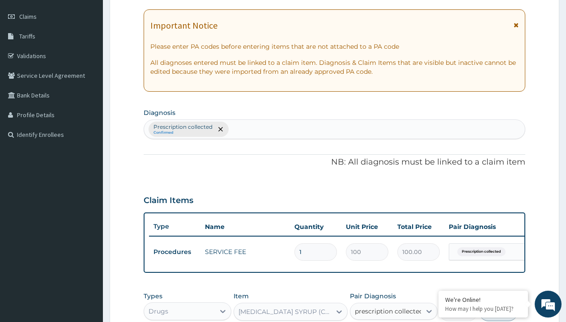
checkbox input "true"
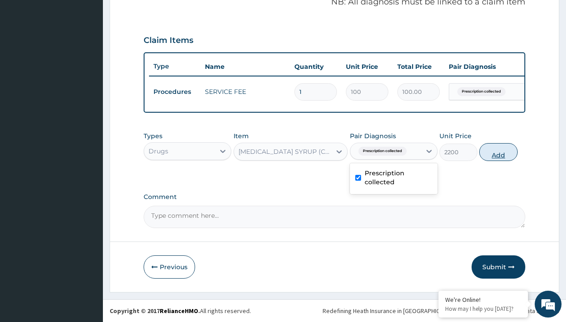
click at [498, 152] on button "Add" at bounding box center [498, 152] width 38 height 18
type input "0"
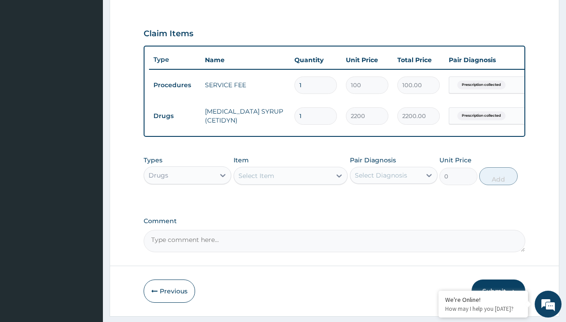
click at [174, 116] on td "Drugs" at bounding box center [174, 116] width 51 height 17
type input "drugs"
click at [187, 204] on div "Drugs" at bounding box center [188, 198] width 88 height 16
click at [256, 180] on div "Select Item" at bounding box center [256, 175] width 36 height 9
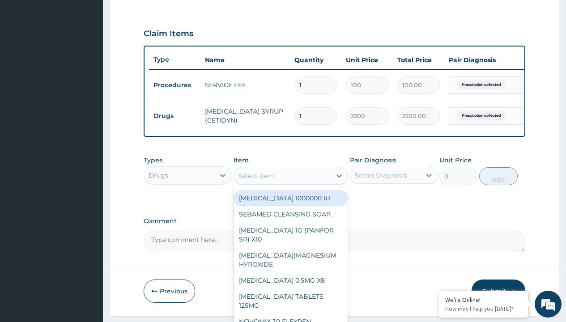
type input "dihydroartemisin/piperaquine by 9"
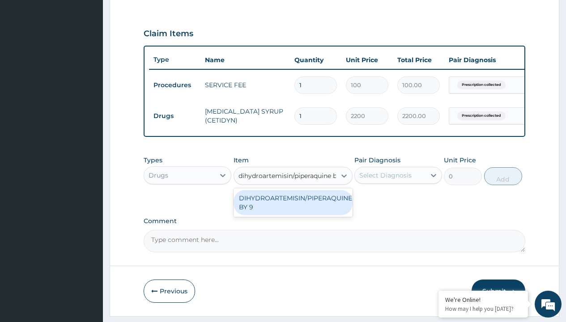
click at [293, 209] on div "DIHYDROARTEMISIN/PIPERAQUINE BY 9" at bounding box center [292, 202] width 119 height 25
type input "388.8999938964844"
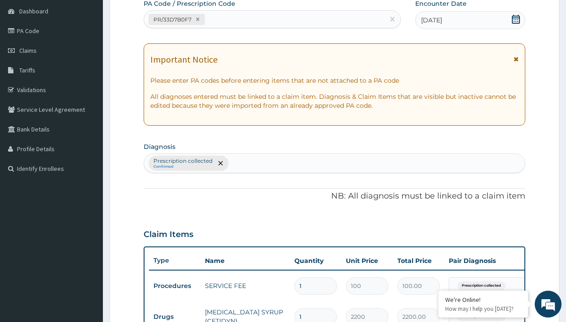
type input "prescription collected"
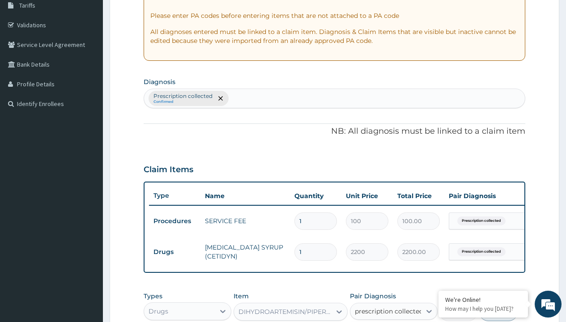
checkbox input "true"
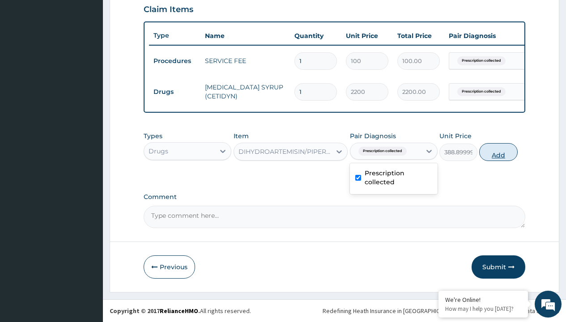
click at [498, 152] on button "Add" at bounding box center [498, 152] width 38 height 18
type input "0"
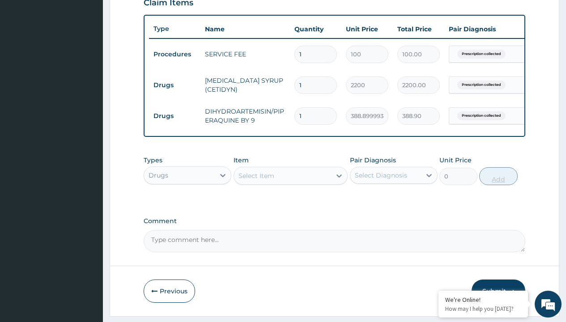
type input "9"
type input "3500.10"
type input "9"
click at [174, 85] on td "Drugs" at bounding box center [174, 85] width 51 height 17
type input "drugs"
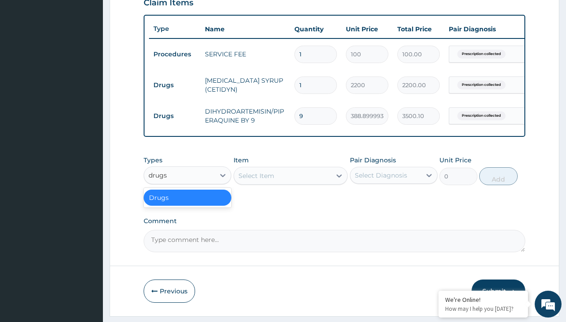
scroll to position [0, 0]
click at [187, 204] on div "Drugs" at bounding box center [188, 198] width 88 height 16
click at [256, 180] on div "Select Item" at bounding box center [256, 175] width 36 height 9
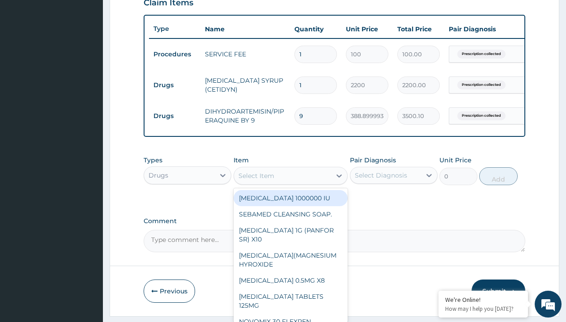
type input "[MEDICAL_DATA] syrup emzor/[PERSON_NAME]"
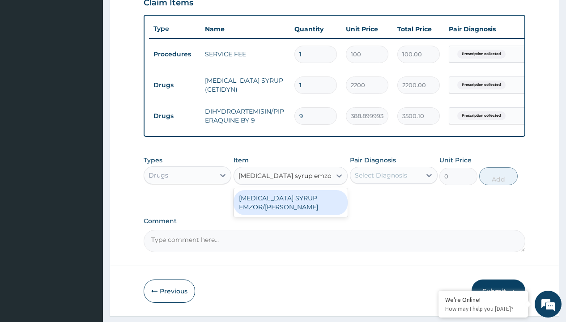
click at [290, 209] on div "[MEDICAL_DATA] SYRUP EMZOR/[PERSON_NAME]" at bounding box center [290, 202] width 115 height 25
type input "1214.099975585938"
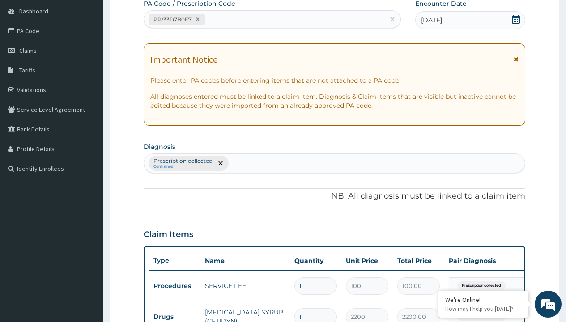
type input "prescription collected"
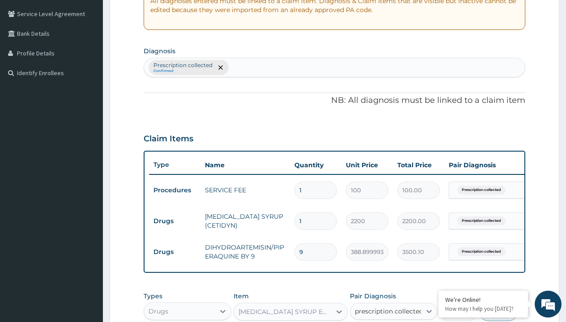
checkbox input "true"
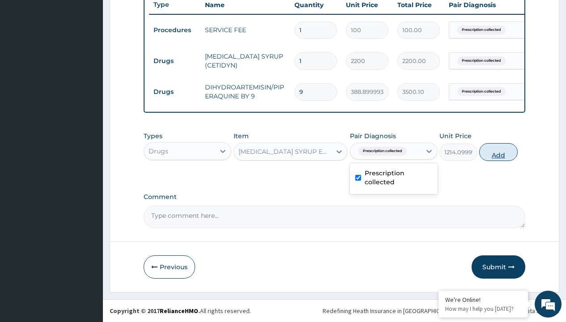
click at [498, 152] on button "Add" at bounding box center [498, 152] width 38 height 18
type input "0"
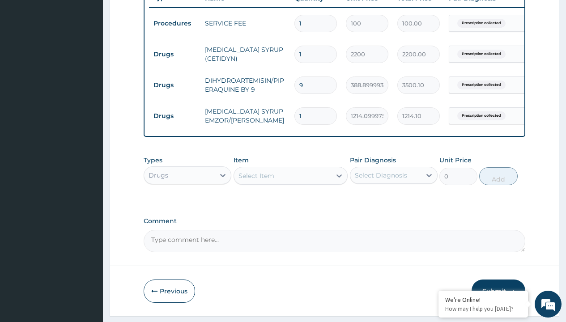
click at [174, 54] on td "Drugs" at bounding box center [174, 54] width 51 height 17
type input "drugs"
click at [187, 204] on div "Drugs" at bounding box center [188, 198] width 88 height 16
click at [256, 180] on div "Select Item" at bounding box center [256, 175] width 36 height 9
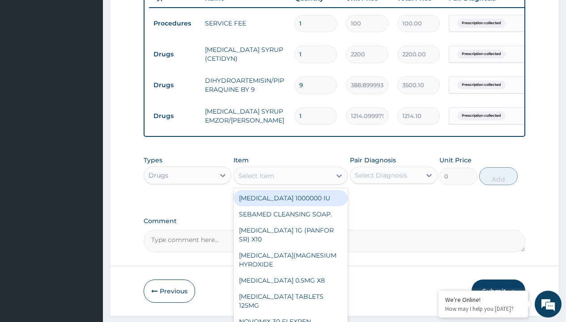
type input "tuxil-d/tuxil-n syrup/[PERSON_NAME]"
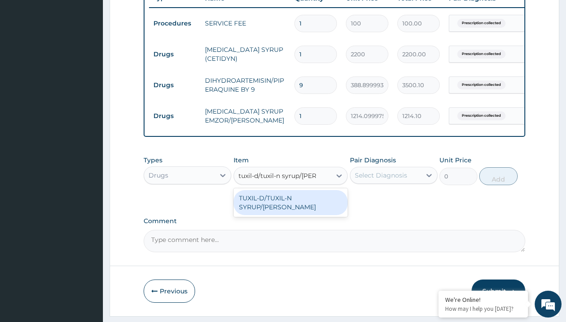
click at [290, 204] on div "TUXIL-D/TUXIL-N SYRUP/[PERSON_NAME]" at bounding box center [290, 202] width 115 height 25
type input "1425"
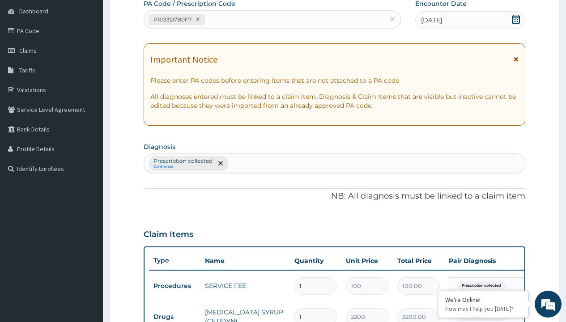
type input "prescription collected"
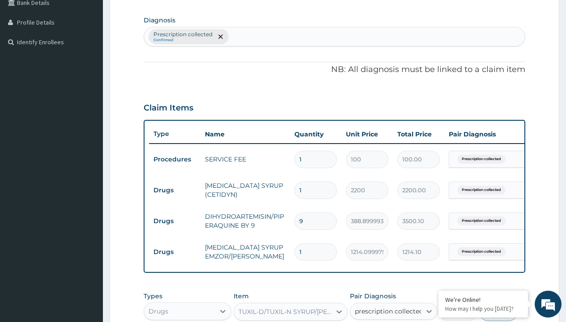
checkbox input "true"
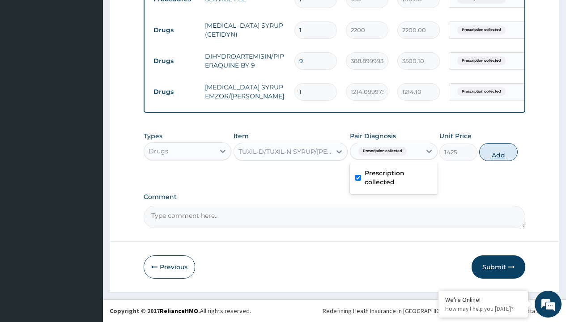
click at [498, 152] on button "Add" at bounding box center [498, 152] width 38 height 18
type input "0"
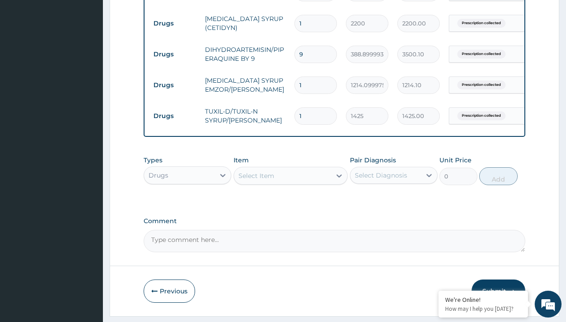
click at [174, 23] on td "Drugs" at bounding box center [174, 23] width 51 height 17
type input "drugs"
click at [187, 204] on div "Drugs" at bounding box center [188, 198] width 88 height 16
click at [256, 180] on div "Select Item" at bounding box center [256, 175] width 36 height 9
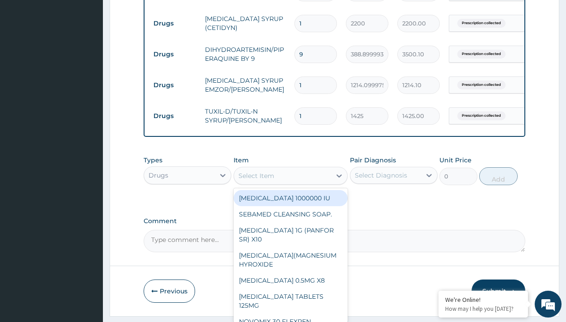
type input "1% [MEDICAL_DATA] cream"
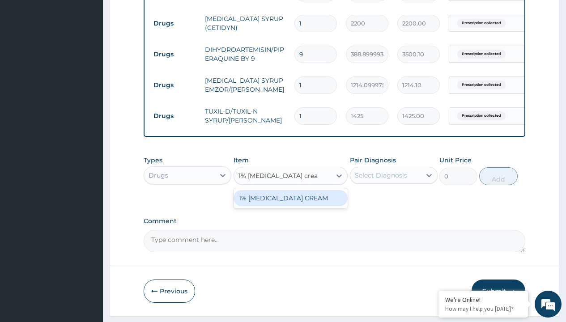
click at [290, 204] on div "1% [MEDICAL_DATA] CREAM" at bounding box center [290, 198] width 115 height 16
type input "2925"
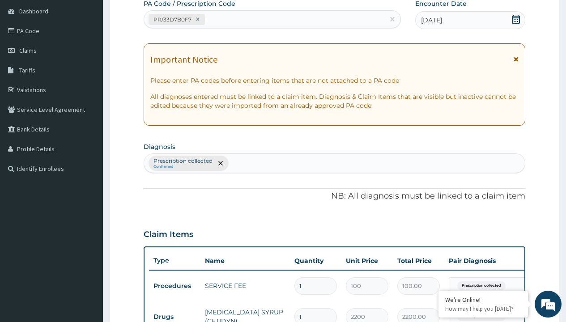
type input "prescription collected"
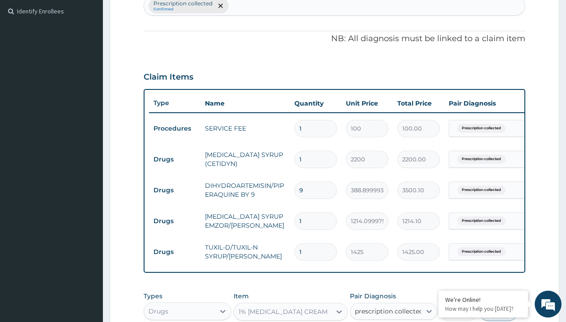
checkbox input "true"
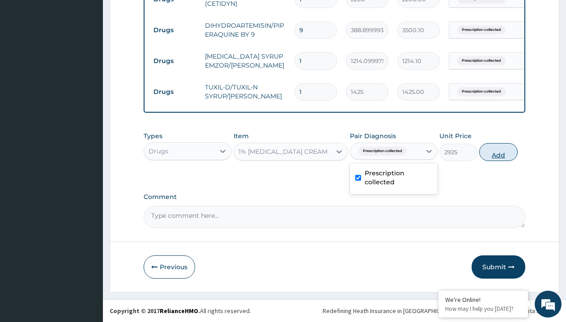
click at [498, 152] on button "Add" at bounding box center [498, 152] width 38 height 18
type input "0"
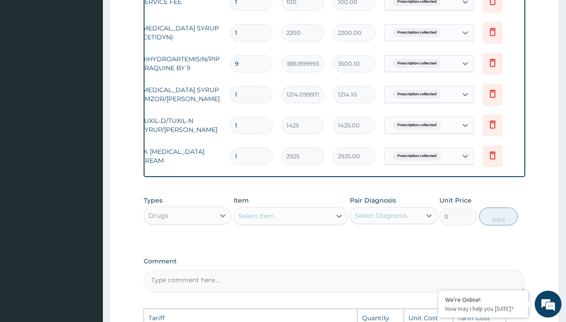
scroll to position [0, 68]
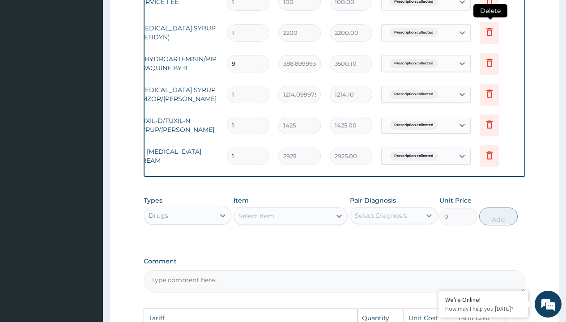
click at [491, 32] on icon at bounding box center [489, 31] width 11 height 11
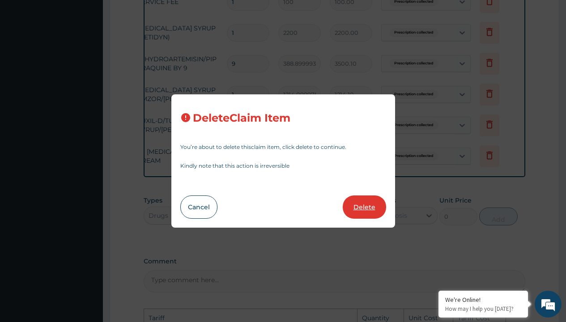
click at [356, 210] on button "Delete" at bounding box center [364, 206] width 43 height 23
type input "9"
type input "388.8999938964844"
type input "3500.10"
type input "1"
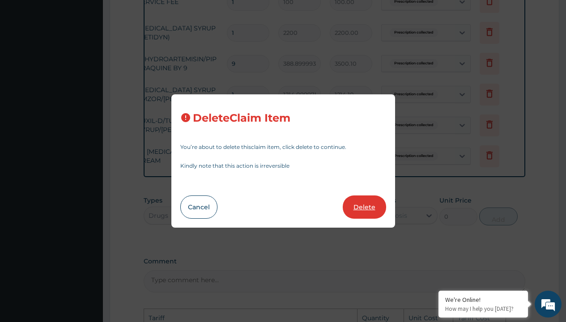
type input "1214.099975585938"
type input "1214.10"
type input "1425"
type input "1425.00"
type input "2925"
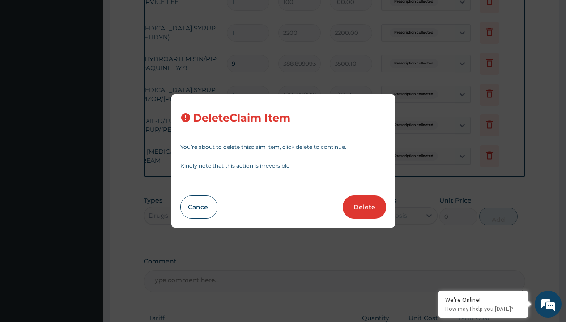
type input "2925.00"
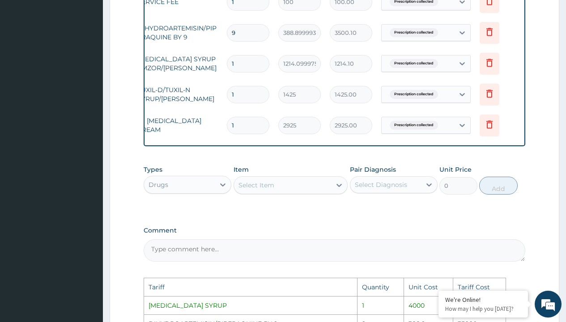
click at [258, 190] on div "Select Item" at bounding box center [256, 185] width 36 height 9
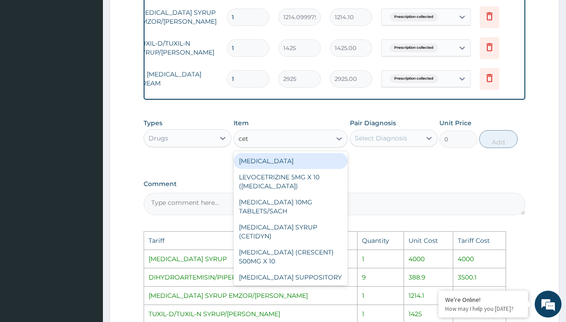
scroll to position [450, 0]
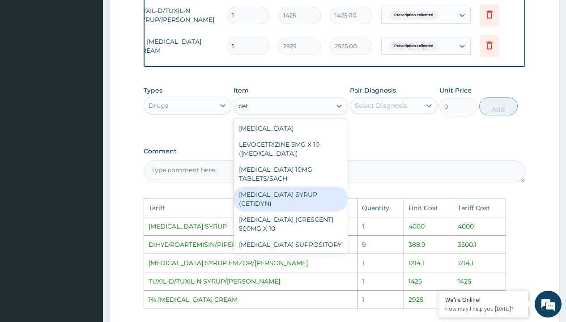
type input "ceti"
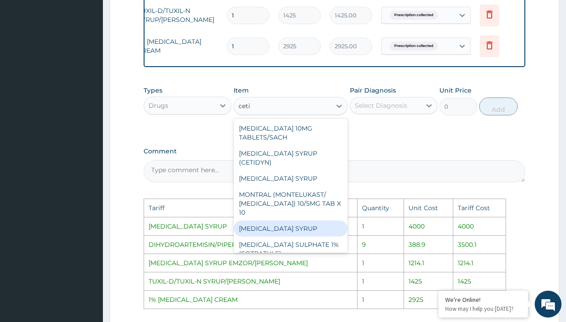
click at [276, 227] on div "[MEDICAL_DATA] SYRUP" at bounding box center [290, 229] width 115 height 16
type input "4000"
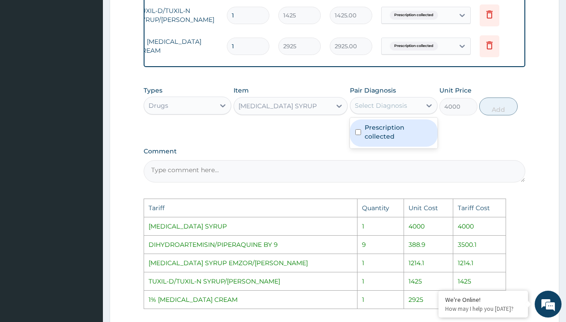
click at [374, 110] on div "Select Diagnosis" at bounding box center [381, 105] width 52 height 9
click at [388, 139] on label "Prescription collected" at bounding box center [399, 132] width 68 height 18
checkbox input "true"
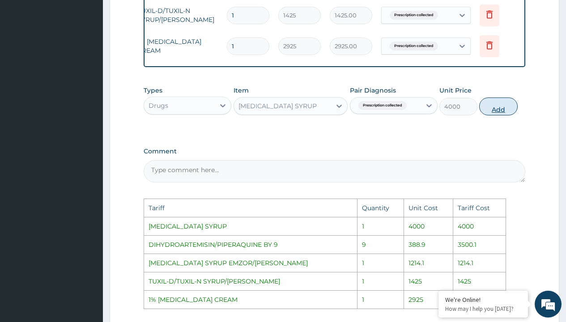
click at [508, 109] on button "Add" at bounding box center [498, 107] width 38 height 18
type input "0"
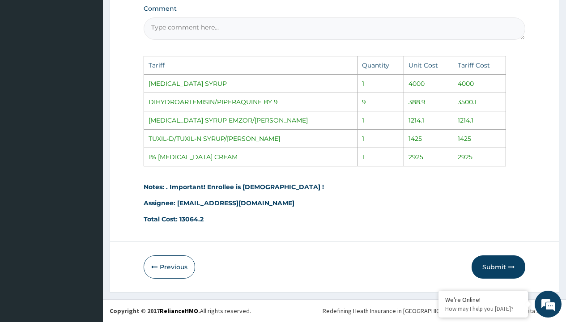
scroll to position [630, 0]
click at [494, 263] on button "Submit" at bounding box center [498, 266] width 54 height 23
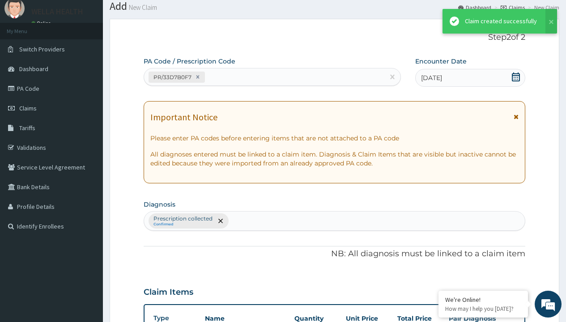
scroll to position [441, 0]
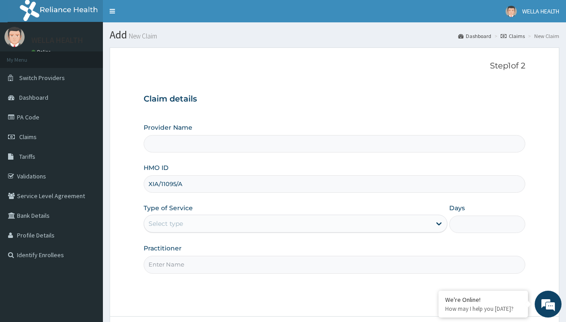
type input "XIA/11095/A"
type input "WellaHealth"
click at [166, 224] on div "Select type" at bounding box center [166, 223] width 34 height 9
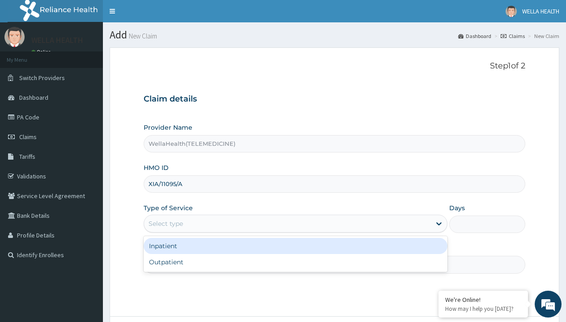
type input "WellaHealth(TELEMEDICINE)"
click at [295, 262] on div "Outpatient" at bounding box center [296, 262] width 304 height 16
type input "1"
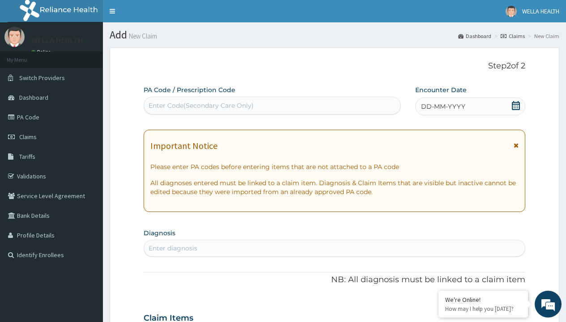
scroll to position [75, 0]
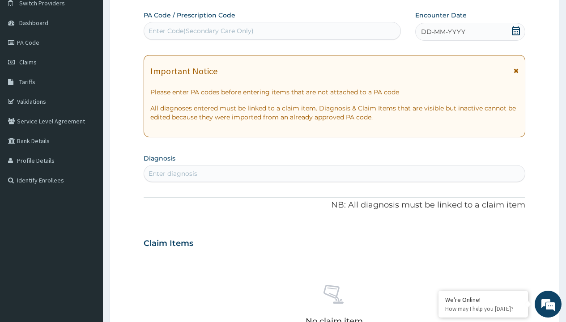
click at [442, 32] on span "DD-MM-YYYY" at bounding box center [443, 31] width 44 height 9
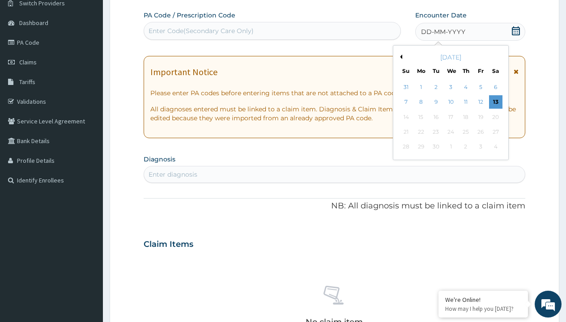
click at [399, 57] on button "Previous Month" at bounding box center [400, 57] width 4 height 4
click at [480, 87] on div "1" at bounding box center [480, 87] width 13 height 13
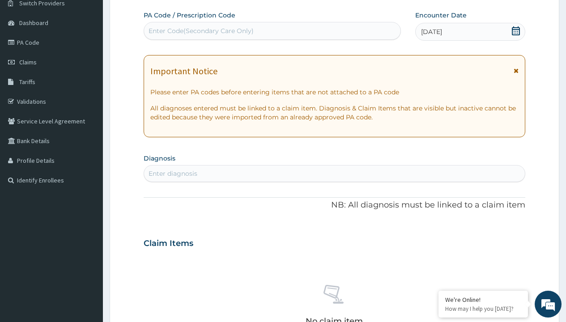
click at [200, 31] on div "Enter Code(Secondary Care Only)" at bounding box center [201, 30] width 105 height 9
type input "PR/1516F7DE"
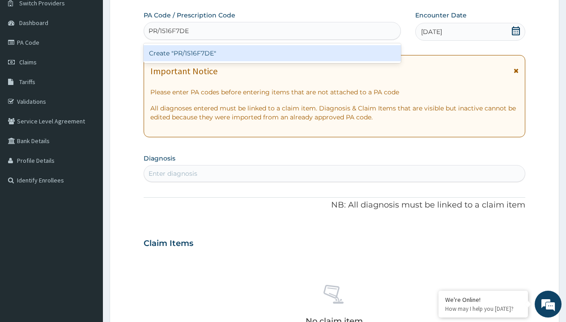
scroll to position [0, 0]
click at [272, 53] on div "Create "PR/1516F7DE"" at bounding box center [272, 53] width 257 height 16
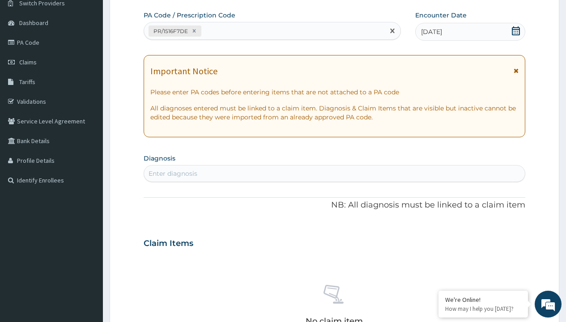
click at [173, 174] on div "Enter diagnosis" at bounding box center [173, 173] width 49 height 9
type input "prescription collected"
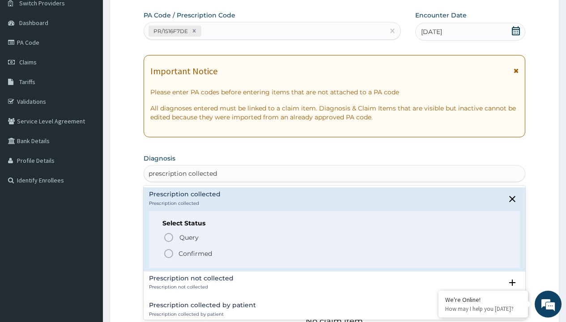
click at [195, 253] on p "Confirmed" at bounding box center [195, 253] width 34 height 9
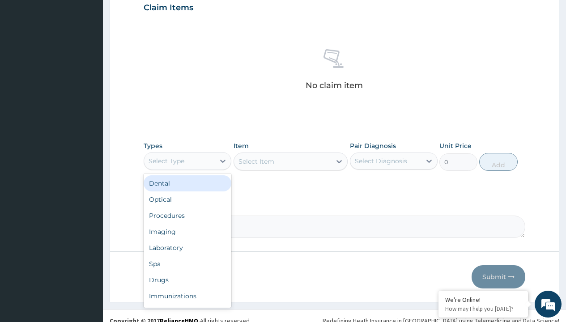
type input "procedures"
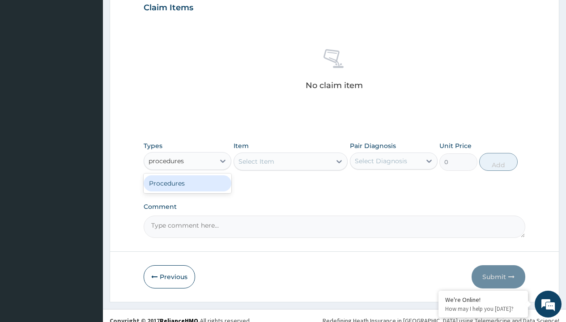
scroll to position [0, 0]
click at [187, 183] on div "Procedures" at bounding box center [188, 183] width 88 height 16
click at [256, 161] on div "Select Item" at bounding box center [256, 161] width 36 height 9
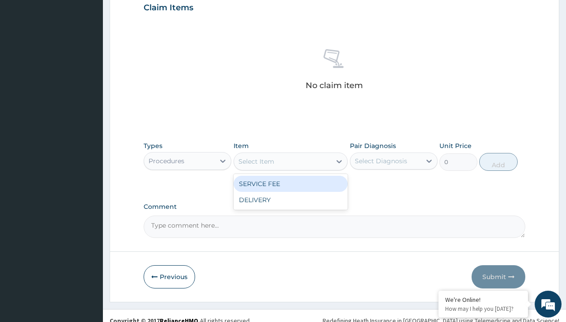
type input "service fee"
click at [290, 183] on div "SERVICE FEE" at bounding box center [290, 184] width 115 height 16
type input "100"
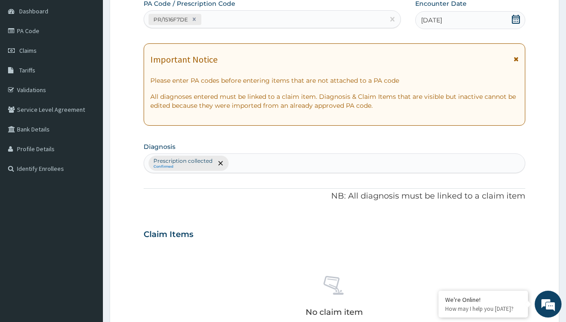
type input "prescription collected"
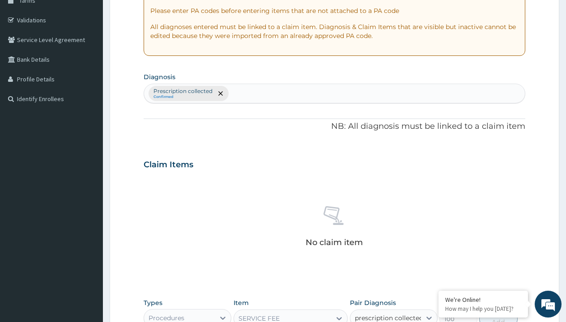
checkbox input "true"
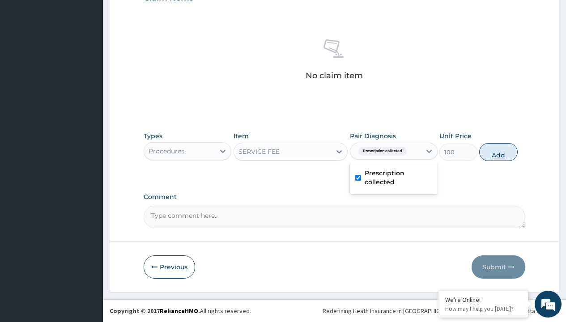
click at [498, 152] on button "Add" at bounding box center [498, 152] width 38 height 18
type input "0"
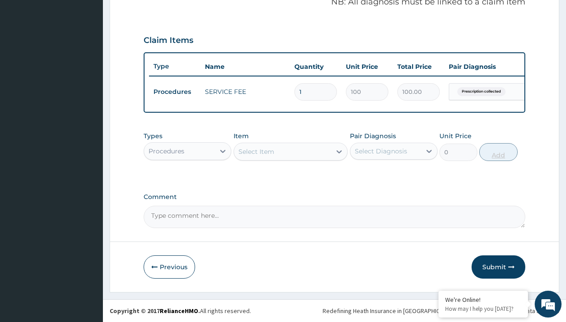
scroll to position [287, 0]
click at [166, 151] on div "Procedures" at bounding box center [167, 151] width 36 height 9
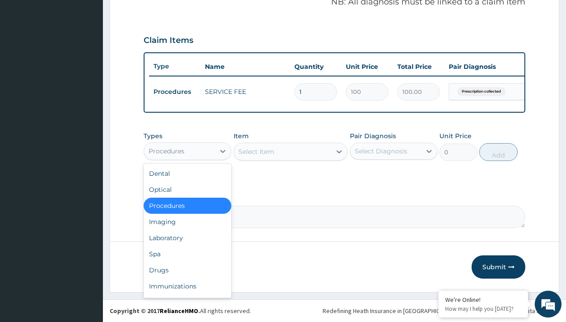
type input "drugs"
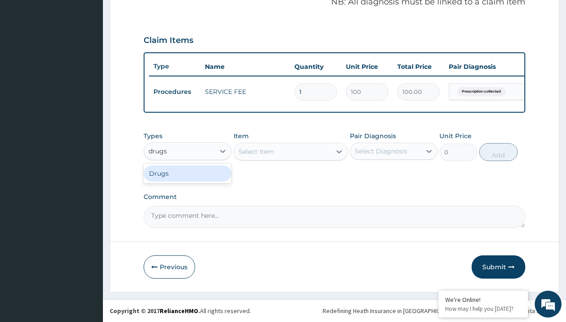
scroll to position [0, 0]
click at [187, 173] on div "Drugs" at bounding box center [188, 174] width 88 height 16
click at [256, 151] on div "Select Item" at bounding box center [290, 152] width 115 height 18
type input "[MEDICAL_DATA] 500mg by 10 ciprotab/pack"
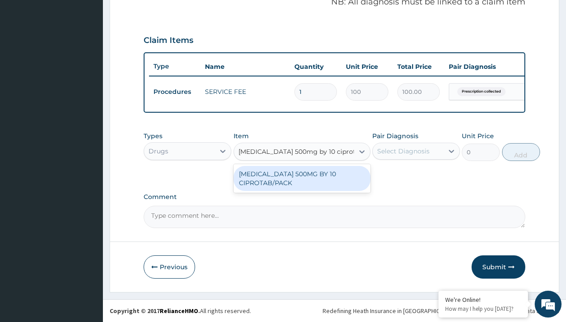
click at [301, 178] on div "[MEDICAL_DATA] 500MG BY 10 CIPROTAB/PACK" at bounding box center [301, 178] width 137 height 25
type input "600"
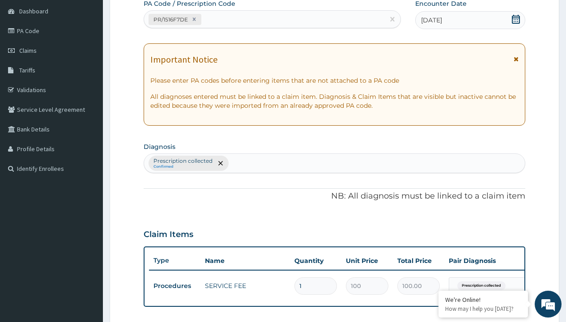
scroll to position [120, 0]
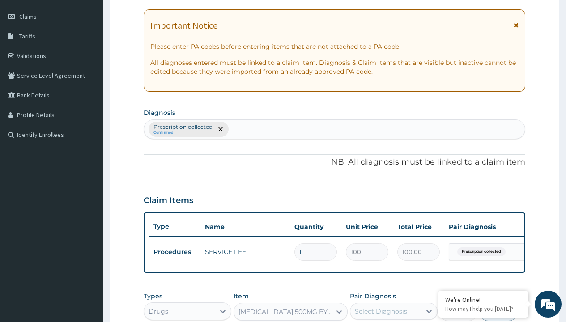
type input "prescription collected"
checkbox input "true"
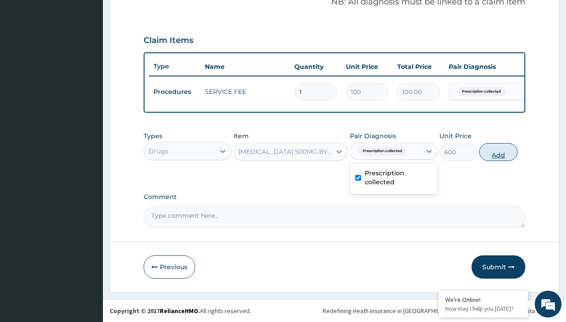
click at [498, 152] on button "Add" at bounding box center [498, 152] width 38 height 18
type input "0"
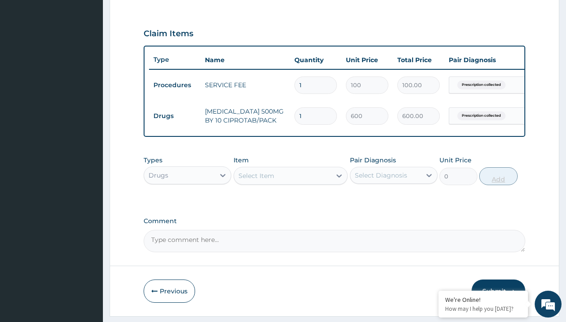
type input "10"
type input "6000.00"
type input "10"
click at [174, 116] on td "Drugs" at bounding box center [174, 116] width 51 height 17
type input "drugs"
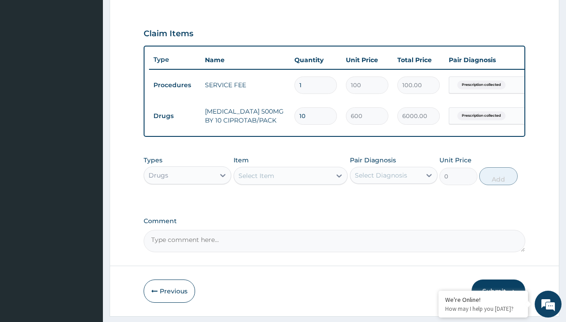
scroll to position [0, 0]
click at [187, 204] on div "Drugs" at bounding box center [188, 198] width 88 height 16
click at [256, 180] on div "Select Item" at bounding box center [256, 175] width 36 height 9
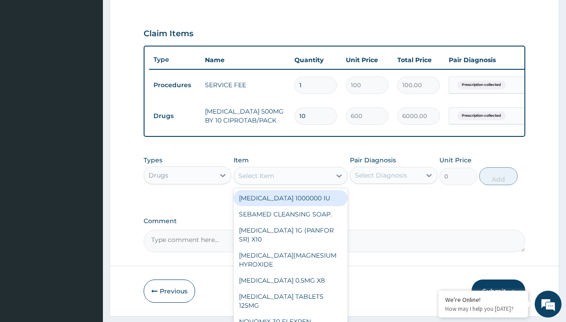
type input "[MEDICAL_DATA] 400mg loxagyl/sach"
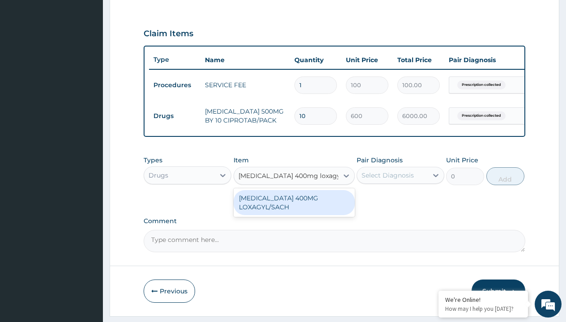
click at [294, 209] on div "[MEDICAL_DATA] 400MG LOXAGYL/SACH" at bounding box center [293, 202] width 121 height 25
type input "80"
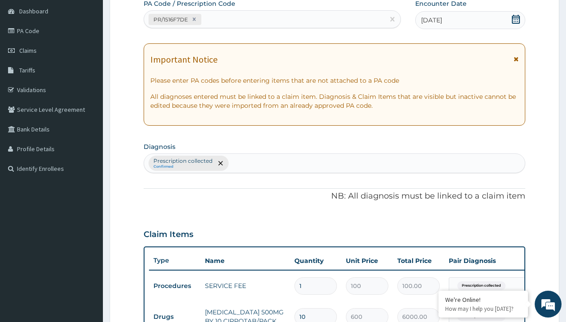
type input "prescription collected"
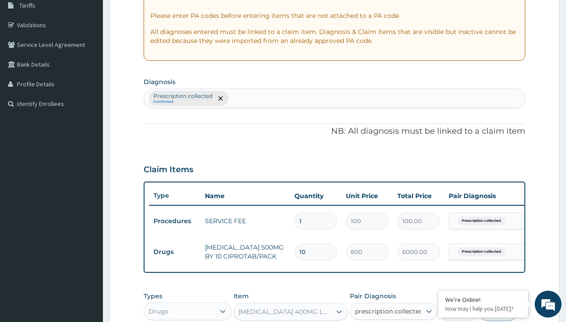
checkbox input "true"
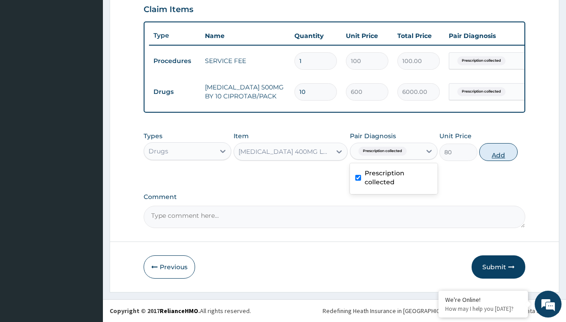
click at [498, 152] on button "Add" at bounding box center [498, 152] width 38 height 18
type input "0"
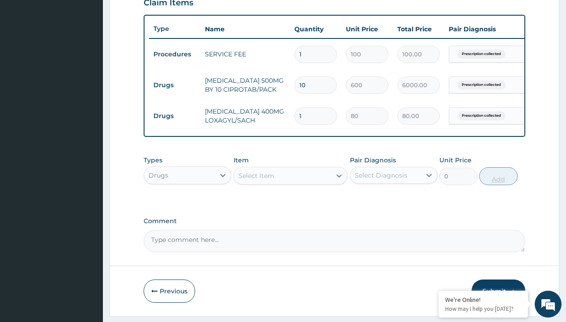
type input "21"
type input "1680.00"
type input "21"
click at [174, 85] on td "Drugs" at bounding box center [174, 85] width 51 height 17
type input "drugs"
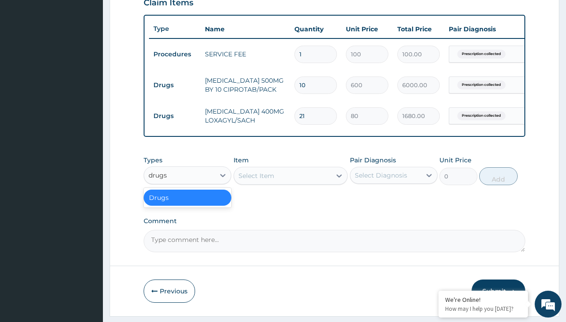
scroll to position [0, 0]
click at [187, 204] on div "Drugs" at bounding box center [188, 198] width 88 height 16
click at [256, 180] on div "Select Item" at bounding box center [256, 175] width 36 height 9
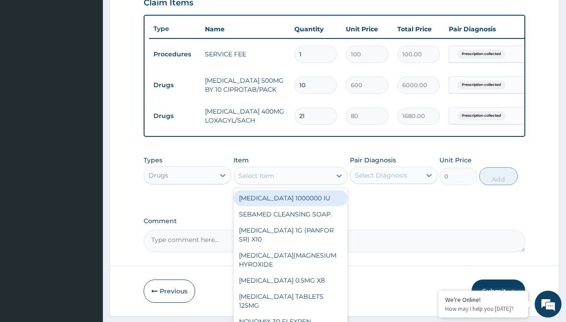
type input "[MEDICAL_DATA] caps 2mg/sach"
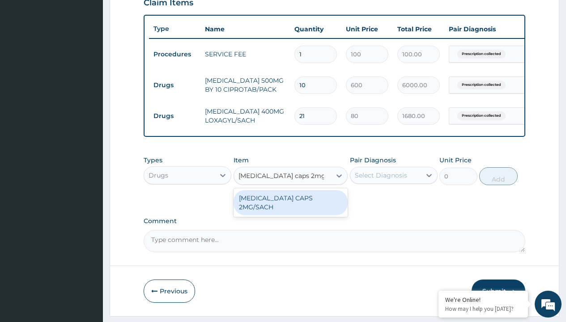
click at [290, 204] on div "LOPERAMIDE CAPS 2MG/SACH" at bounding box center [290, 202] width 115 height 25
type input "420"
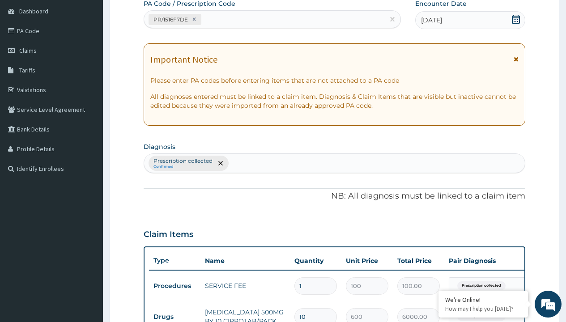
type input "prescription collected"
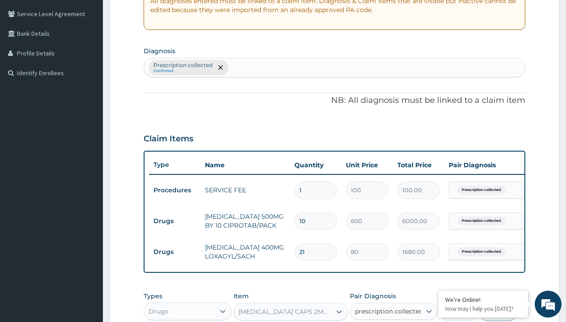
checkbox input "true"
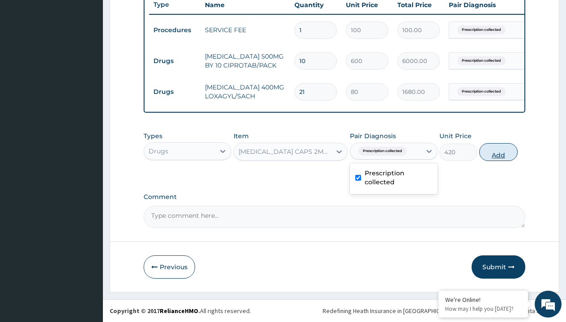
click at [498, 152] on button "Add" at bounding box center [498, 152] width 38 height 18
type input "0"
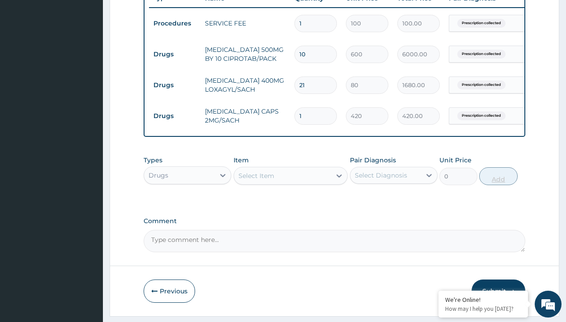
type input "10"
type input "4200.00"
type input "10"
click at [174, 54] on td "Drugs" at bounding box center [174, 54] width 51 height 17
type input "drugs"
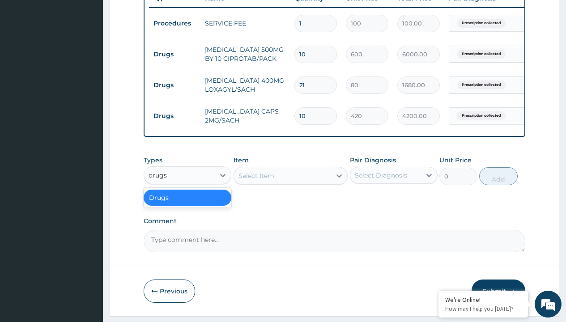
scroll to position [0, 0]
click at [187, 204] on div "Drugs" at bounding box center [188, 198] width 88 height 16
click at [256, 180] on div "Select Item" at bounding box center [256, 175] width 36 height 9
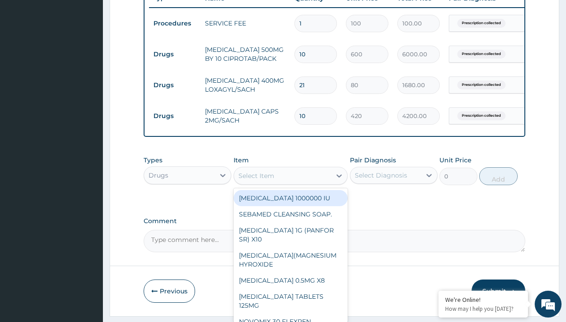
type input "buscopan (hyoscine b-bromide) 10mg"
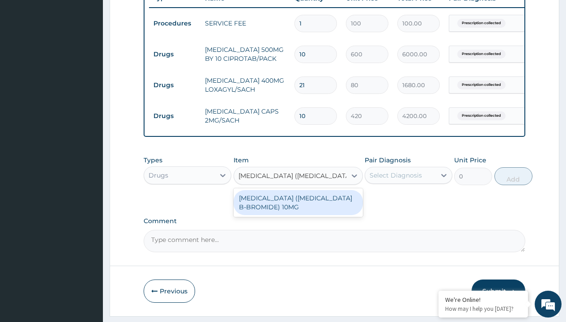
click at [298, 209] on div "BUSCOPAN (HYOSCINE B-BROMIDE) 10MG" at bounding box center [297, 202] width 129 height 25
type input "200"
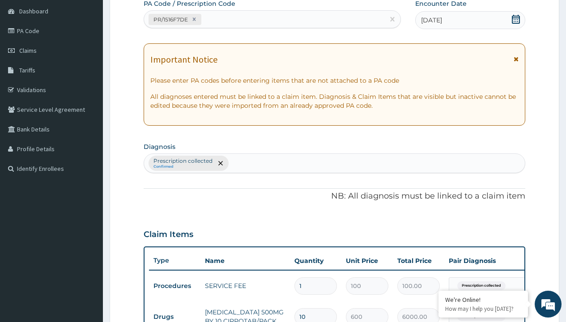
type input "prescription collected"
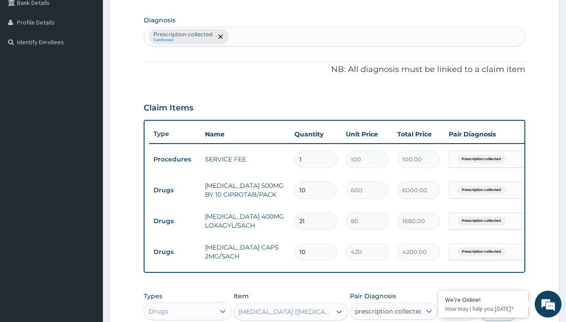
checkbox input "true"
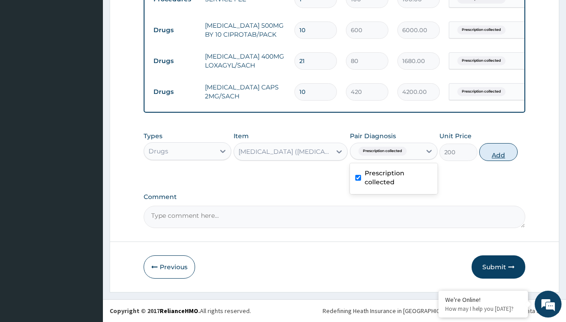
click at [498, 152] on button "Add" at bounding box center [498, 152] width 38 height 18
type input "0"
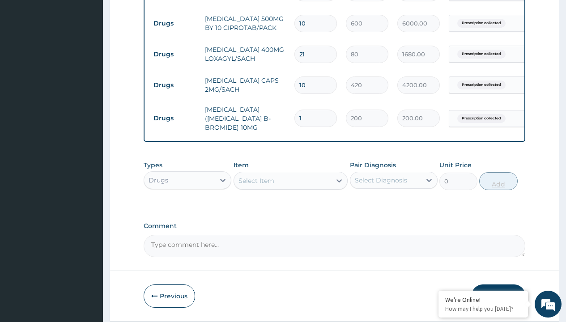
type input "5"
type input "1000.00"
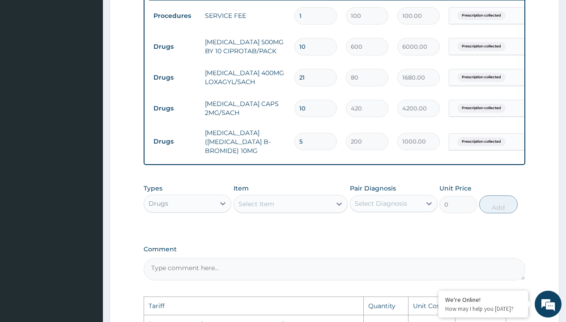
scroll to position [356, 0]
type input "5"
click at [328, 109] on input "10" at bounding box center [315, 108] width 42 height 17
type input "1"
type input "420.00"
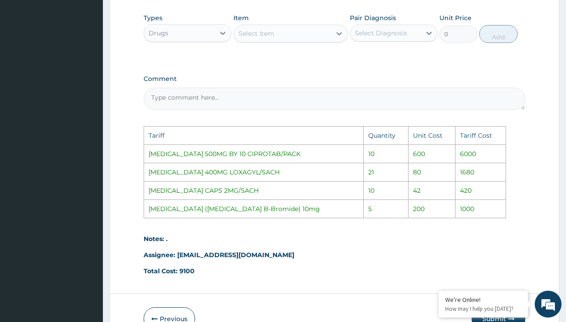
scroll to position [581, 0]
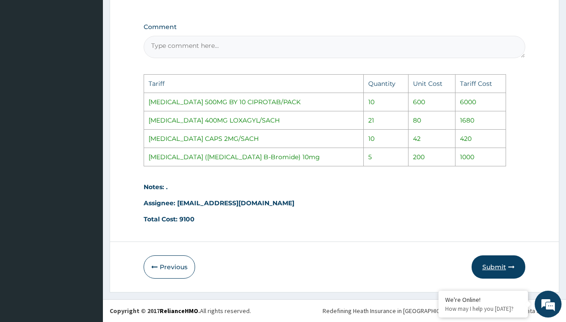
type input "1"
click at [490, 266] on button "Submit" at bounding box center [498, 266] width 54 height 23
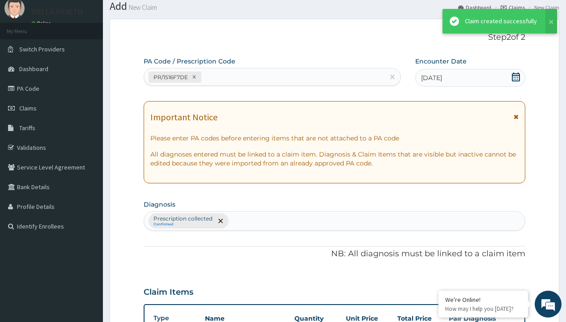
scroll to position [411, 0]
